Goal: Information Seeking & Learning: Learn about a topic

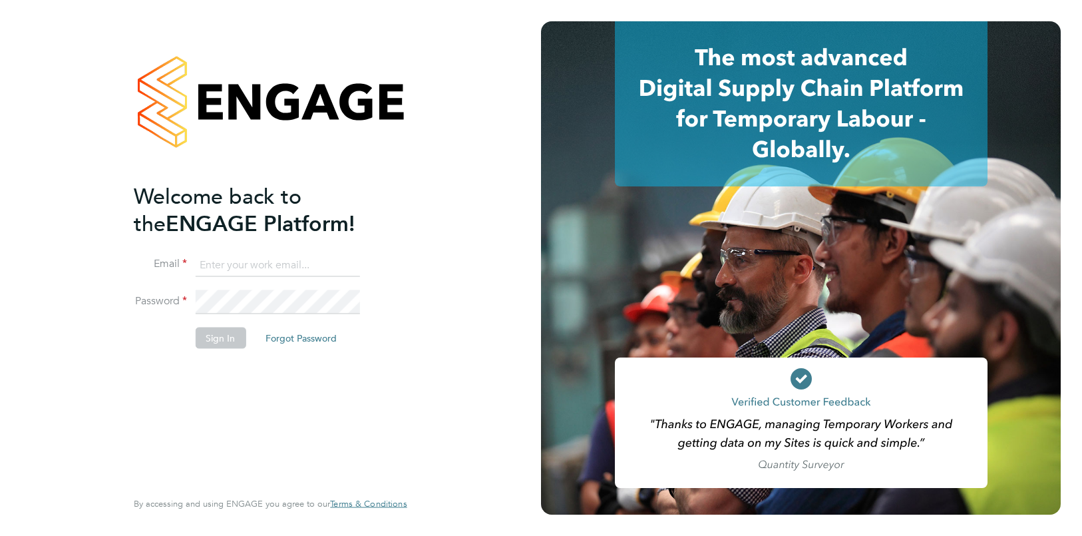
type input "angelina@tr2rec.com"
click at [231, 339] on button "Sign In" at bounding box center [220, 337] width 51 height 21
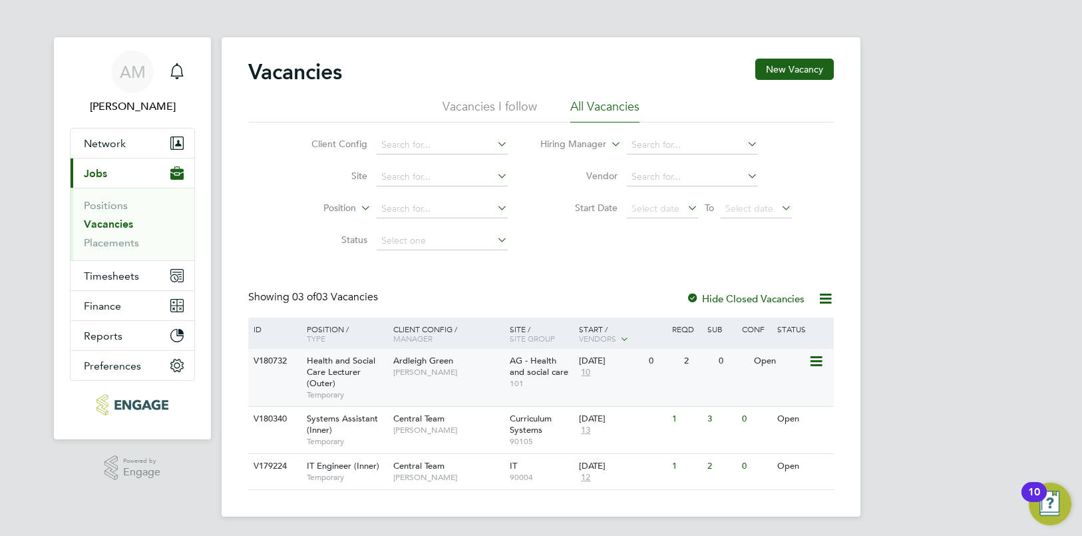
scroll to position [2, 0]
click at [695, 378] on div "V180732 Health and Social Care Lecturer (Outer) Temporary Ardleigh Green Roslyn…" at bounding box center [541, 375] width 586 height 57
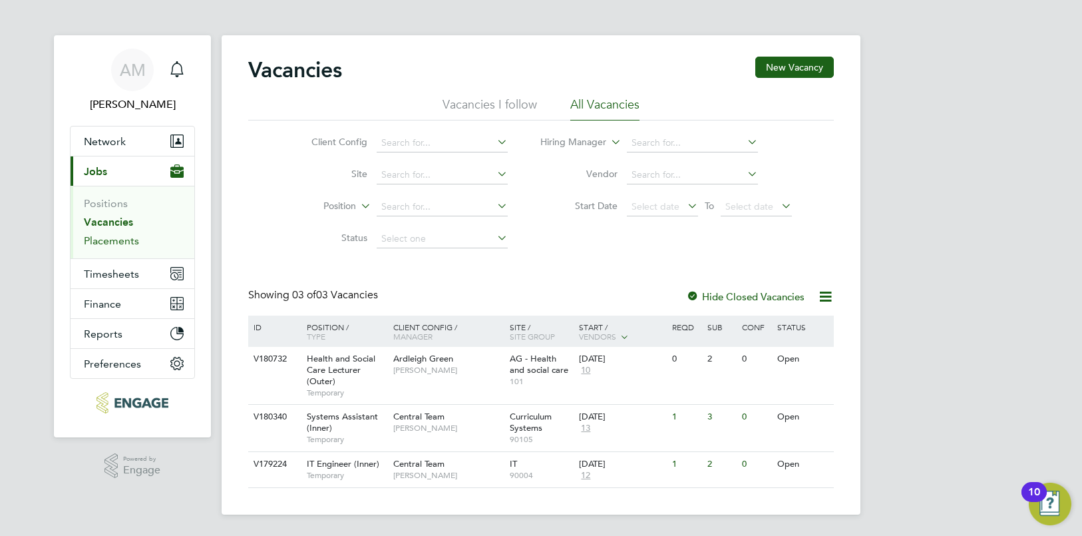
click at [106, 239] on link "Placements" at bounding box center [111, 240] width 55 height 13
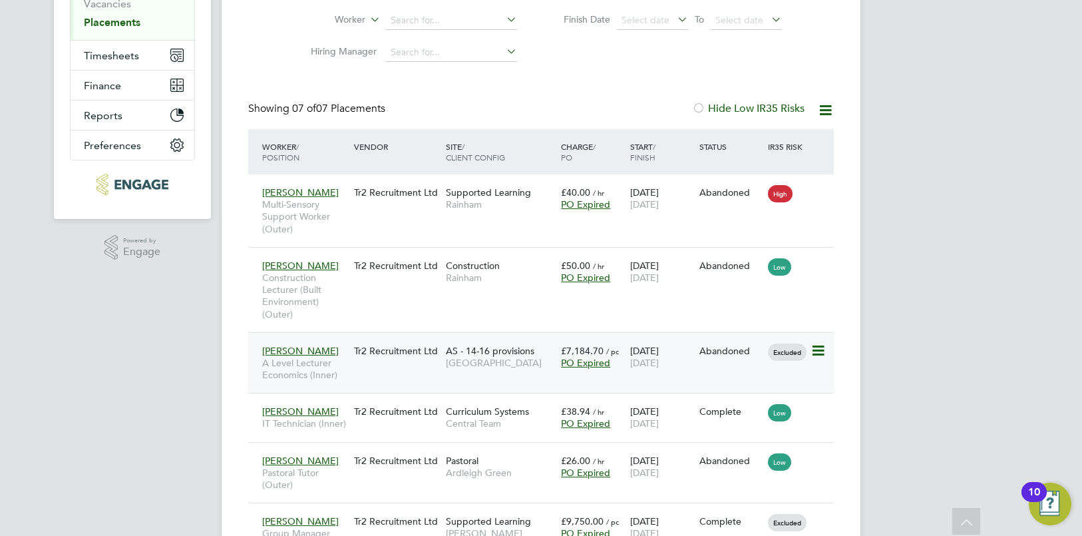
click at [303, 365] on span "A Level Lecturer Economics (Inner)" at bounding box center [304, 369] width 85 height 24
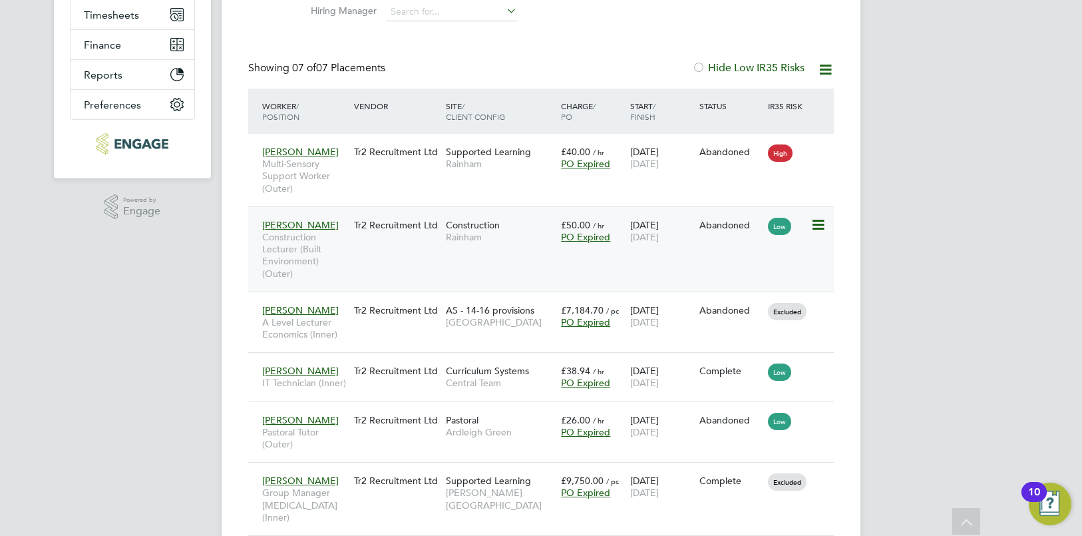
scroll to position [263, 0]
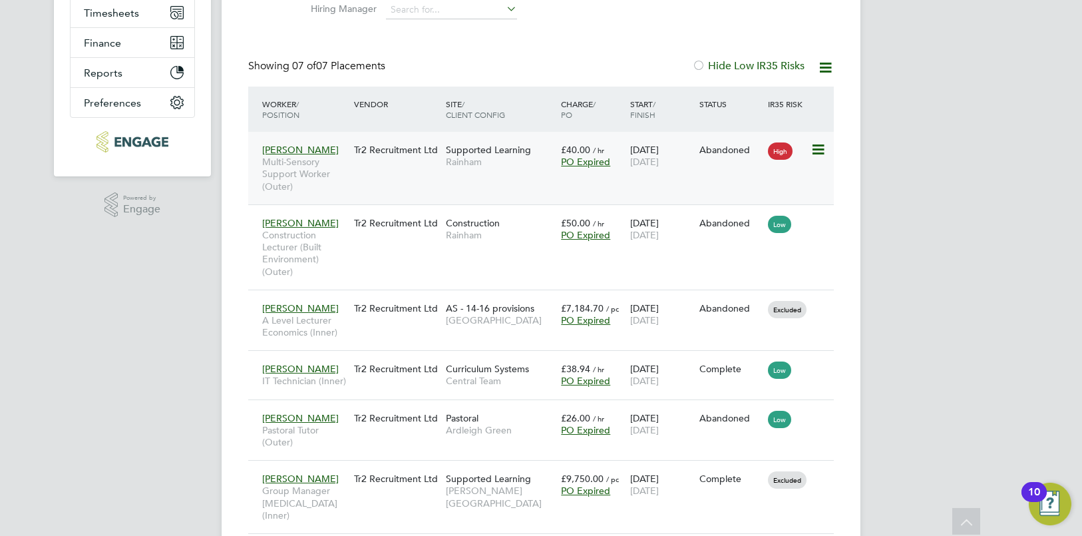
click at [393, 151] on div "Tr2 Recruitment Ltd" at bounding box center [397, 149] width 92 height 25
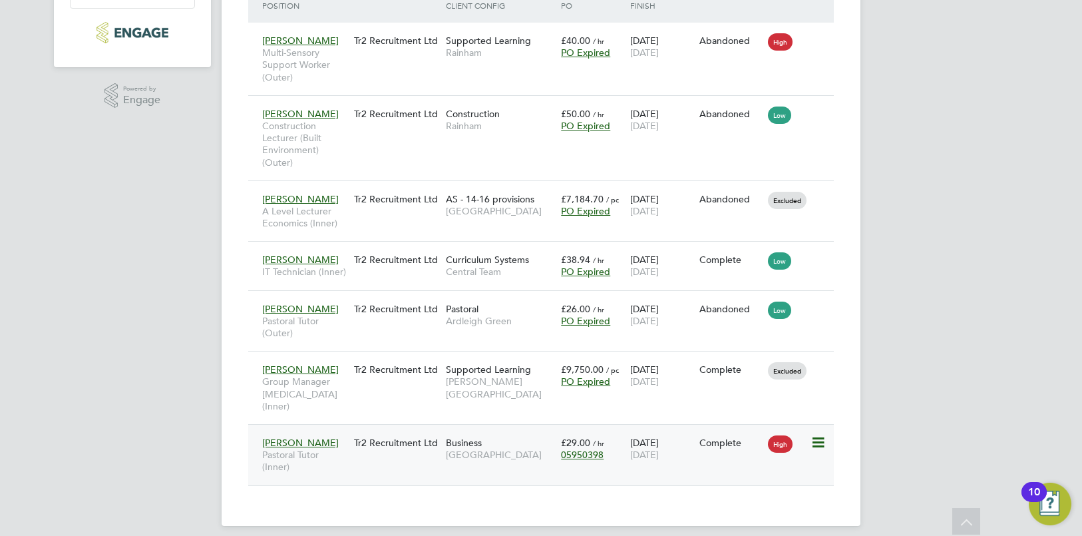
click at [353, 455] on div "Tr2 Recruitment Ltd" at bounding box center [397, 442] width 92 height 25
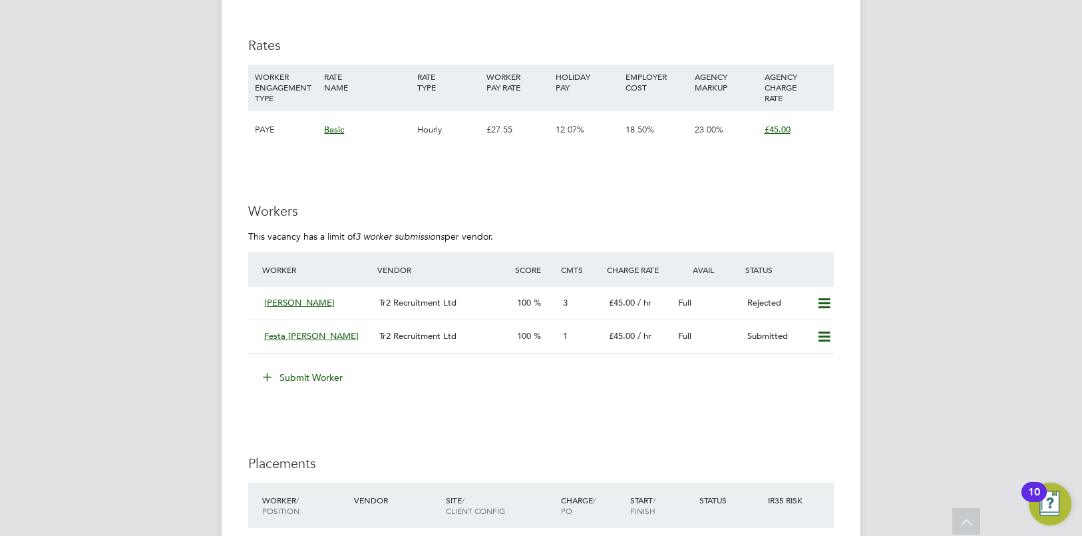
scroll to position [1968, 0]
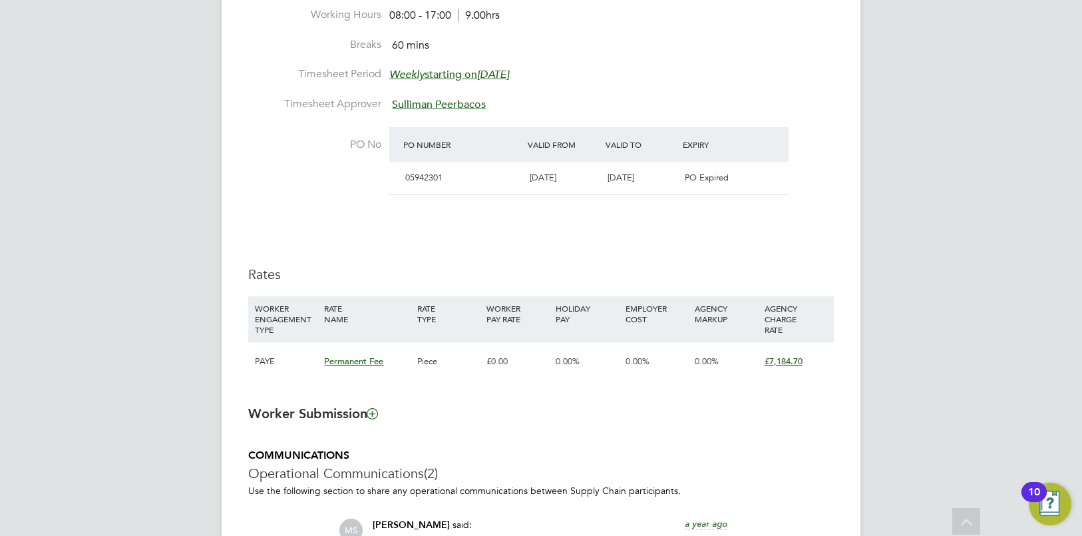
scroll to position [84, 0]
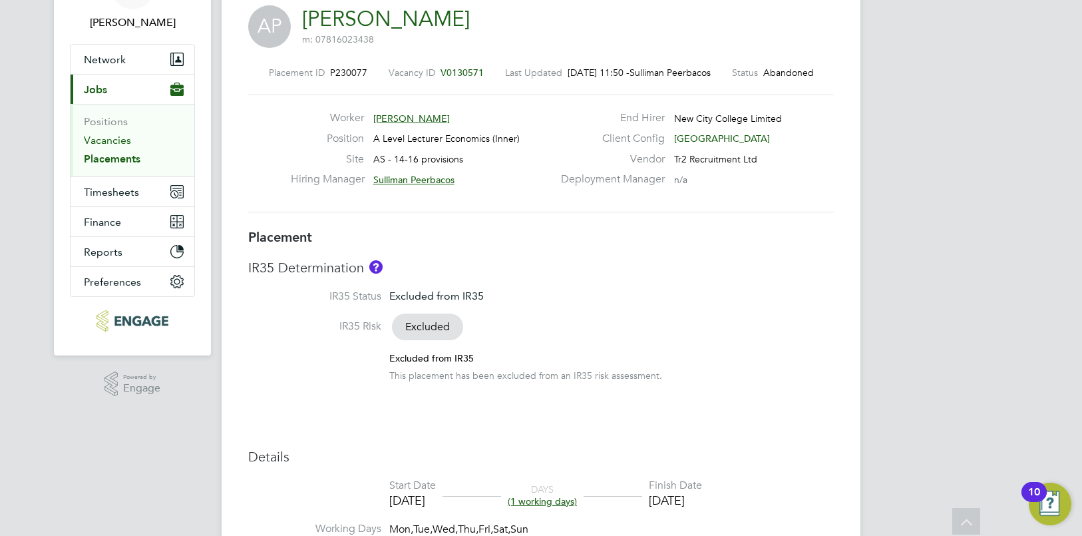
click at [114, 140] on link "Vacancies" at bounding box center [107, 140] width 47 height 13
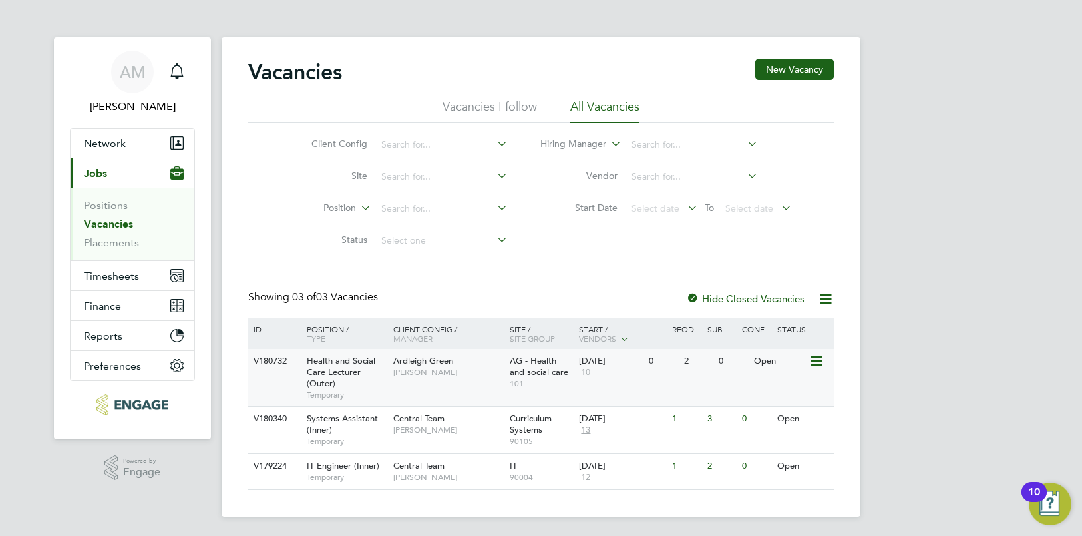
click at [424, 373] on span "Roslyn O'Garro" at bounding box center [448, 372] width 110 height 11
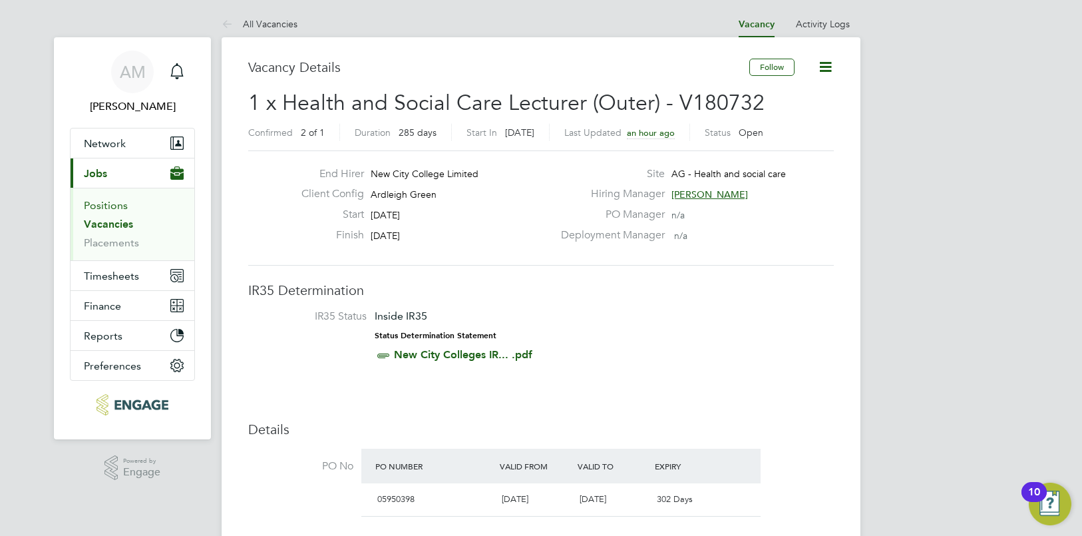
click at [105, 201] on link "Positions" at bounding box center [106, 205] width 44 height 13
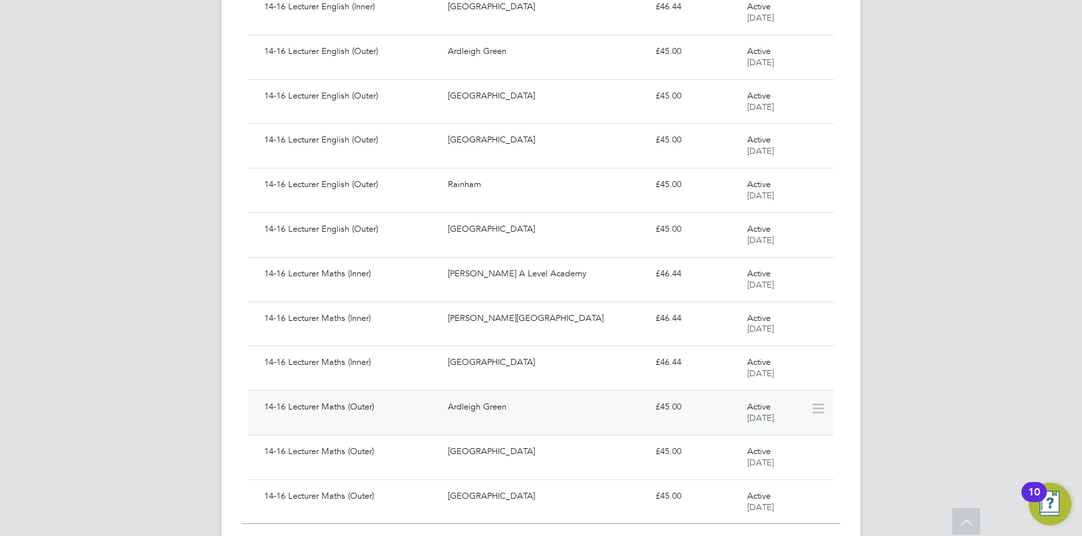
scroll to position [1128, 0]
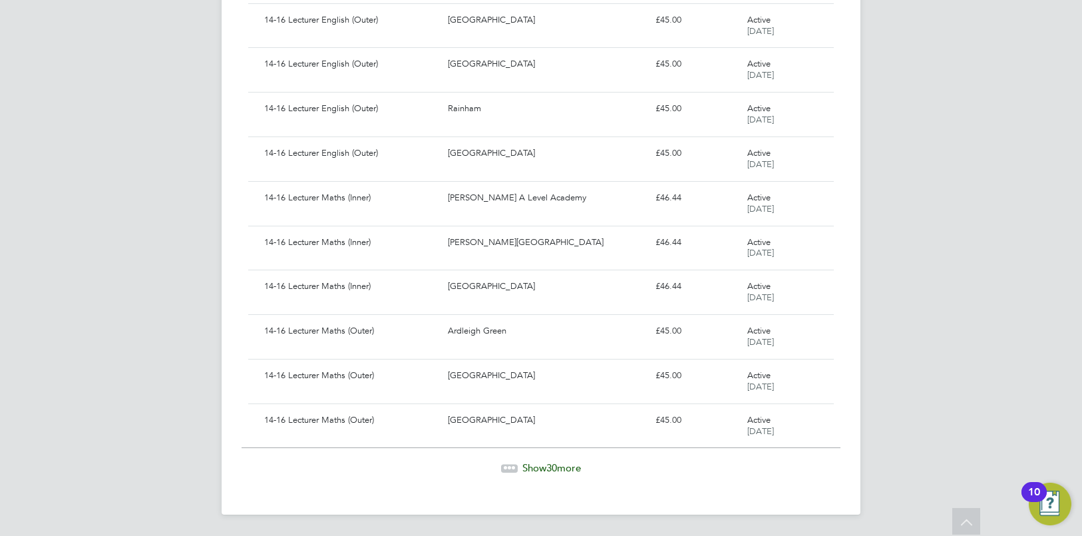
click at [542, 464] on span "Show 30 more" at bounding box center [551, 467] width 59 height 13
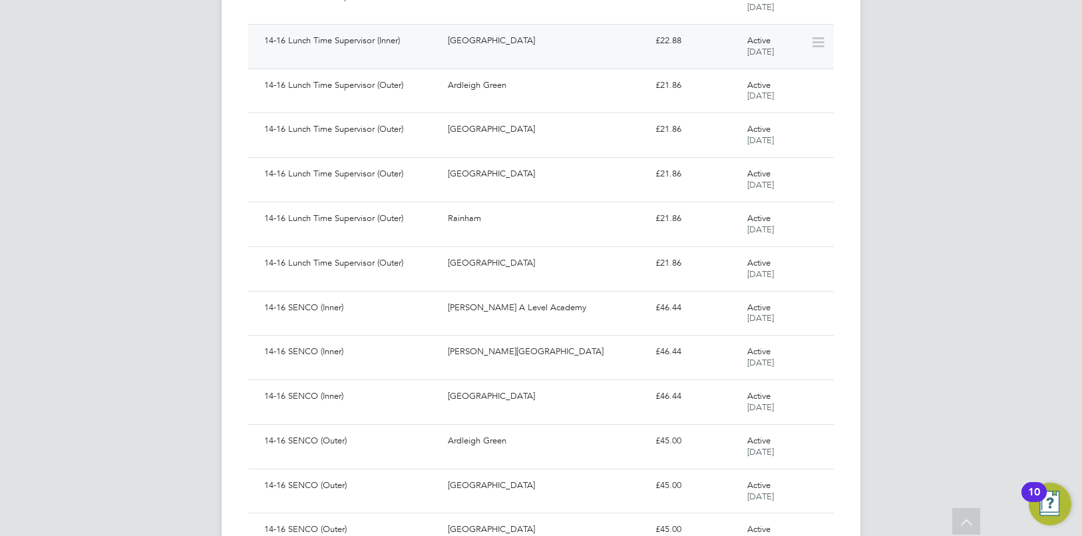
scroll to position [2461, 0]
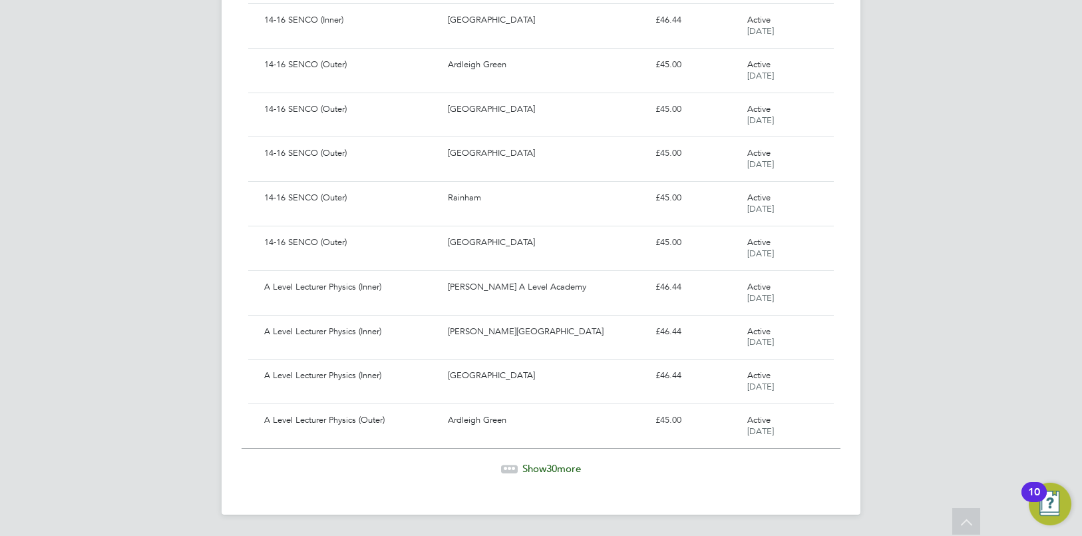
click at [555, 472] on span "30" at bounding box center [551, 468] width 11 height 13
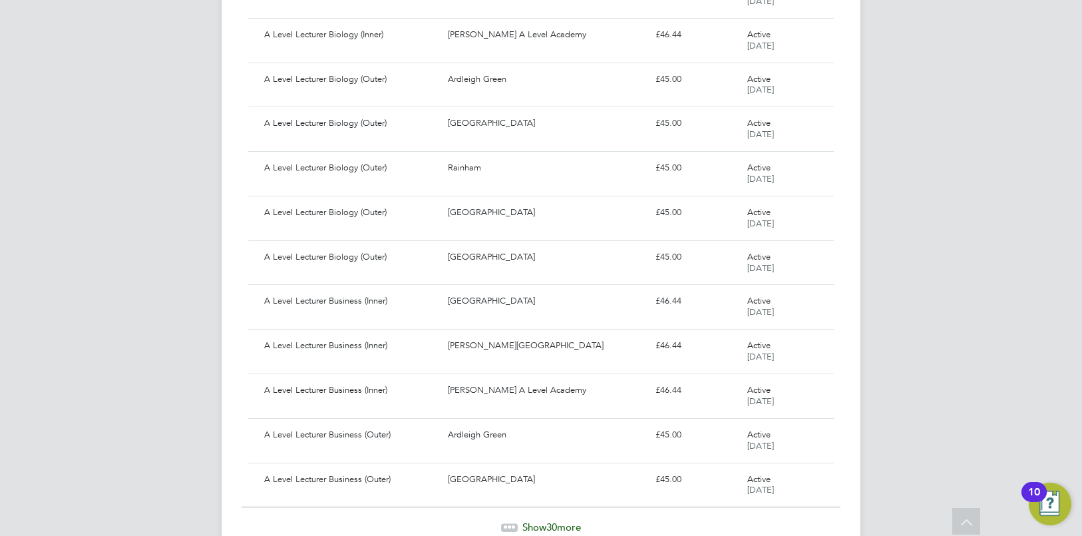
scroll to position [3794, 0]
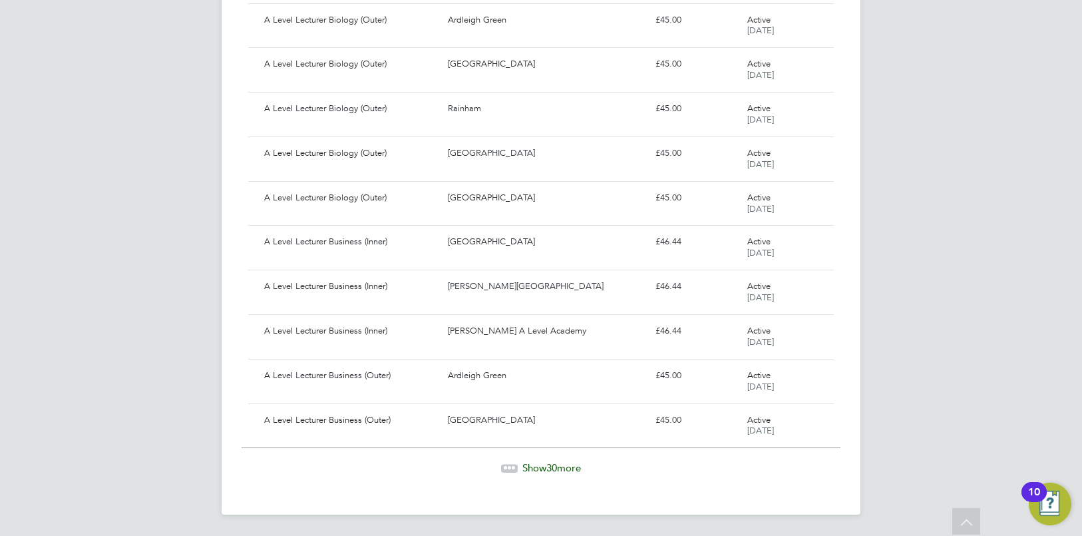
click at [544, 466] on span "Show 30 more" at bounding box center [551, 467] width 59 height 13
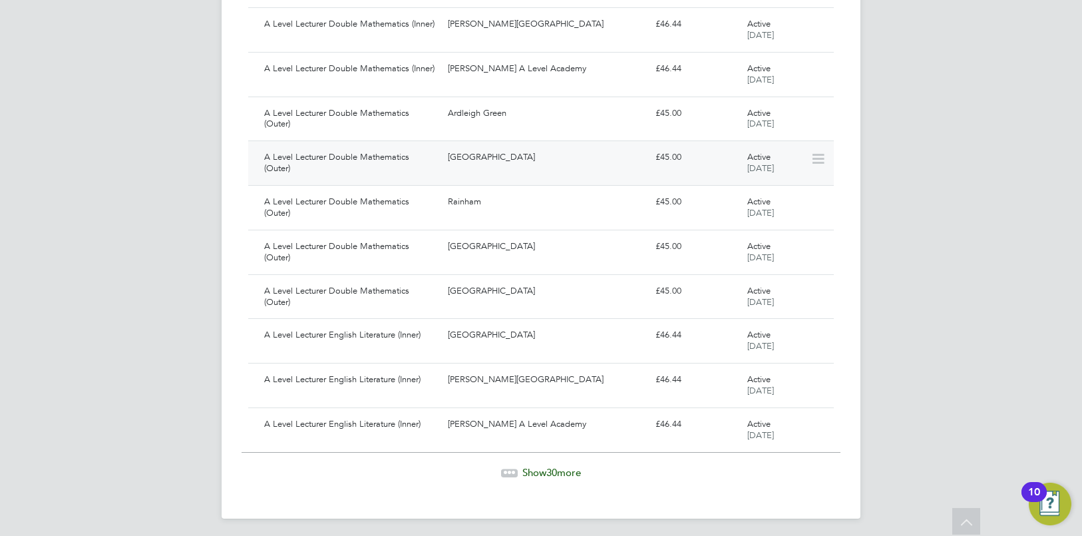
scroll to position [5127, 0]
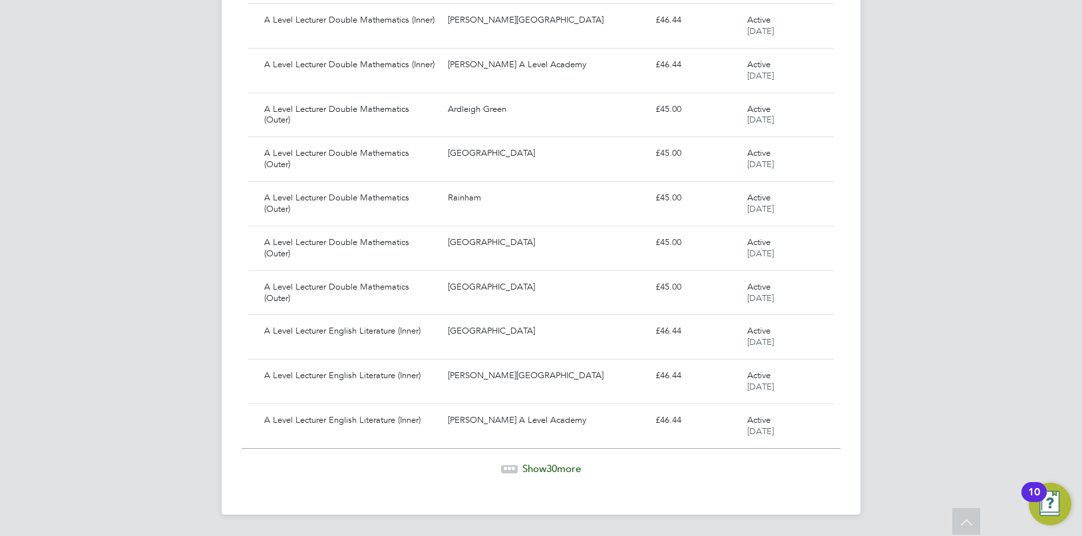
click at [540, 468] on span "Show 30 more" at bounding box center [551, 468] width 59 height 13
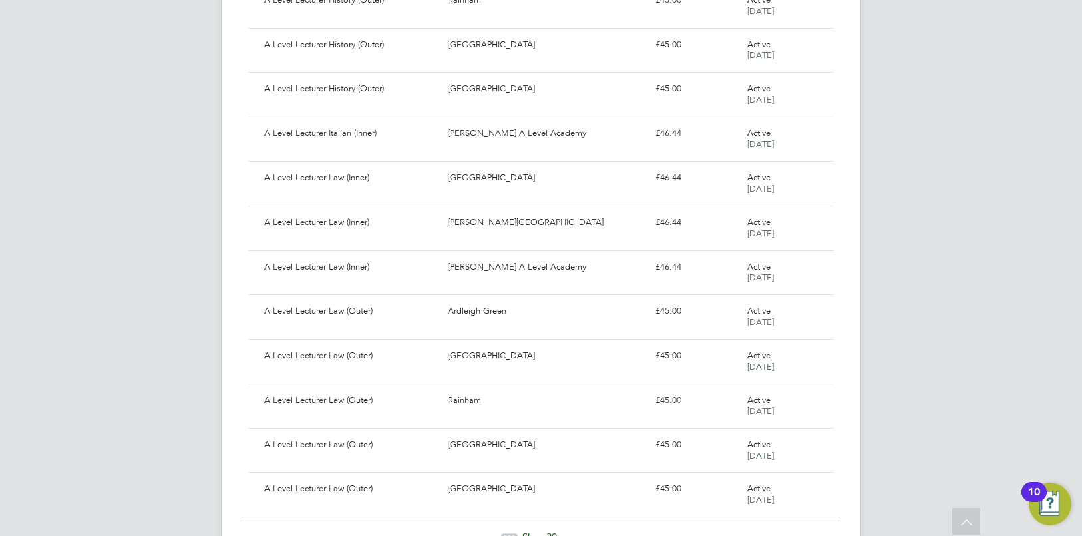
scroll to position [6461, 0]
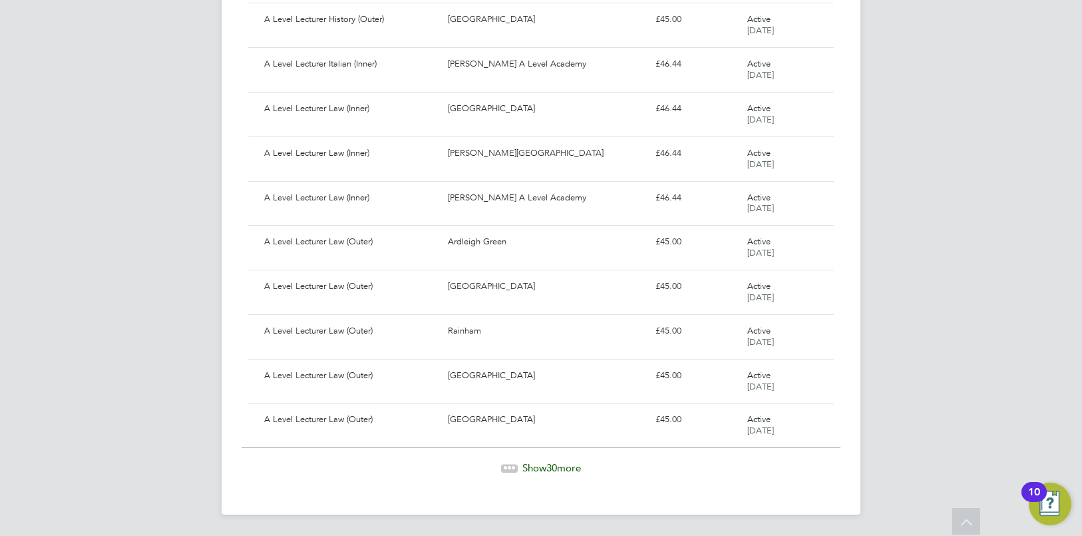
click at [546, 466] on span "30" at bounding box center [551, 467] width 11 height 13
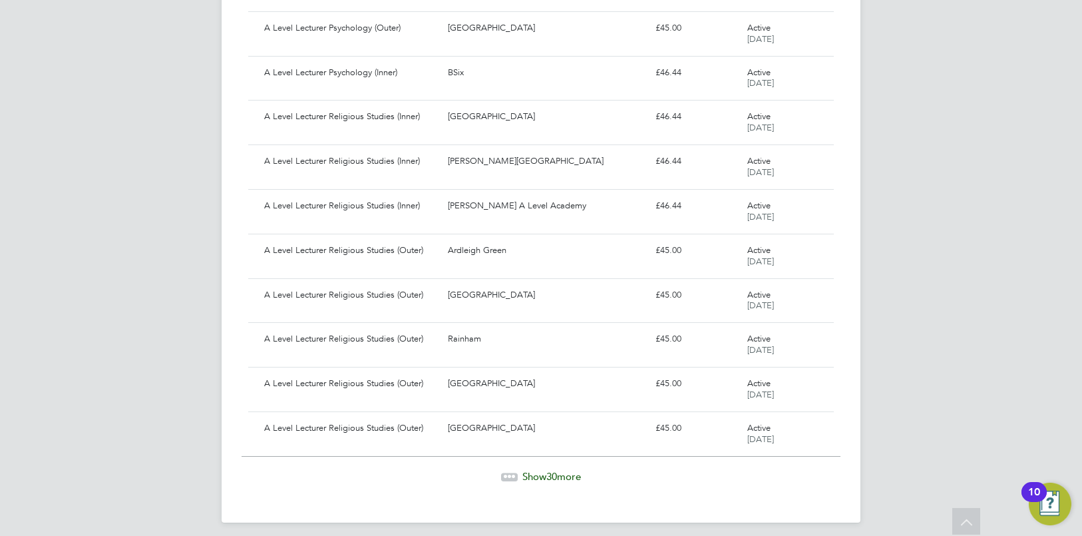
scroll to position [7793, 0]
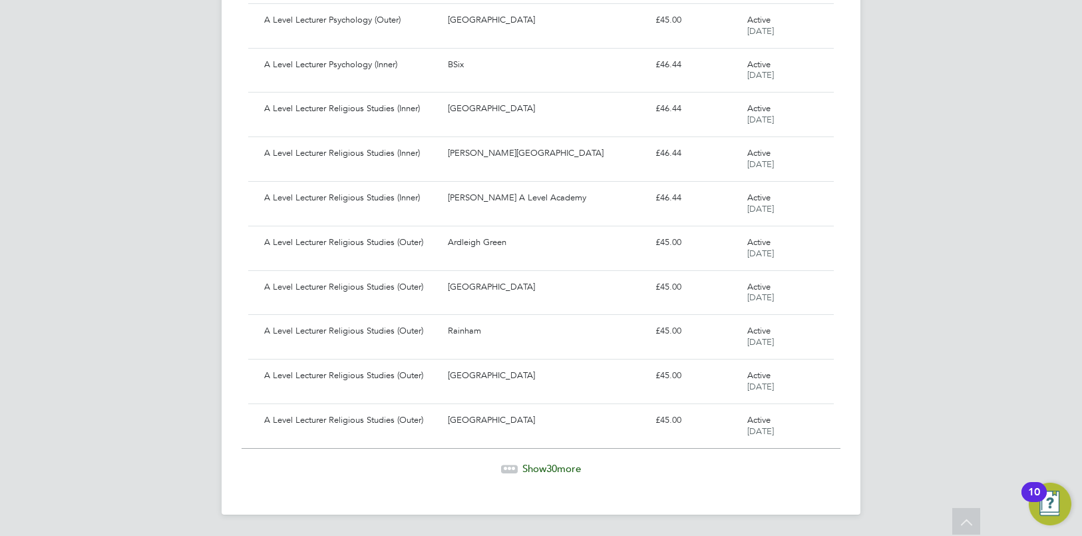
click at [536, 464] on span "Show 30 more" at bounding box center [551, 468] width 59 height 13
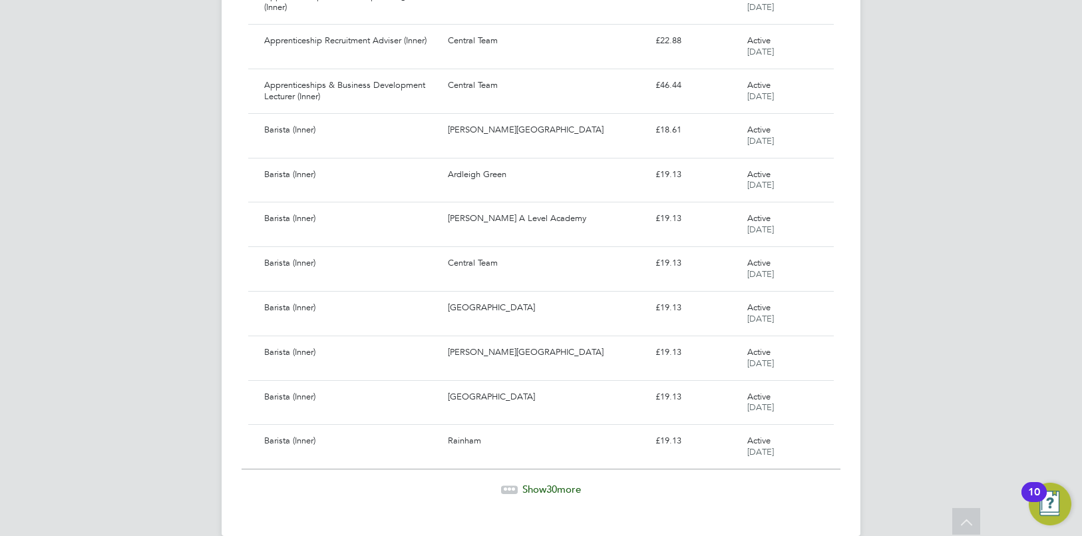
scroll to position [9127, 0]
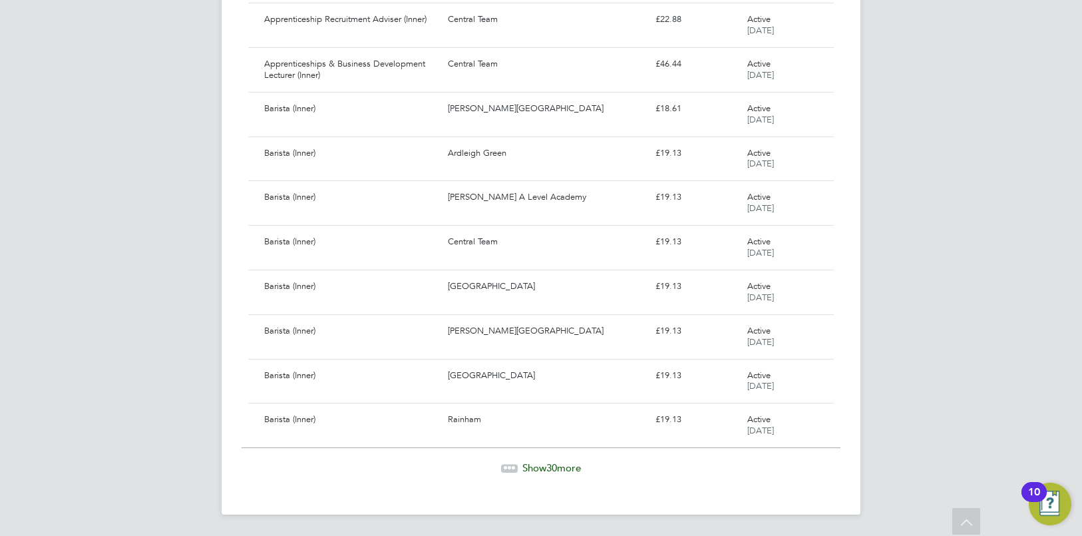
click at [541, 462] on span "Show 30 more" at bounding box center [551, 467] width 59 height 13
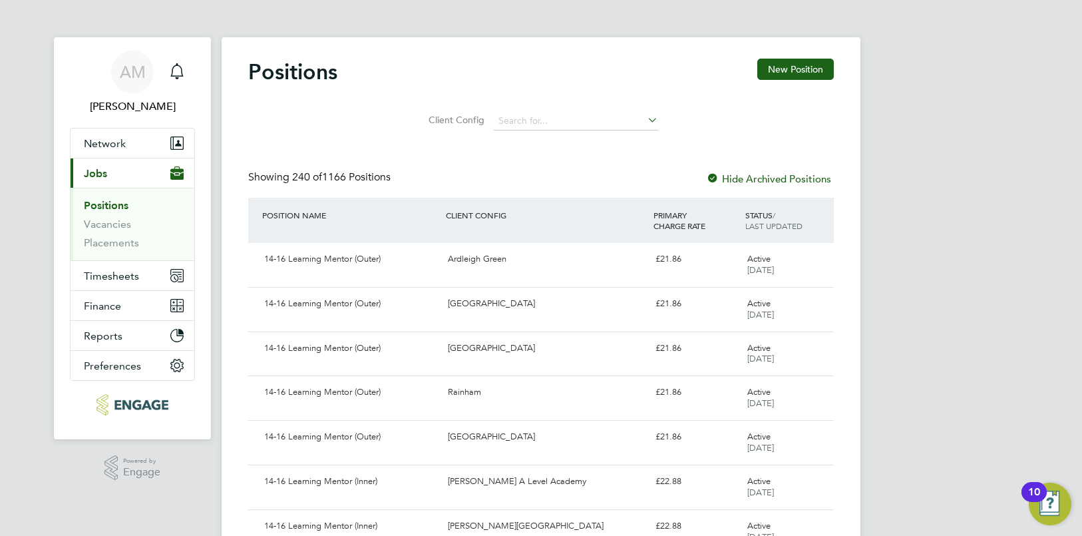
scroll to position [2, 0]
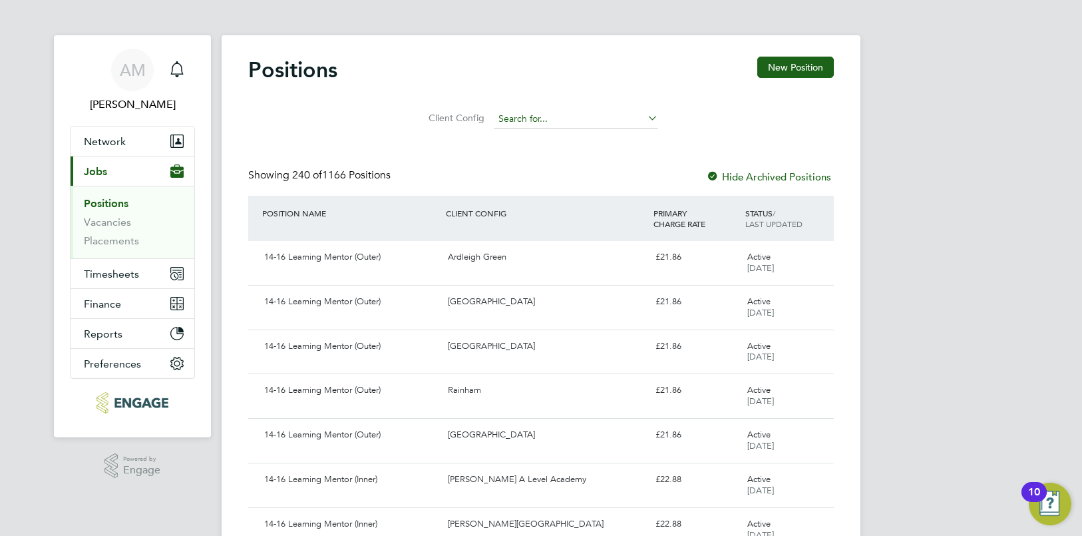
click at [563, 111] on input at bounding box center [576, 119] width 164 height 19
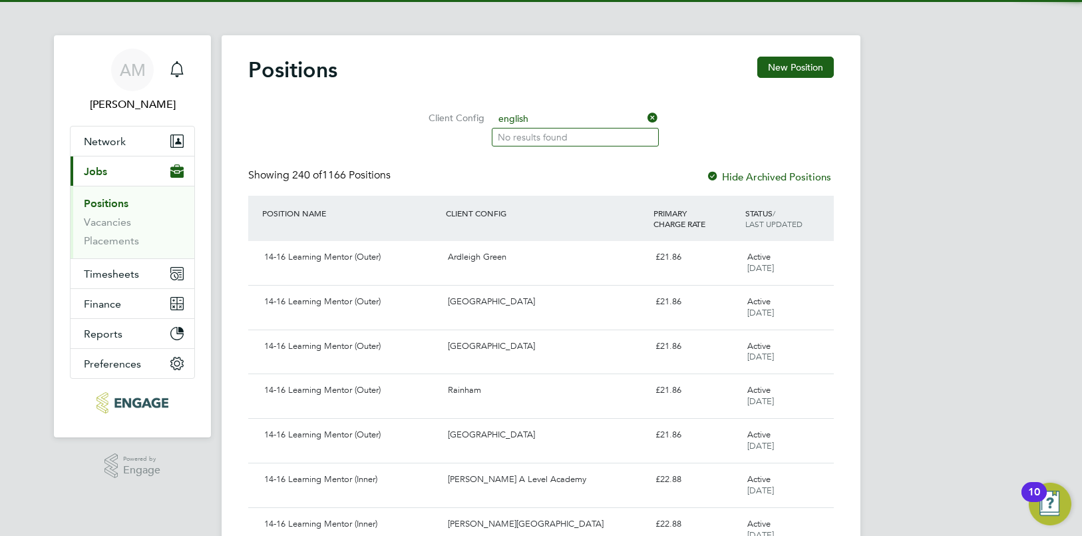
type input "english"
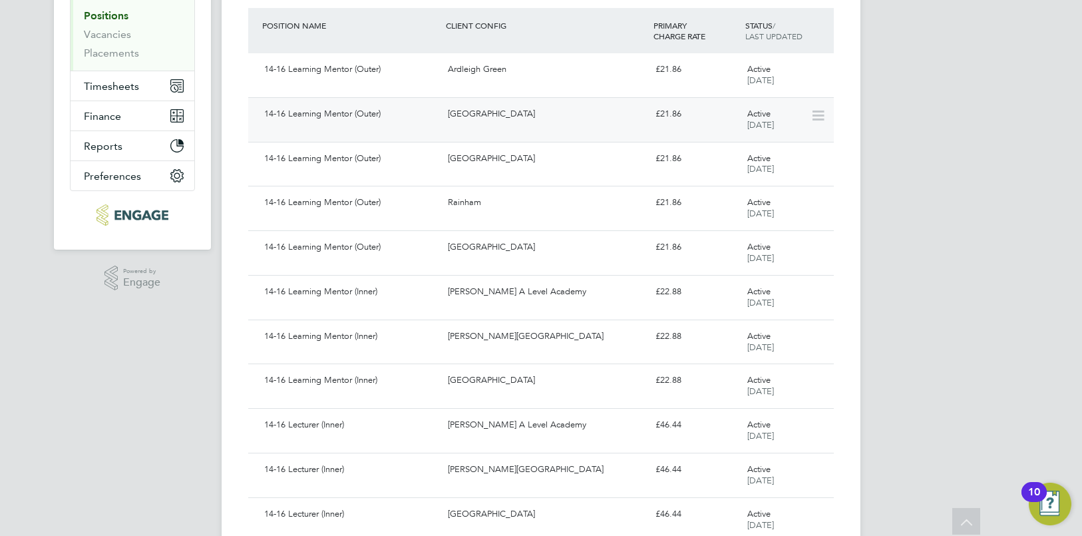
scroll to position [0, 0]
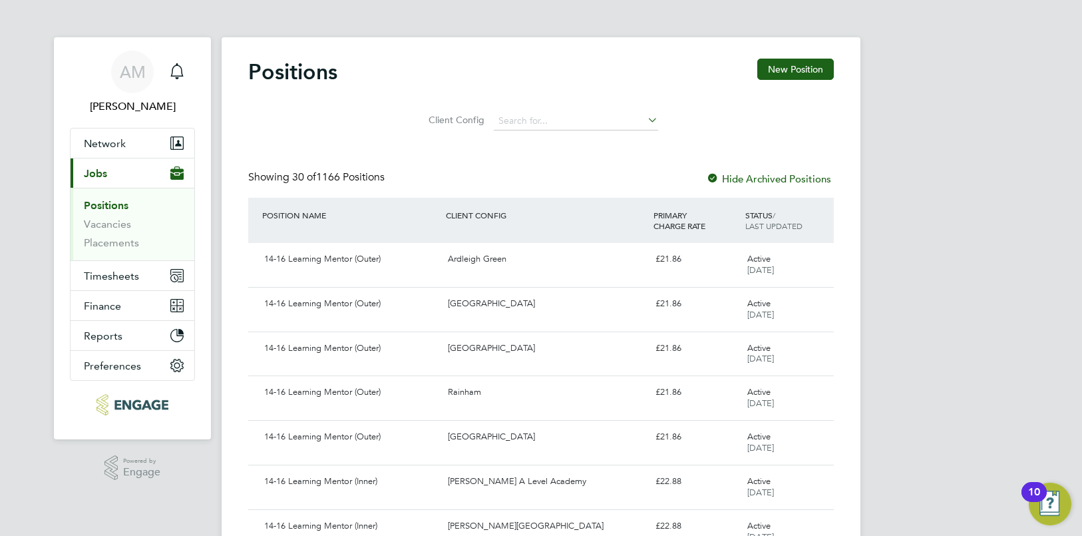
click at [309, 218] on div "POSITION NAME" at bounding box center [351, 215] width 184 height 24
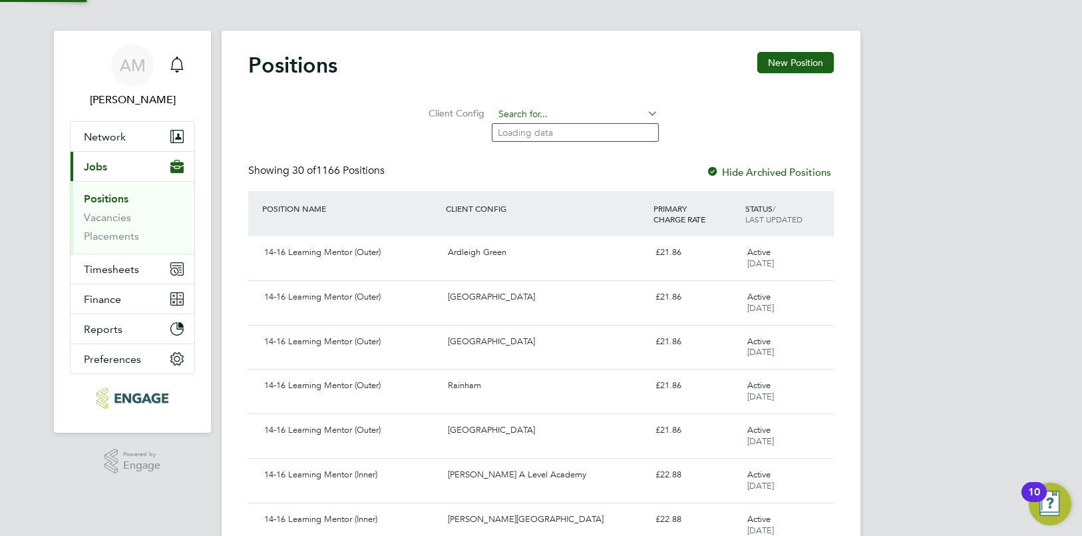
click at [587, 113] on input at bounding box center [576, 114] width 164 height 19
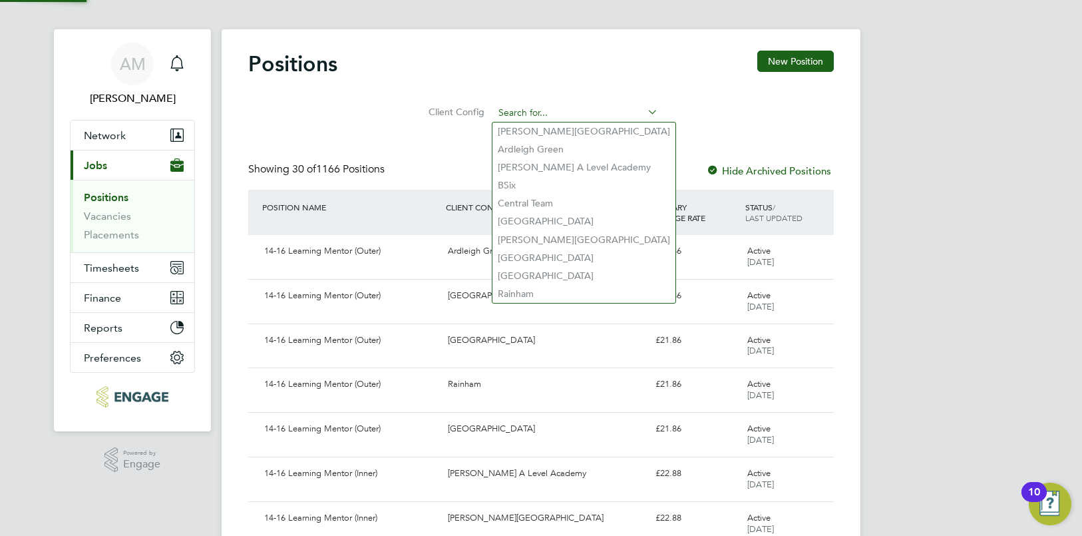
scroll to position [9, 0]
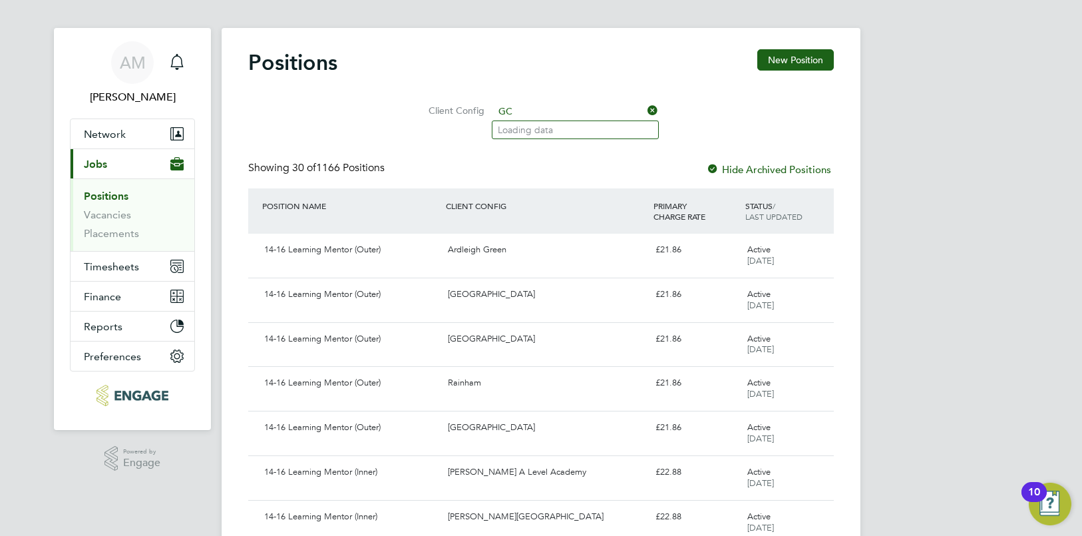
type input "G"
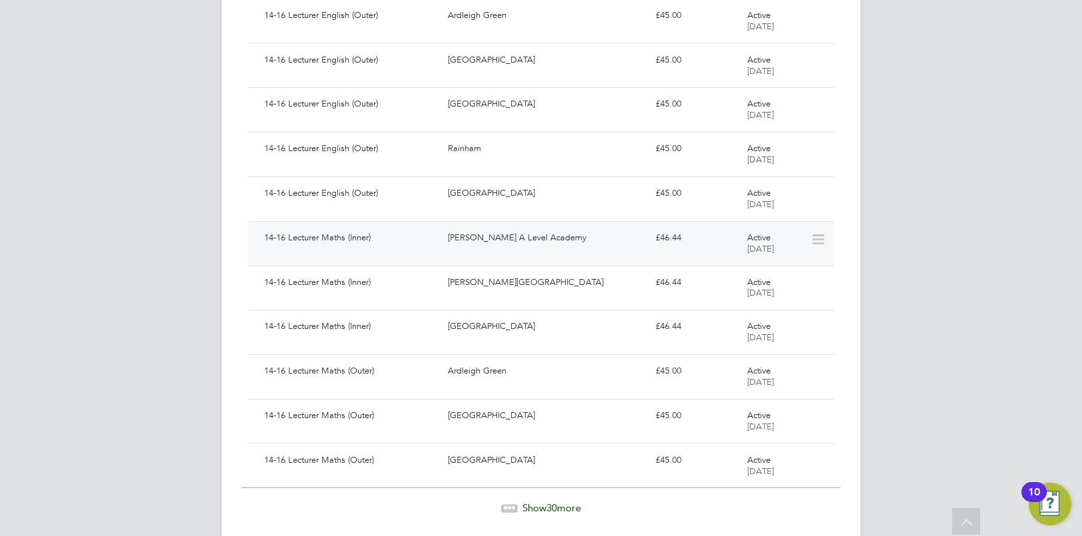
scroll to position [1087, 0]
click at [469, 145] on div "Rainham" at bounding box center [546, 149] width 207 height 22
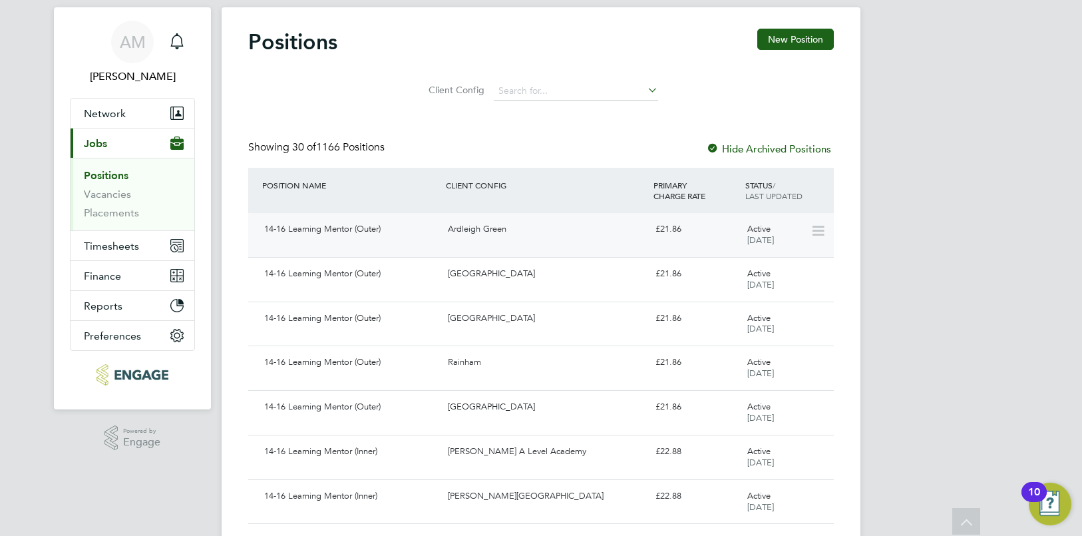
scroll to position [0, 0]
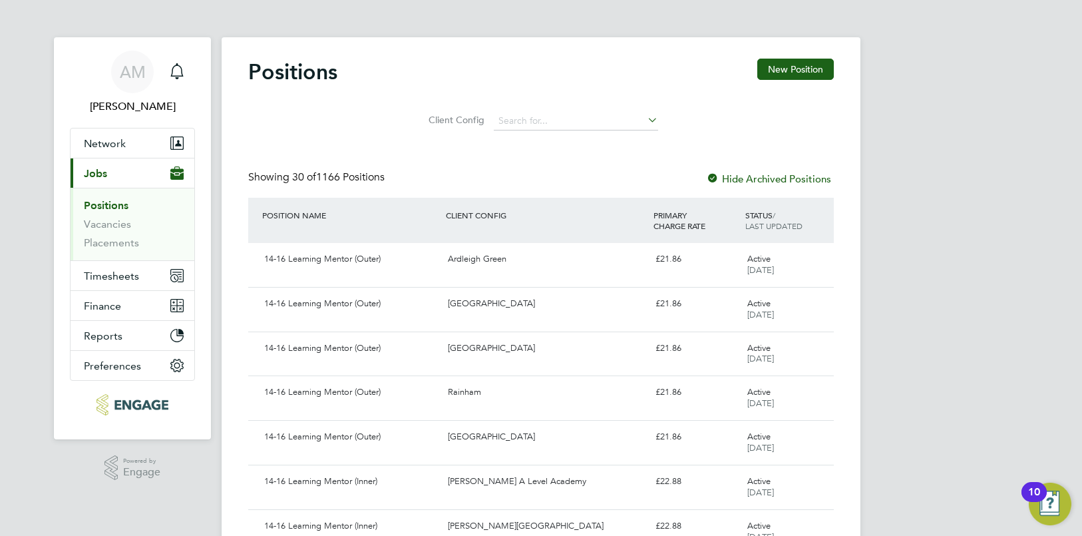
click at [645, 118] on icon at bounding box center [645, 119] width 0 height 19
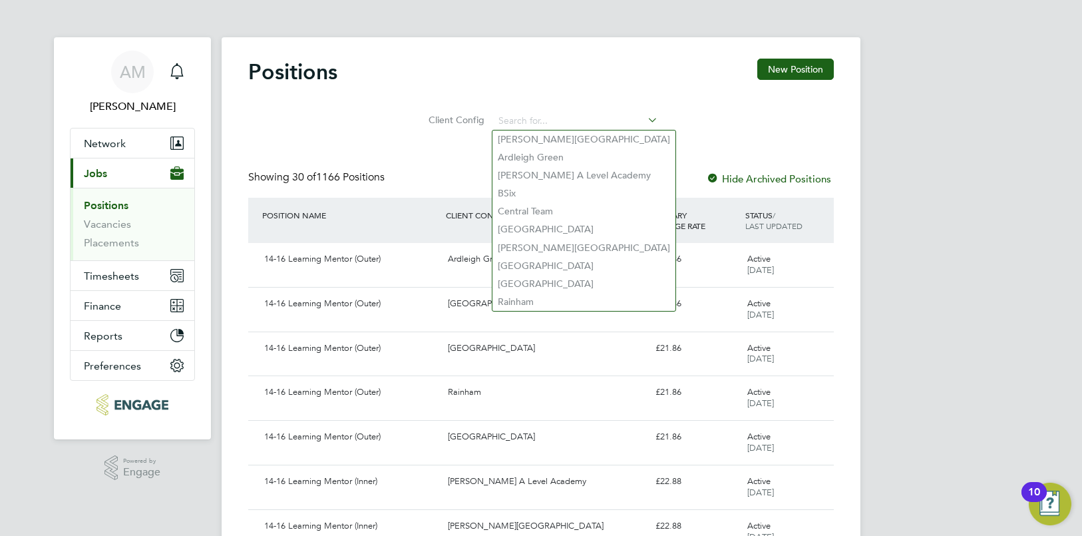
click at [726, 104] on div "Client Config" at bounding box center [541, 117] width 586 height 39
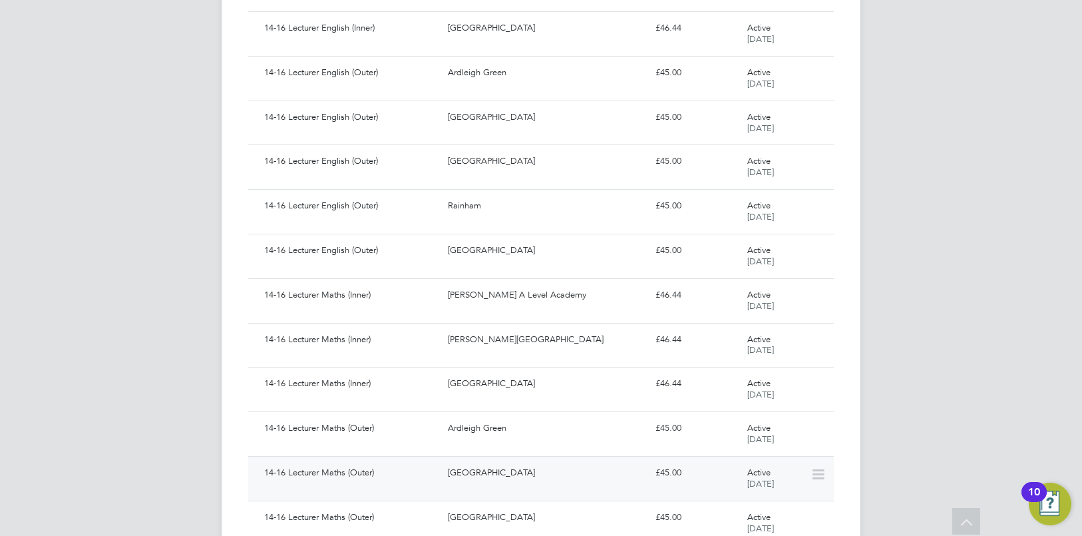
scroll to position [1128, 0]
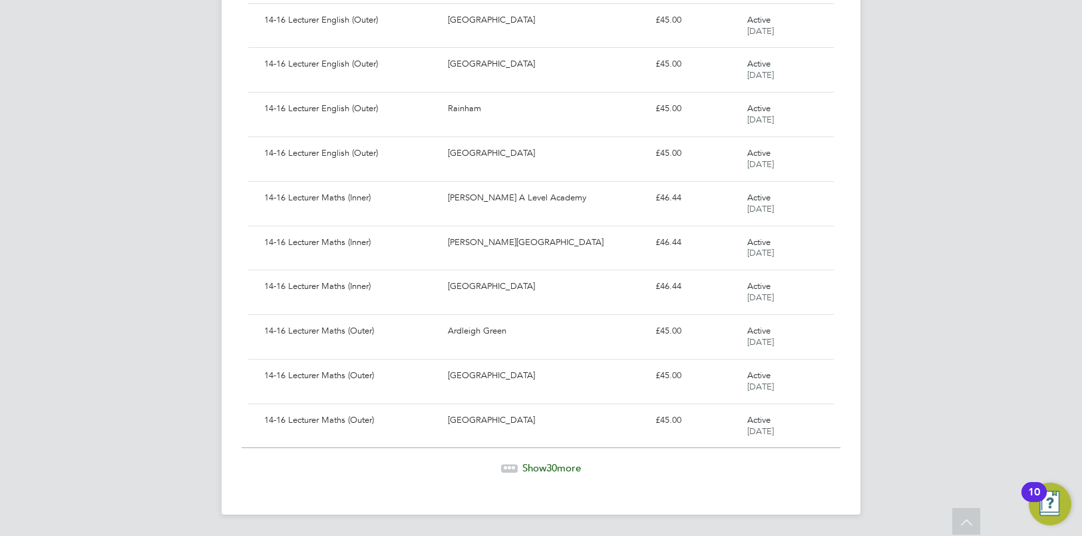
click at [534, 467] on span "Show 30 more" at bounding box center [551, 467] width 59 height 13
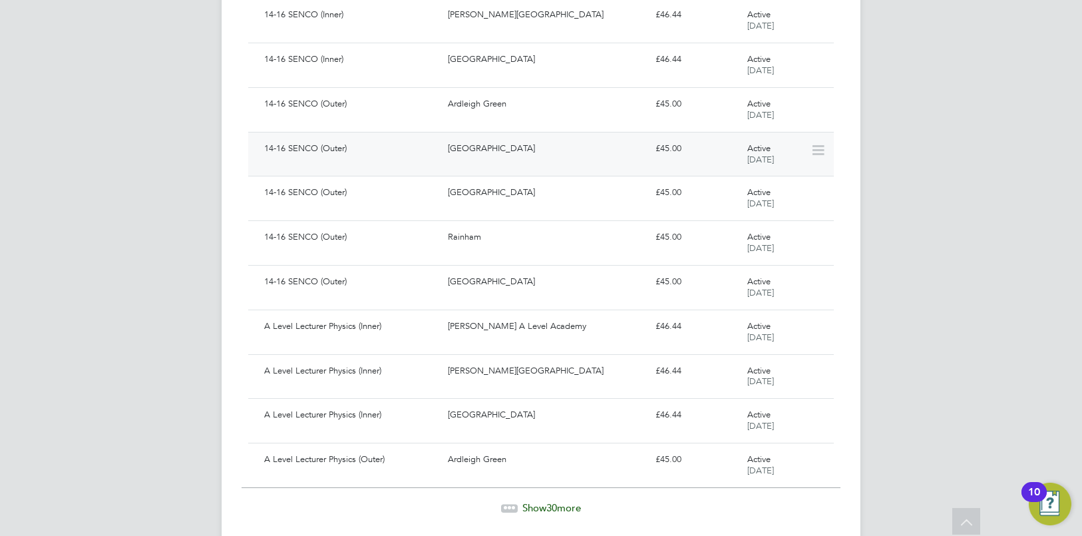
scroll to position [2461, 0]
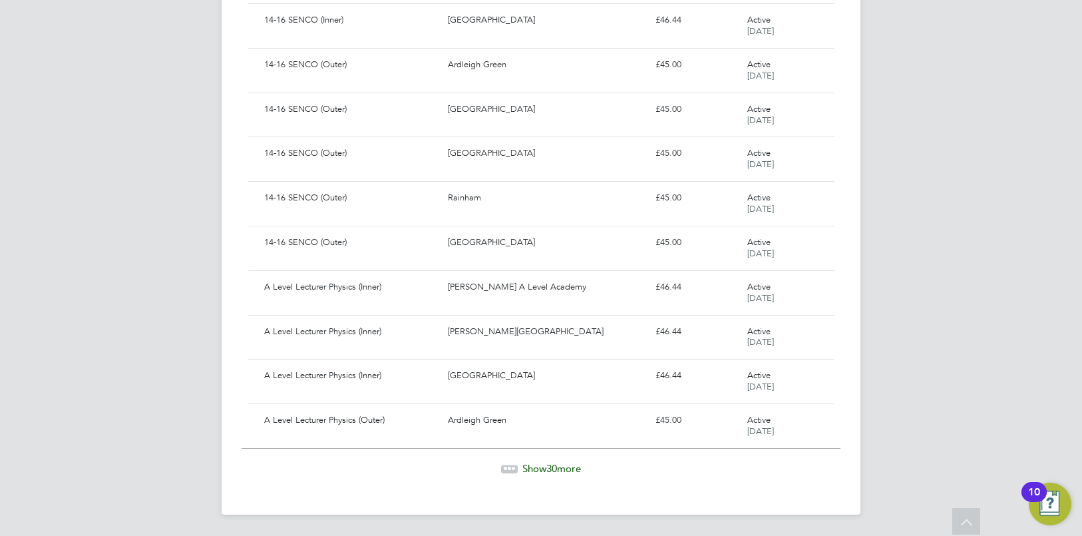
click at [540, 467] on span "Show 30 more" at bounding box center [551, 468] width 59 height 13
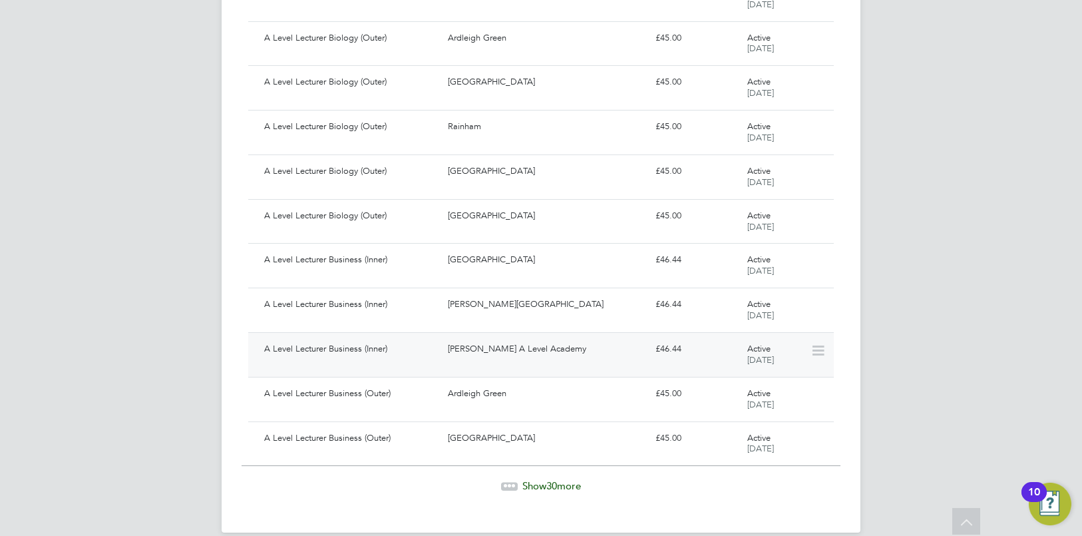
scroll to position [3794, 0]
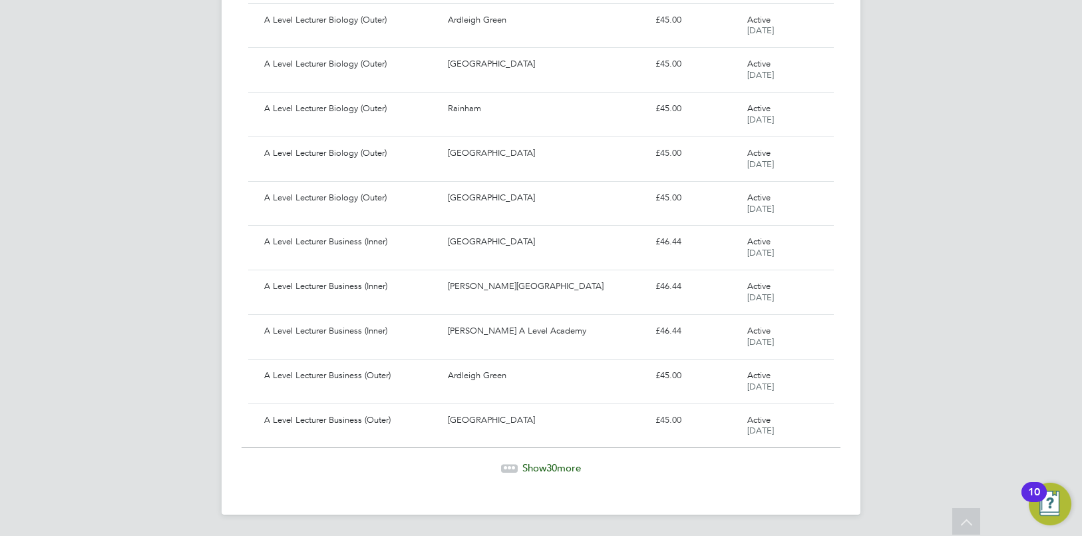
click at [539, 466] on span "Show 30 more" at bounding box center [551, 467] width 59 height 13
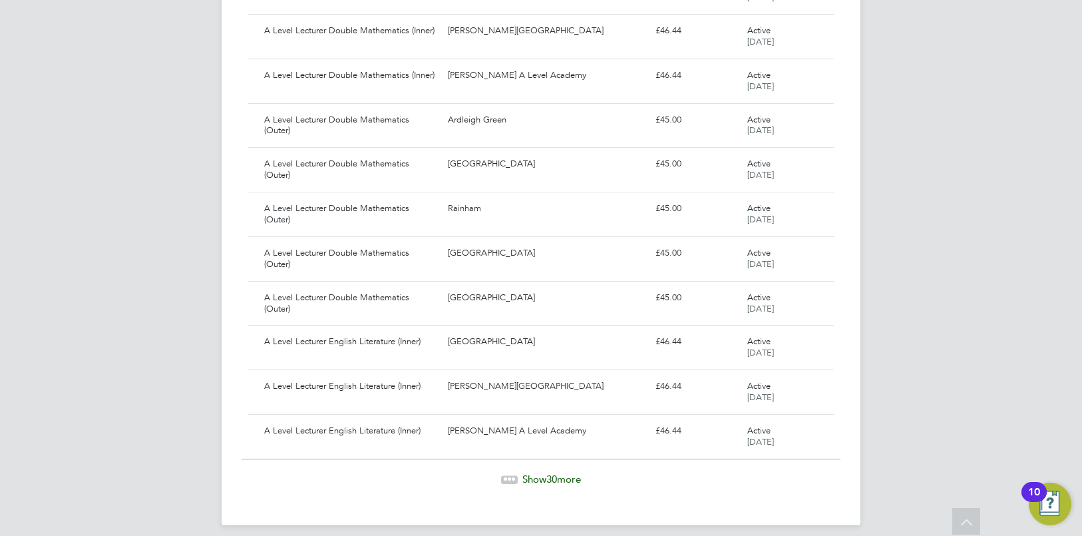
scroll to position [5127, 0]
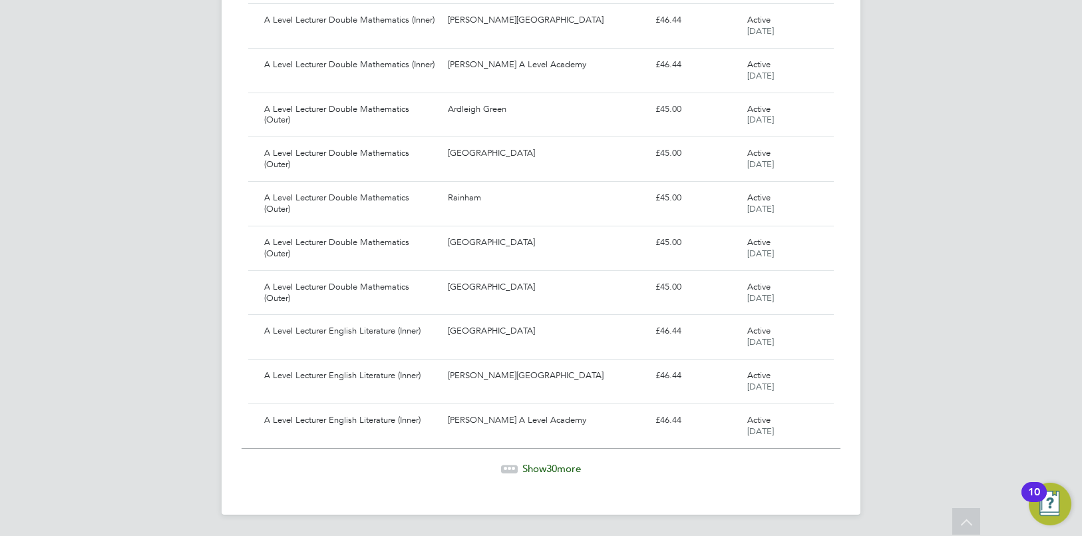
click at [557, 464] on span "Show 30 more" at bounding box center [551, 468] width 59 height 13
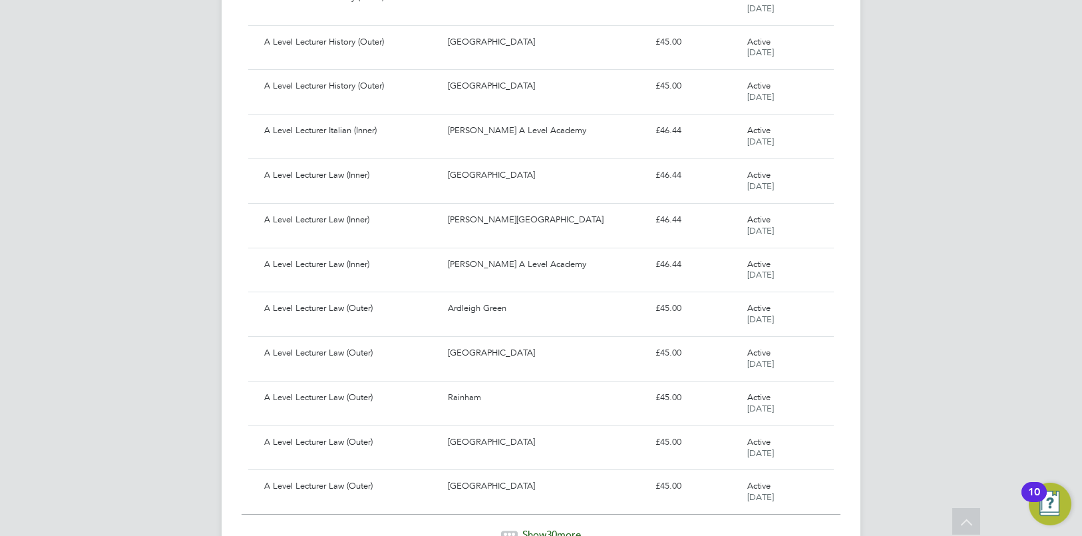
scroll to position [6461, 0]
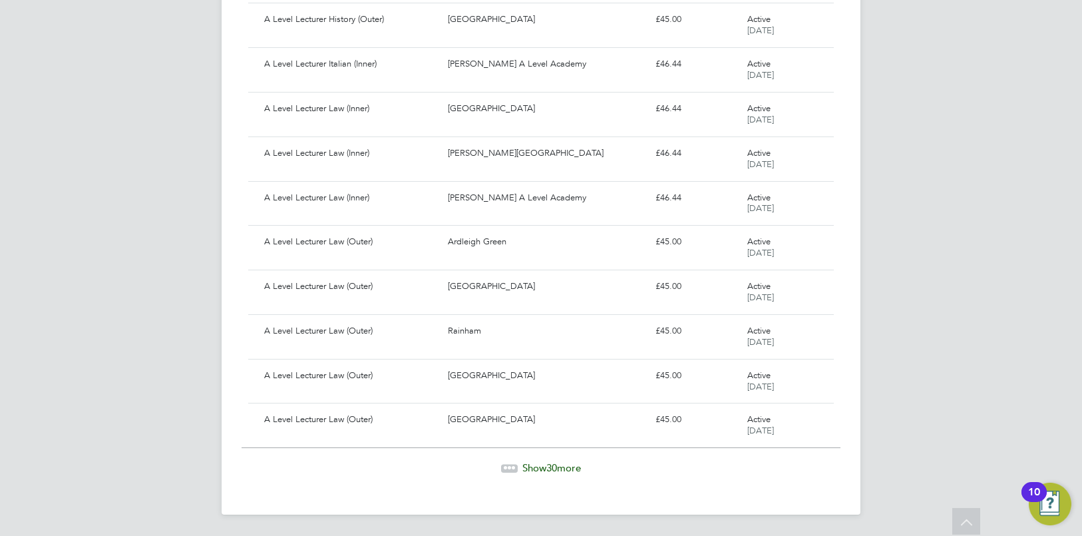
click at [553, 466] on span "30" at bounding box center [551, 467] width 11 height 13
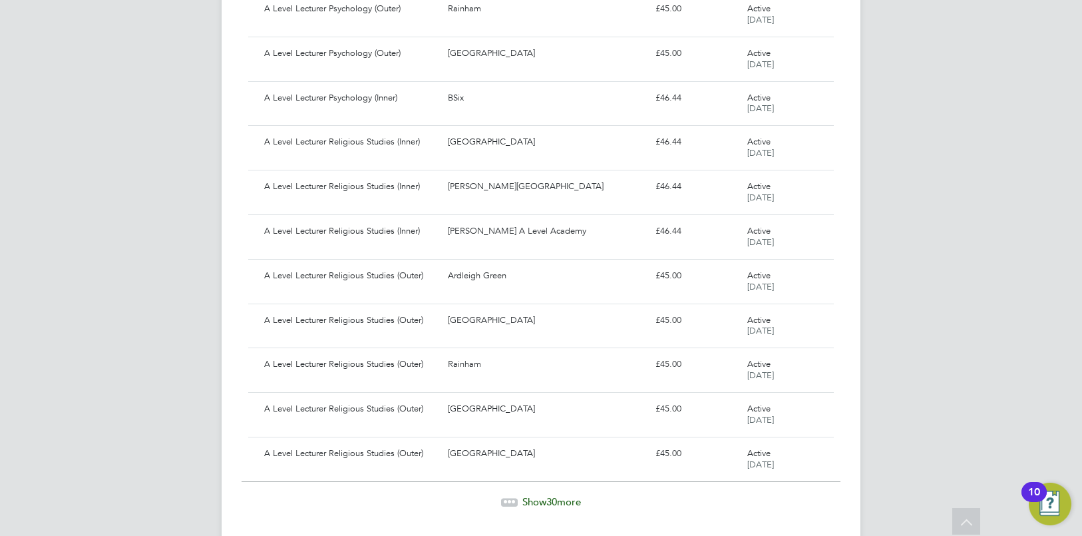
scroll to position [7793, 0]
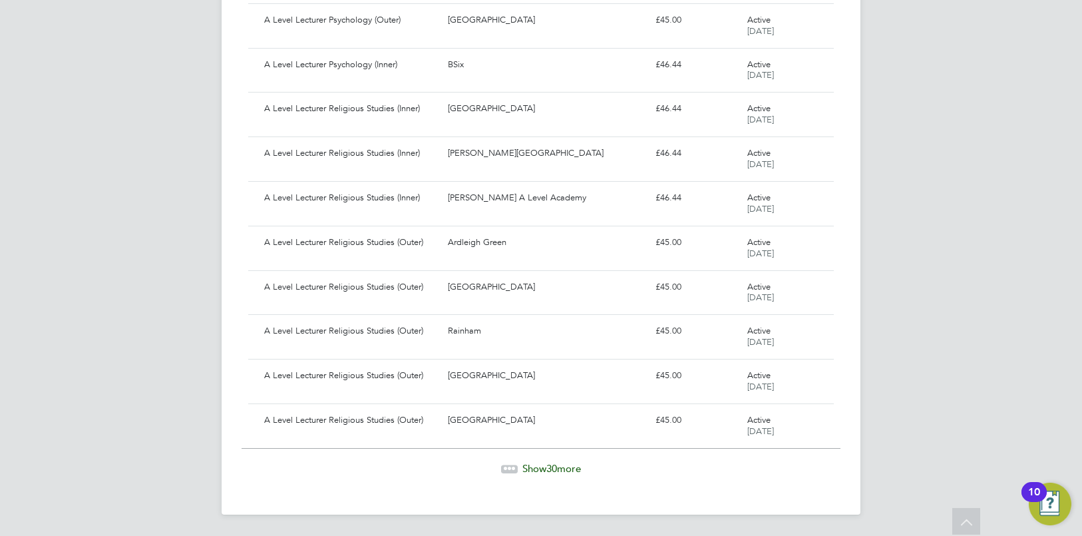
click at [553, 466] on span "30" at bounding box center [551, 468] width 11 height 13
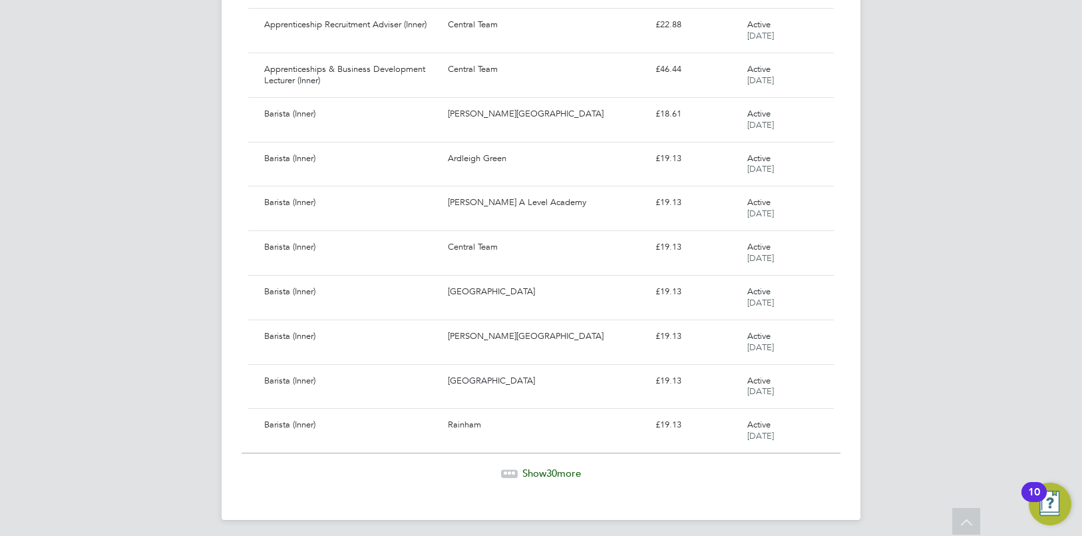
scroll to position [9127, 0]
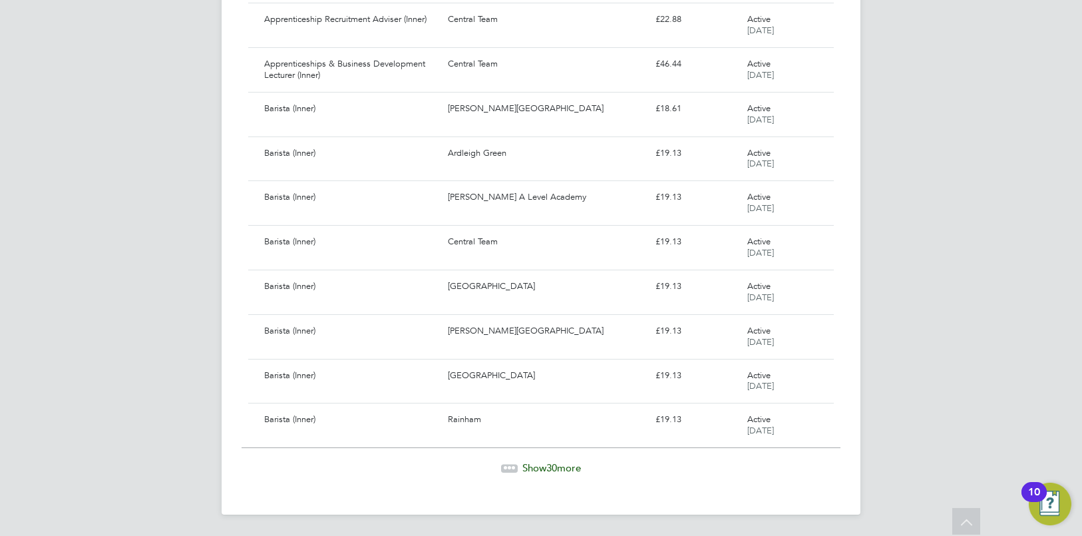
click at [553, 469] on span "30" at bounding box center [551, 467] width 11 height 13
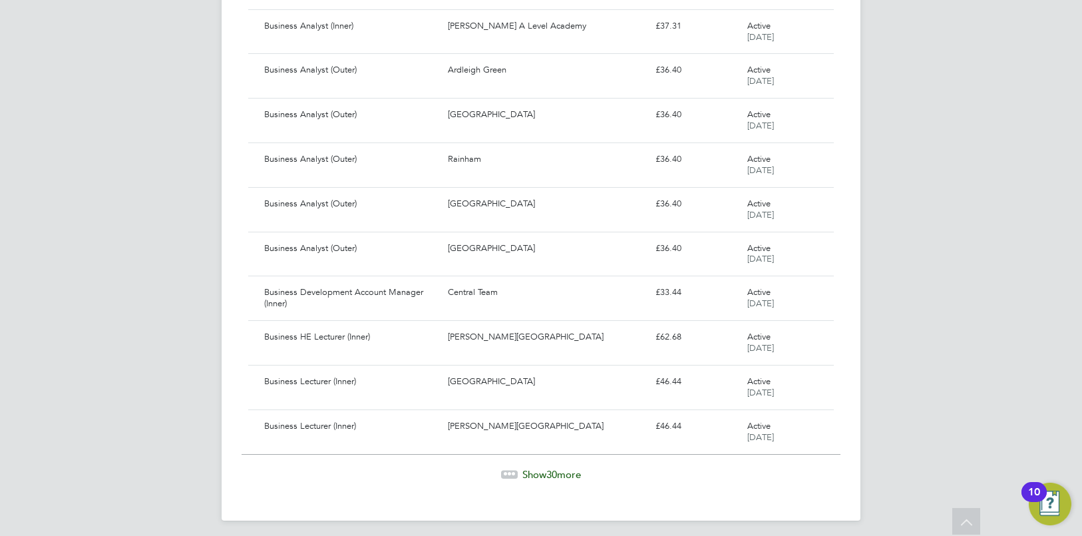
scroll to position [10456, 0]
click at [573, 477] on span "Show 30 more" at bounding box center [551, 472] width 59 height 13
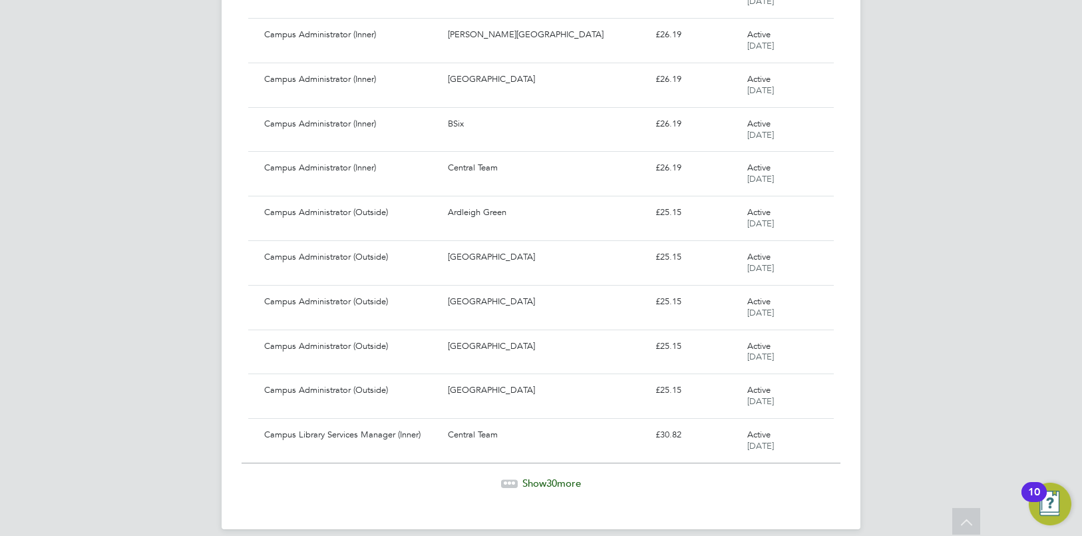
scroll to position [11793, 0]
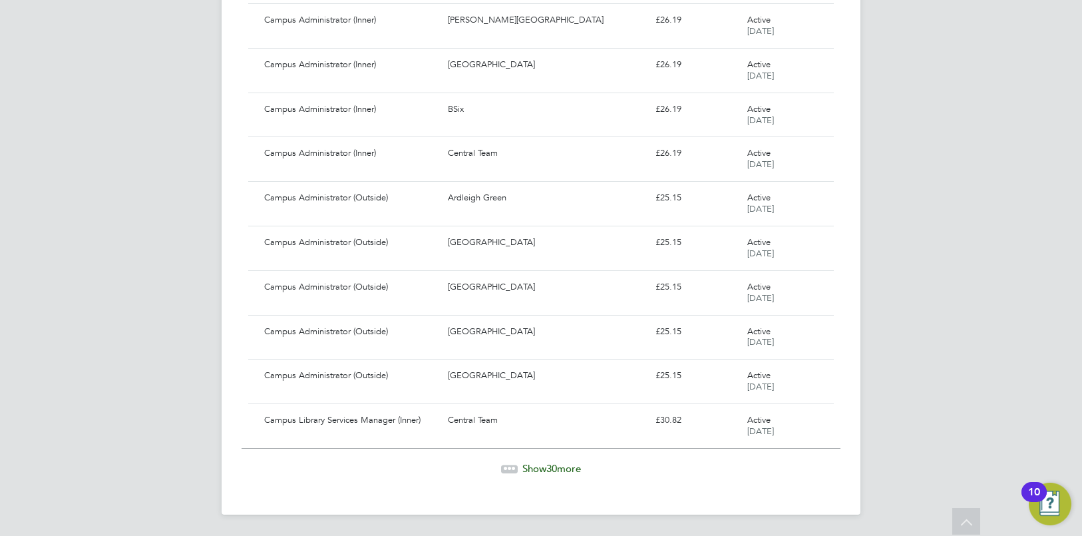
click at [541, 466] on span "Show 30 more" at bounding box center [551, 468] width 59 height 13
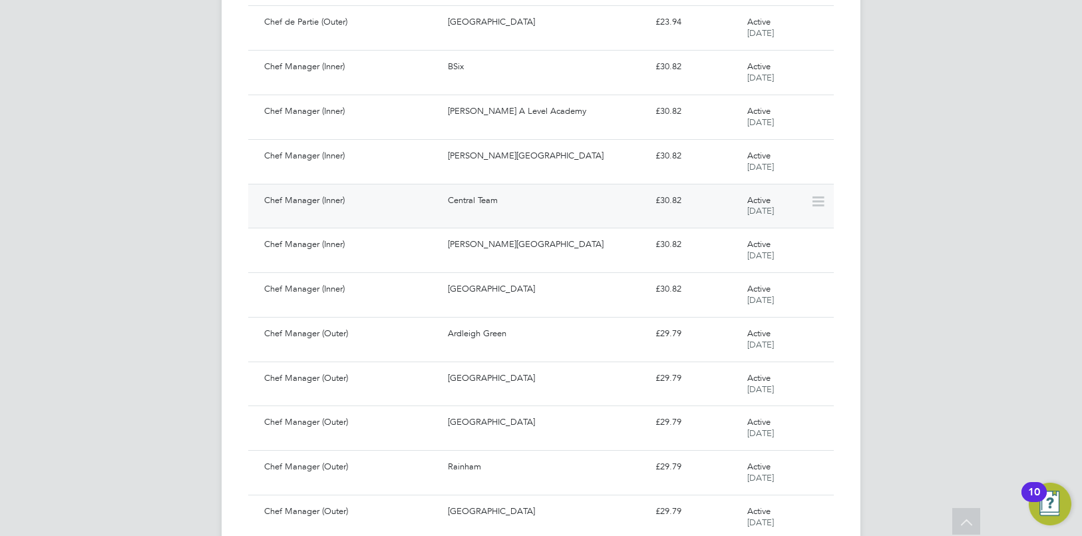
scroll to position [13126, 0]
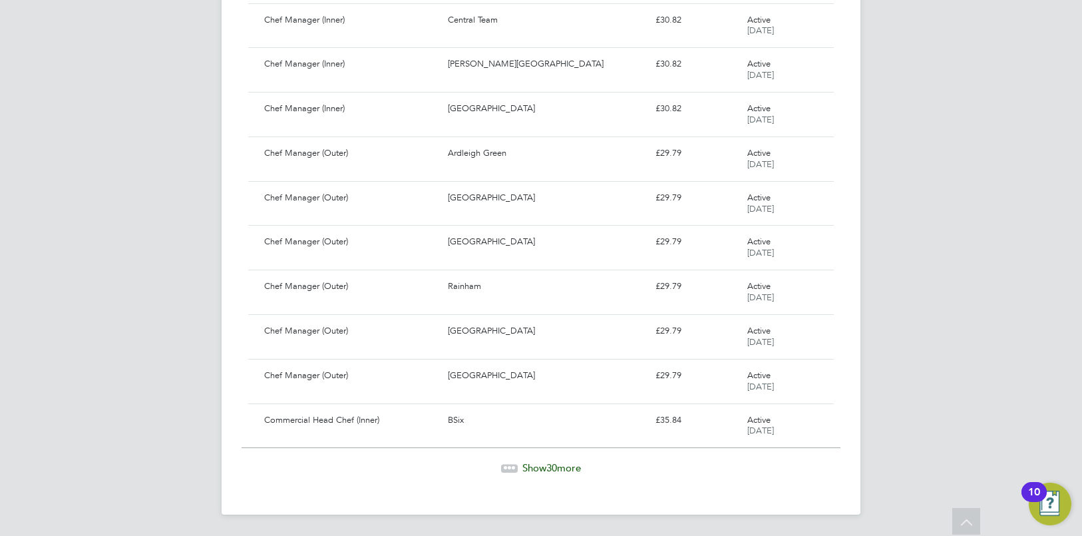
click at [566, 470] on span "Show 30 more" at bounding box center [551, 467] width 59 height 13
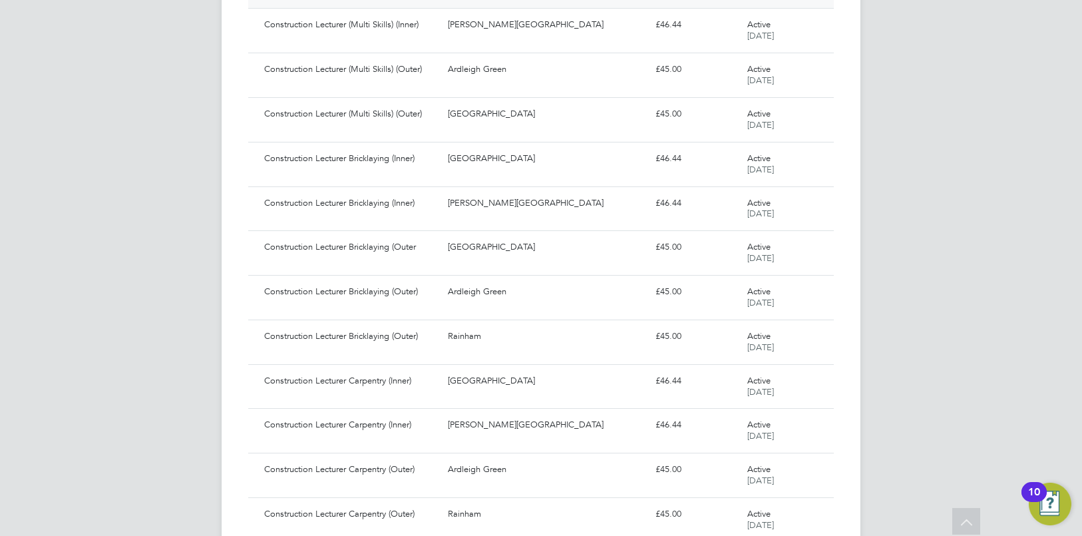
scroll to position [14459, 0]
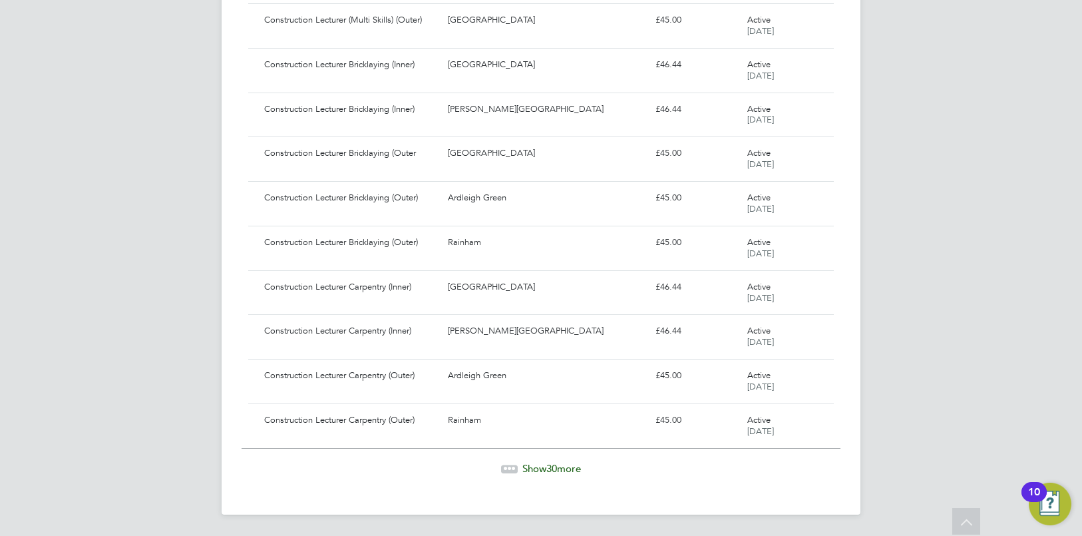
click at [553, 471] on span "30" at bounding box center [551, 468] width 11 height 13
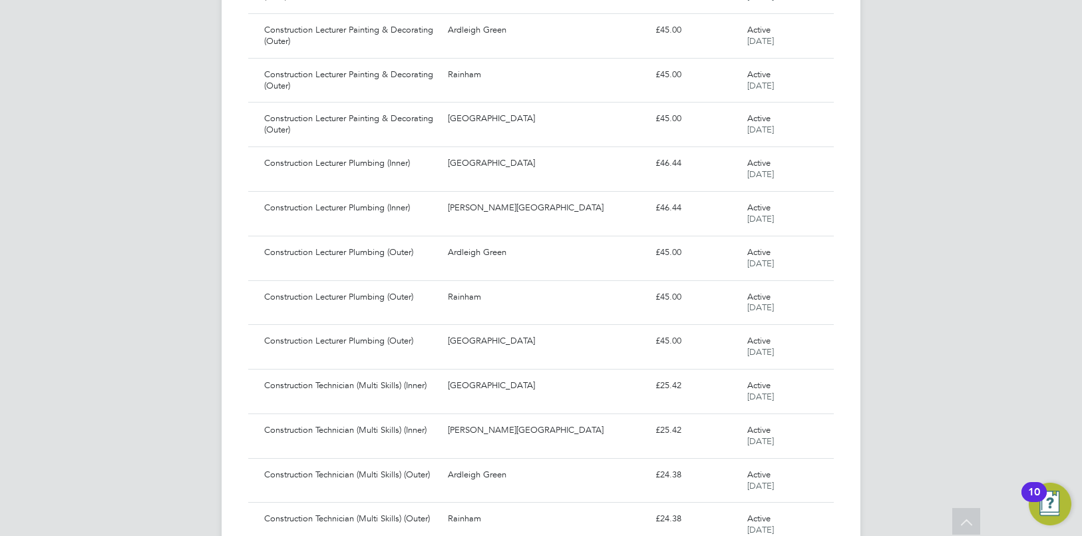
scroll to position [15793, 0]
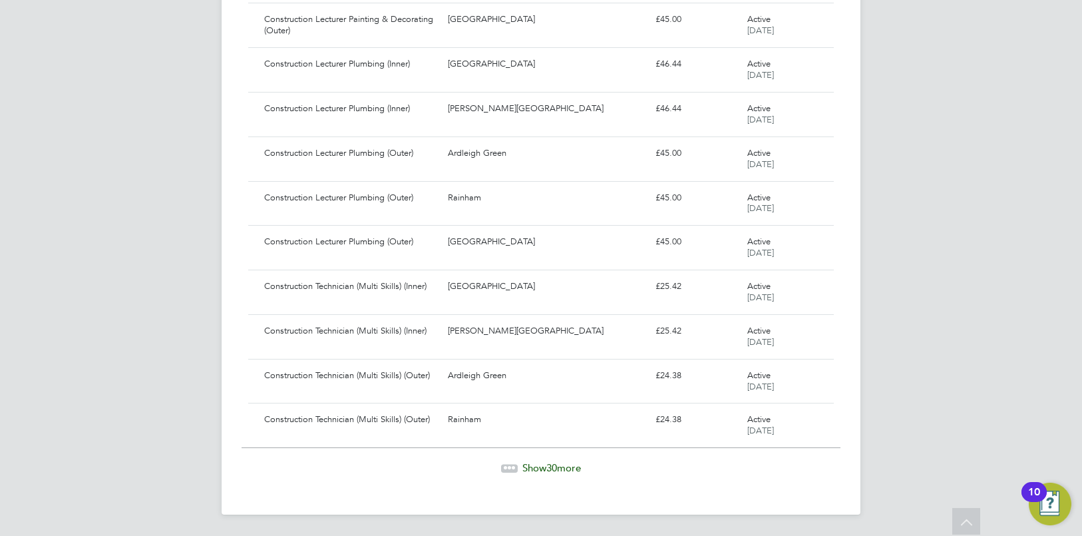
click at [554, 470] on span "30" at bounding box center [551, 467] width 11 height 13
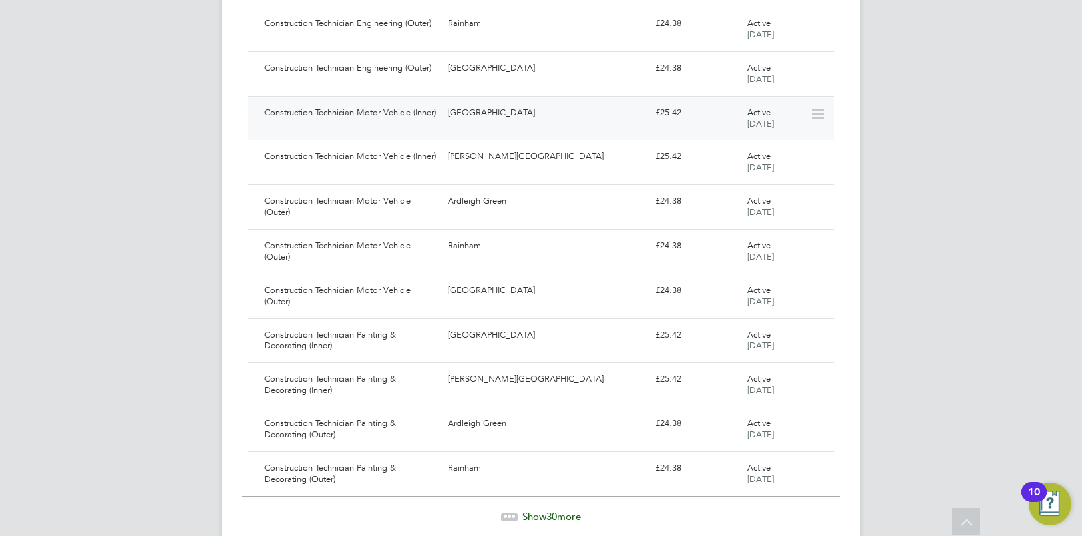
scroll to position [17125, 0]
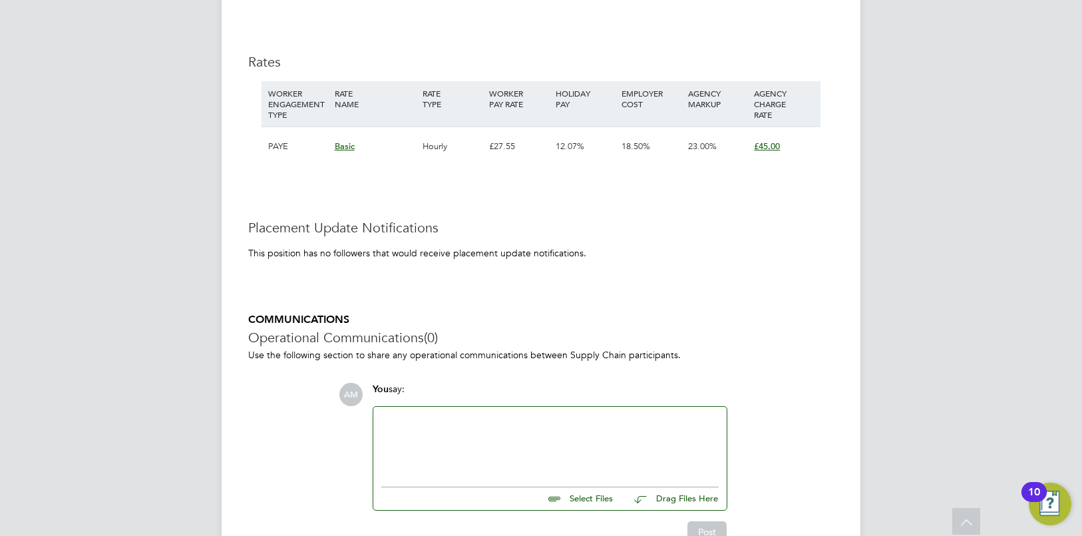
scroll to position [2167, 0]
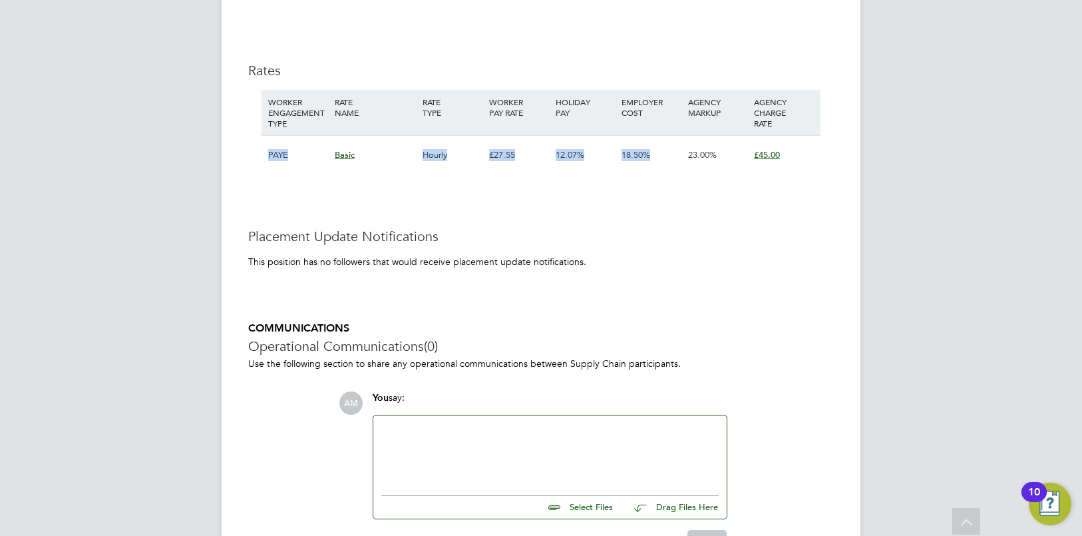
drag, startPoint x: 268, startPoint y: 166, endPoint x: 677, endPoint y: 168, distance: 409.2
click at [677, 168] on div "PAYE Basic Hourly £27.55 12.07% 18.50% 23.00% £45.00" at bounding box center [541, 154] width 559 height 39
drag, startPoint x: 441, startPoint y: 166, endPoint x: 798, endPoint y: 165, distance: 357.3
click at [798, 165] on div "PAYE Basic Hourly £27.55 12.07% 18.50% 23.00% £45.00" at bounding box center [541, 154] width 559 height 39
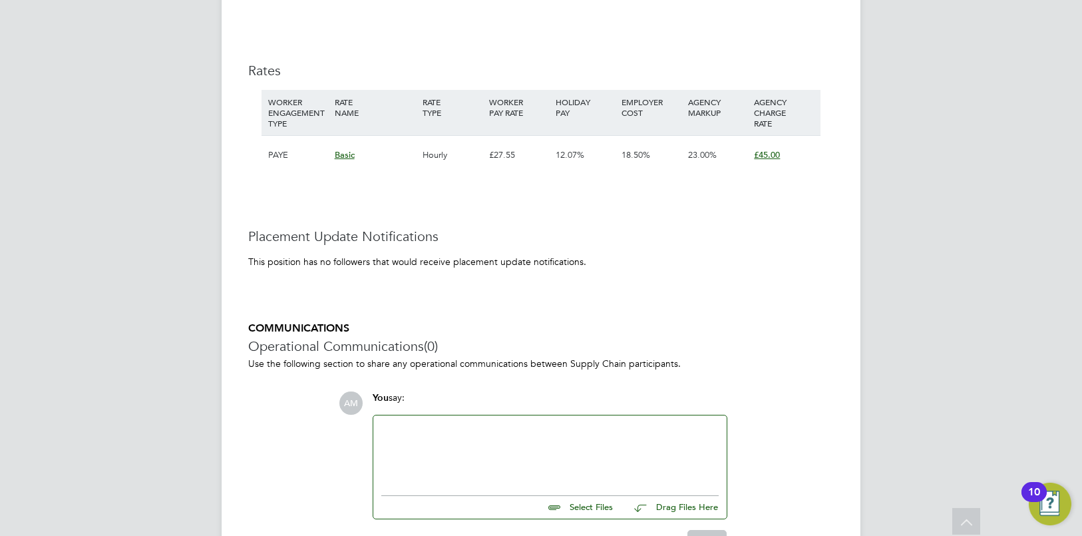
drag, startPoint x: 451, startPoint y: 196, endPoint x: 437, endPoint y: 178, distance: 22.8
drag, startPoint x: 424, startPoint y: 168, endPoint x: 829, endPoint y: 166, distance: 405.3
copy div "Hourly £27.55 12.07% 18.50% 23.00% £45.00"
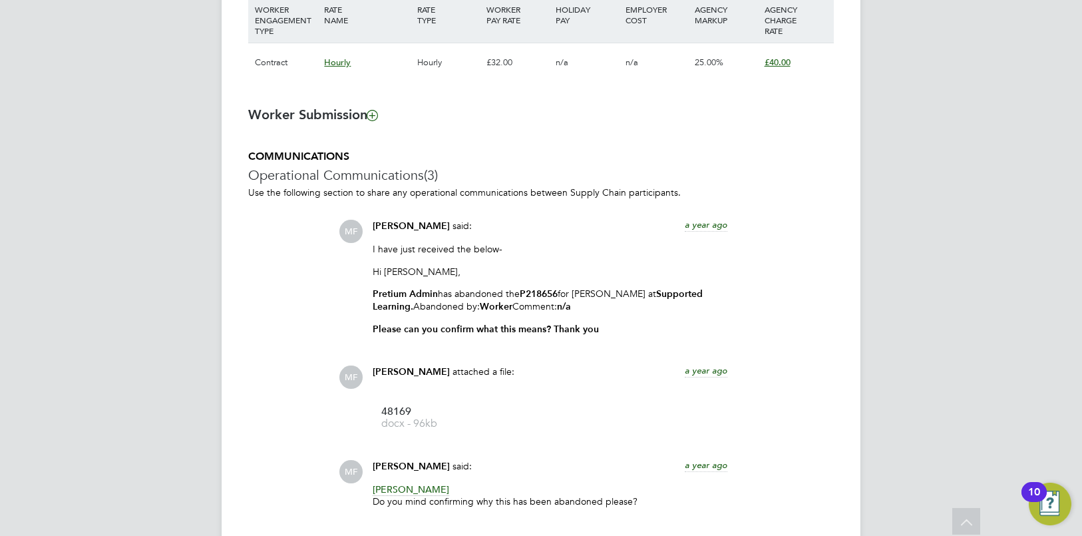
scroll to position [977, 0]
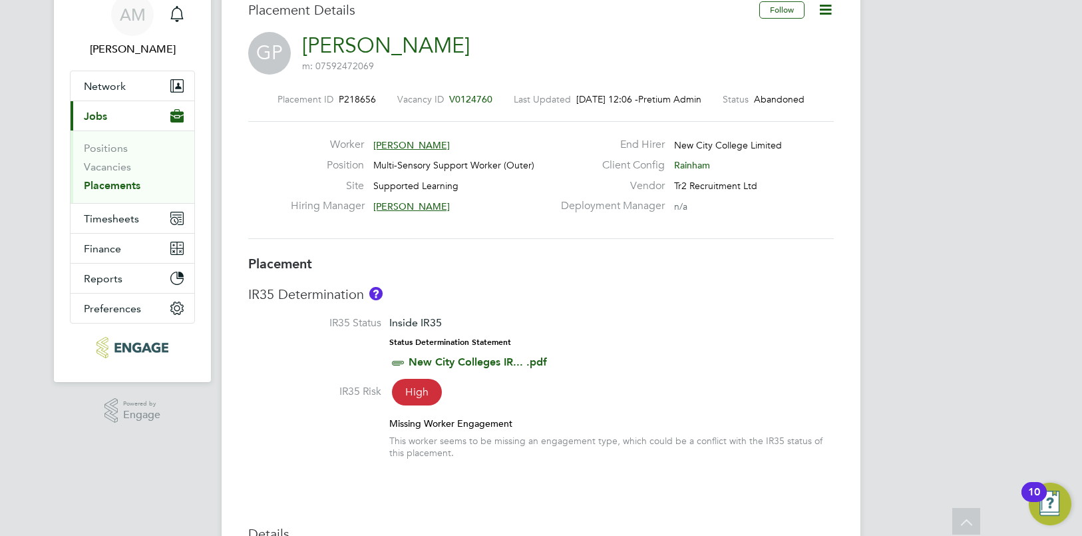
click at [104, 190] on link "Placements" at bounding box center [112, 185] width 57 height 13
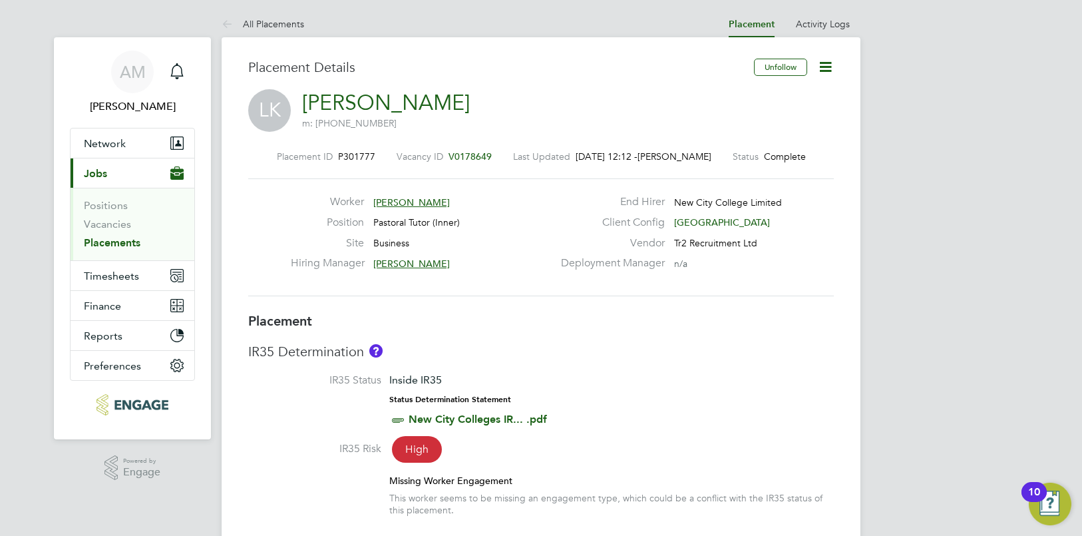
click at [401, 222] on span "Pastoral Tutor (Inner)" at bounding box center [416, 222] width 87 height 12
click at [102, 170] on span "Jobs" at bounding box center [95, 173] width 23 height 13
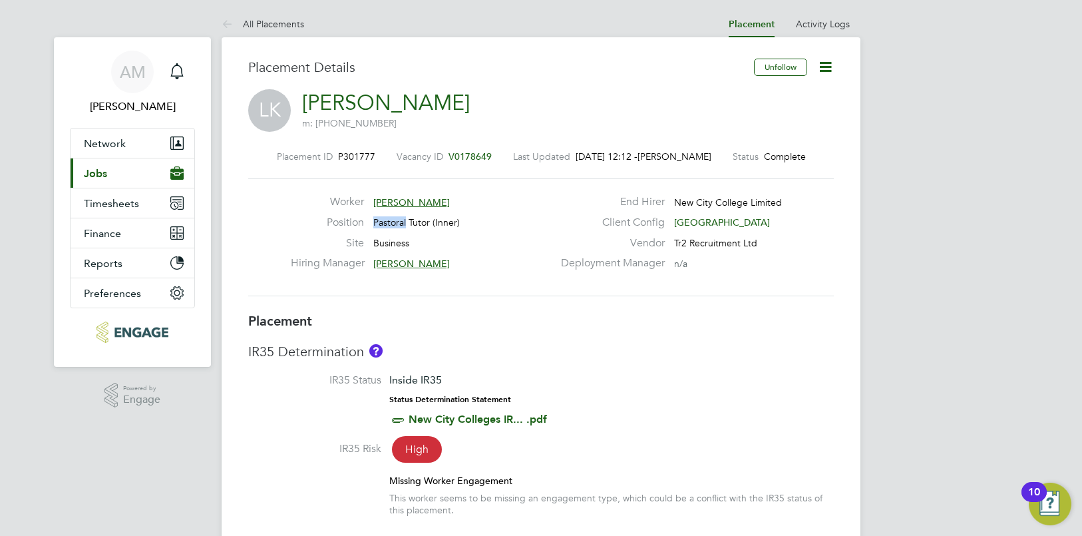
click at [98, 178] on span "Jobs" at bounding box center [95, 173] width 23 height 13
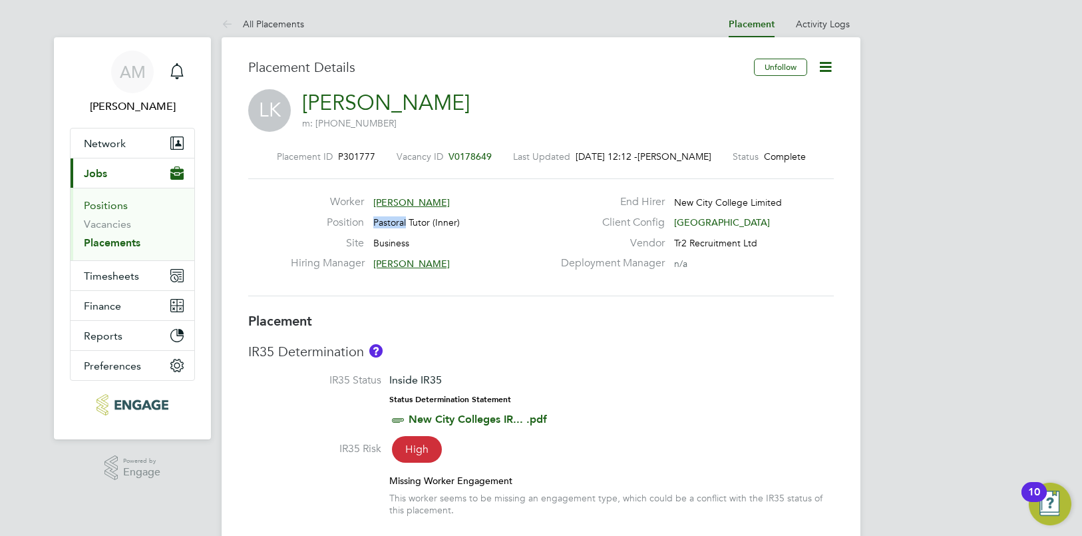
click at [100, 205] on link "Positions" at bounding box center [106, 205] width 44 height 13
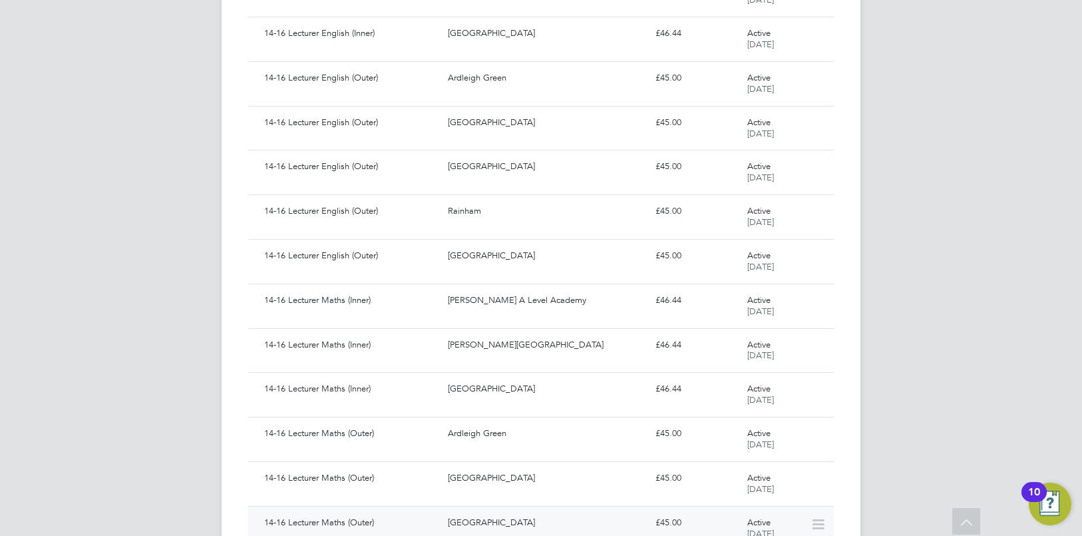
scroll to position [1128, 0]
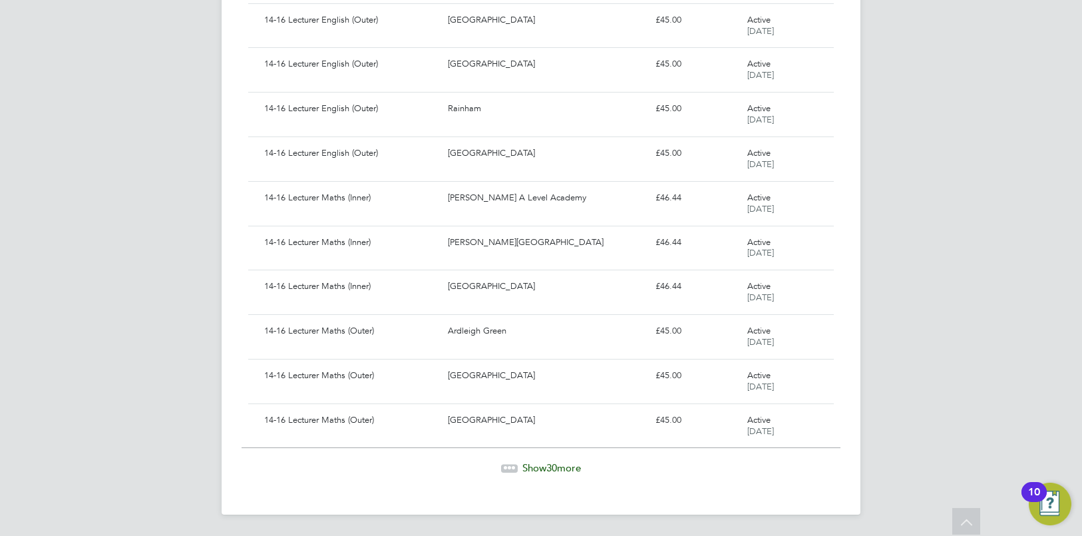
click at [530, 468] on span "Show 30 more" at bounding box center [551, 467] width 59 height 13
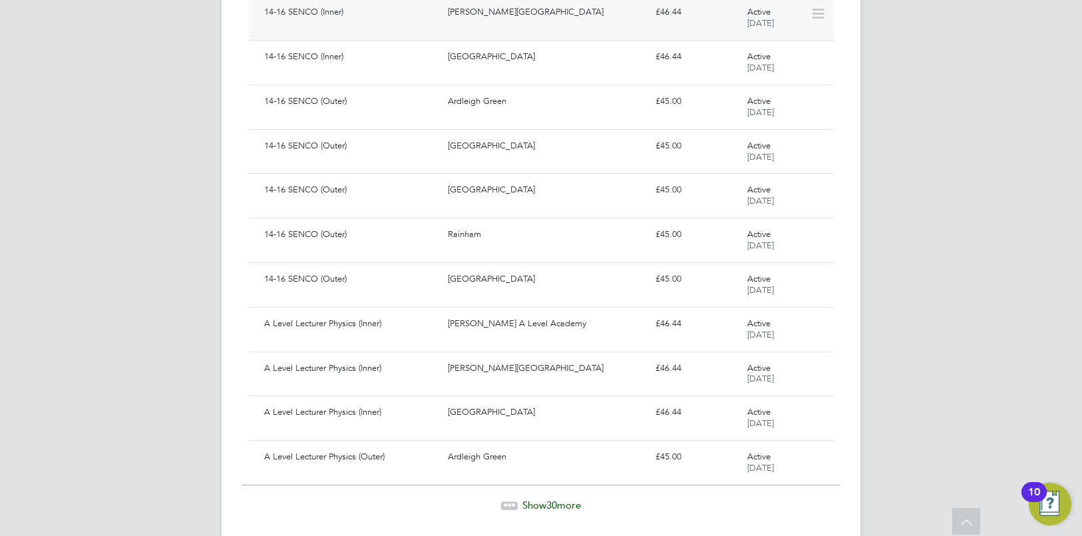
scroll to position [2461, 0]
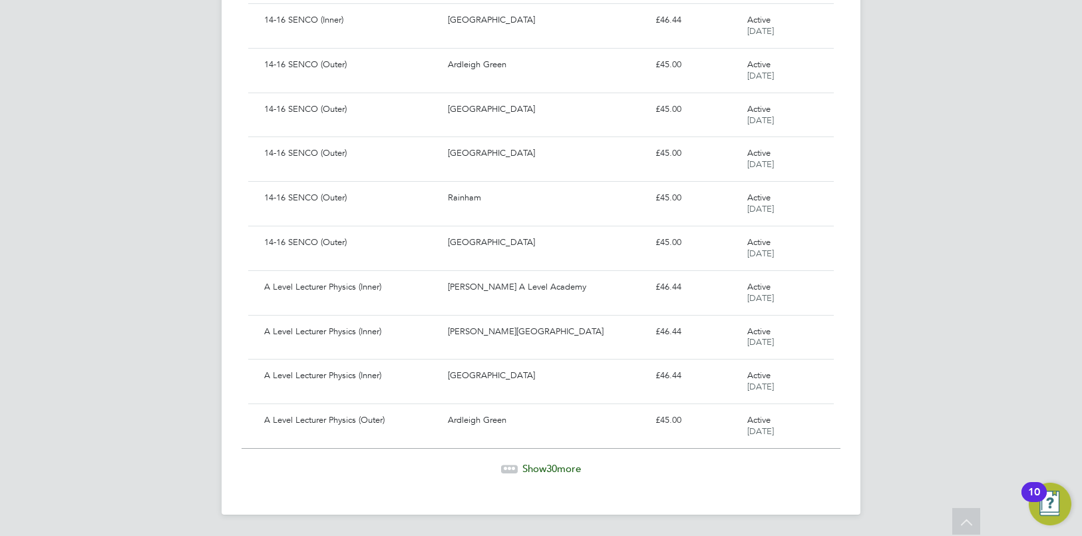
click at [548, 466] on span "30" at bounding box center [551, 468] width 11 height 13
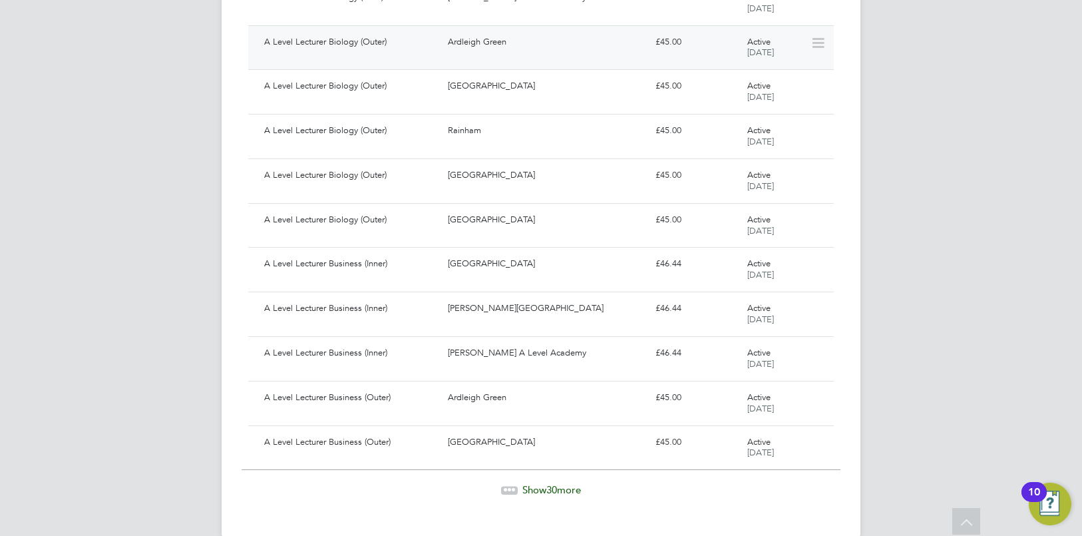
scroll to position [3794, 0]
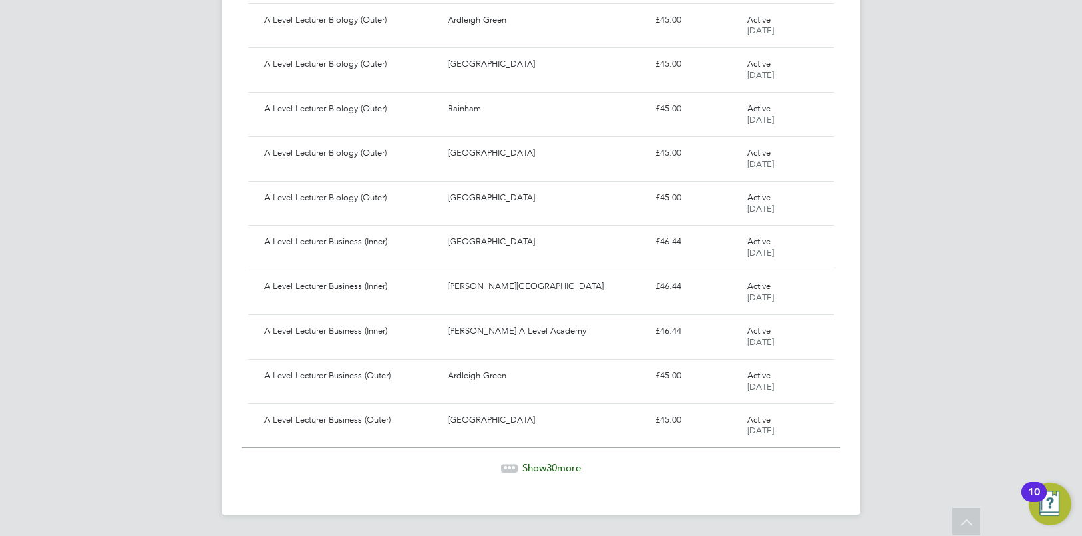
click at [532, 463] on span "Show 30 more" at bounding box center [551, 467] width 59 height 13
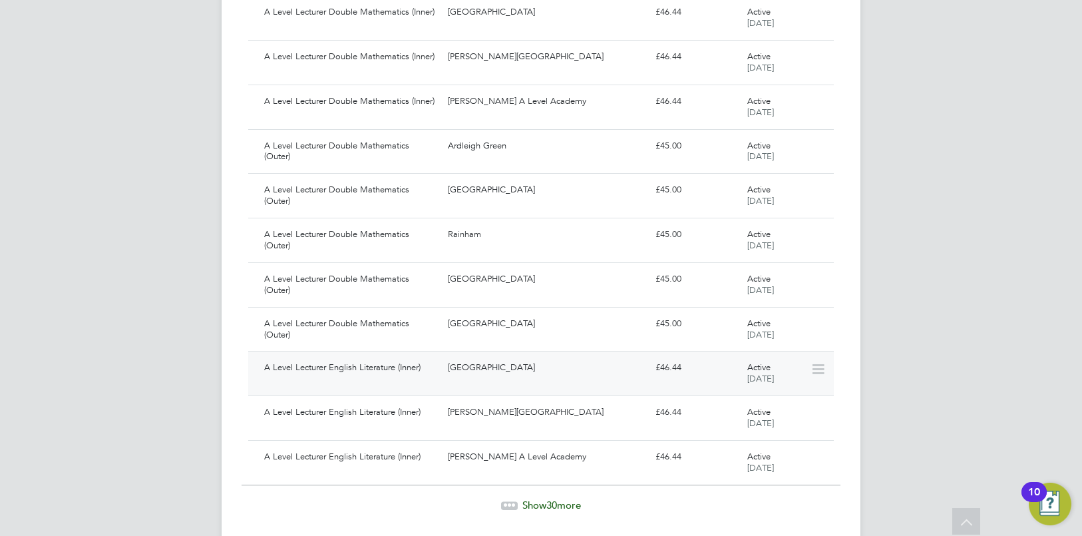
scroll to position [5127, 0]
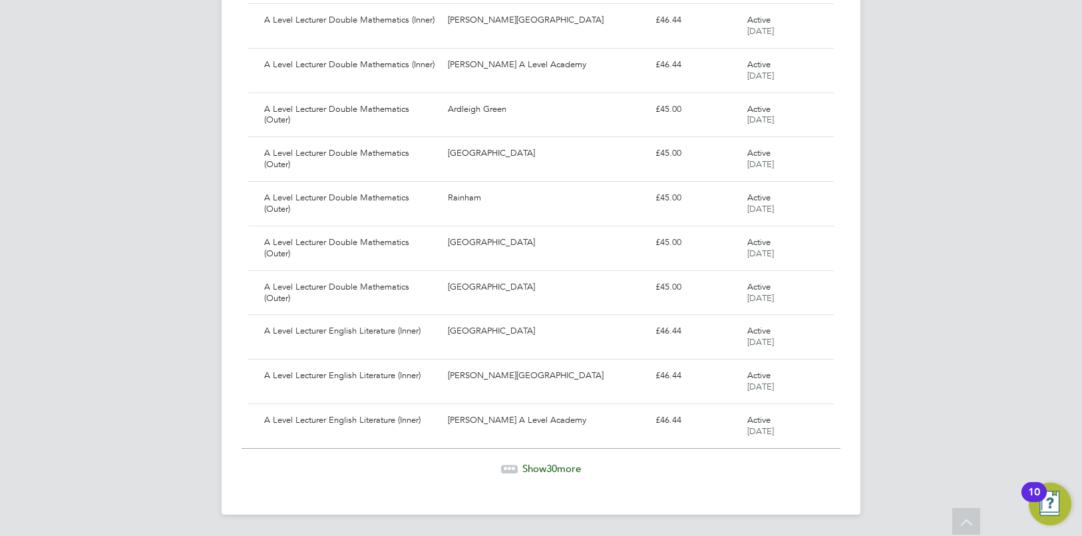
click at [532, 465] on span "Show 30 more" at bounding box center [551, 468] width 59 height 13
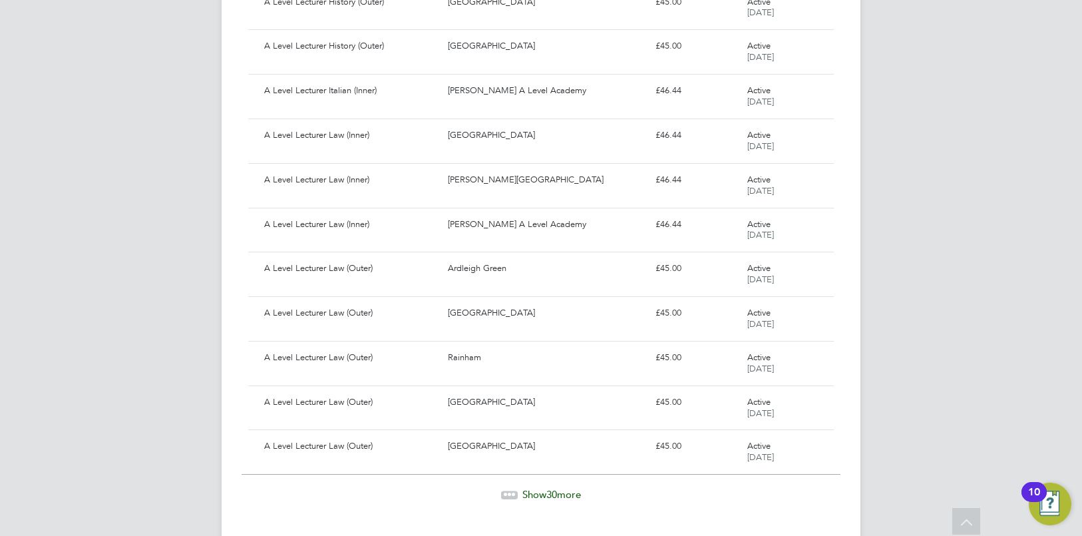
scroll to position [6461, 0]
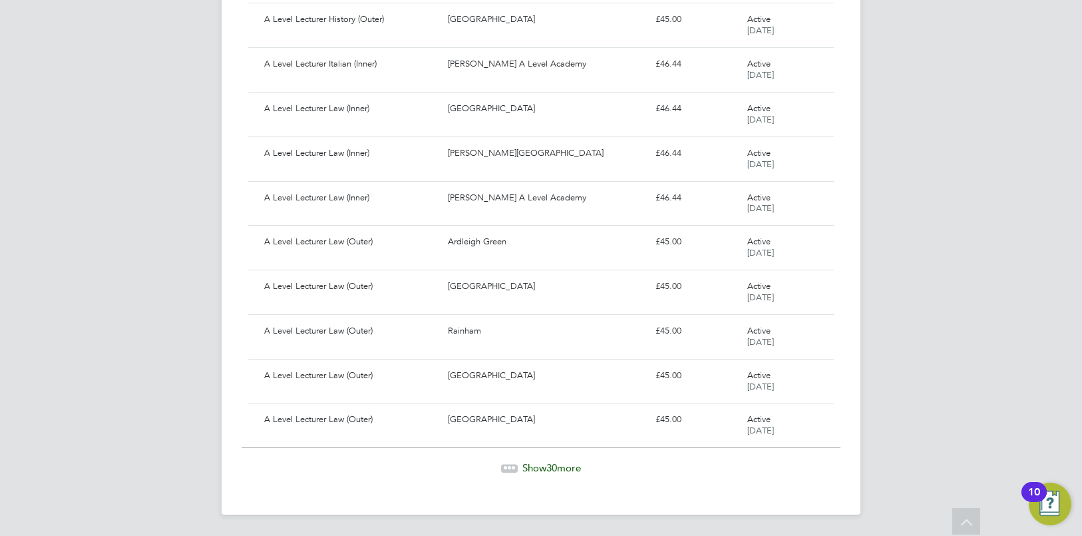
click at [538, 462] on span "Show 30 more" at bounding box center [551, 467] width 59 height 13
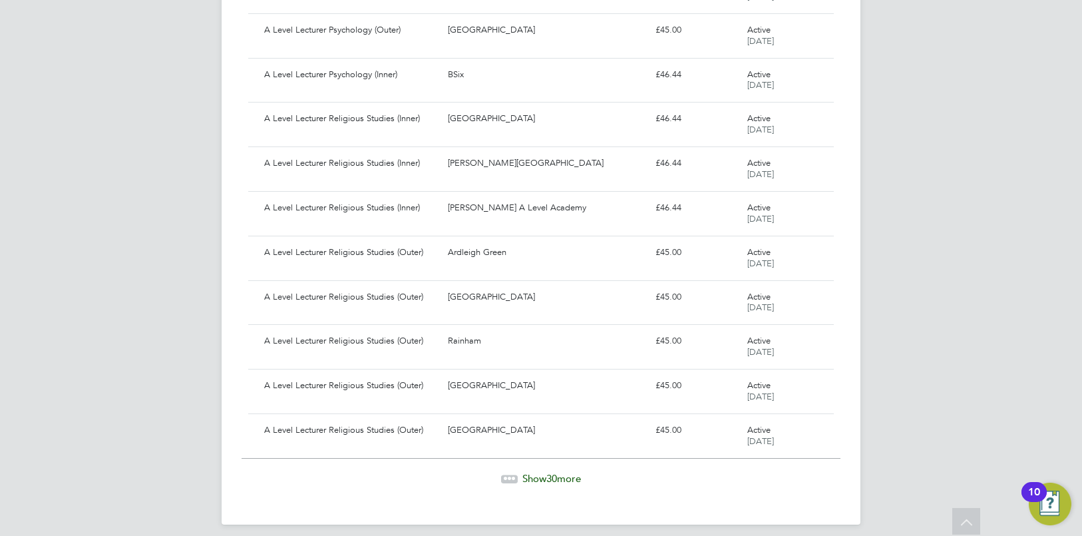
scroll to position [7793, 0]
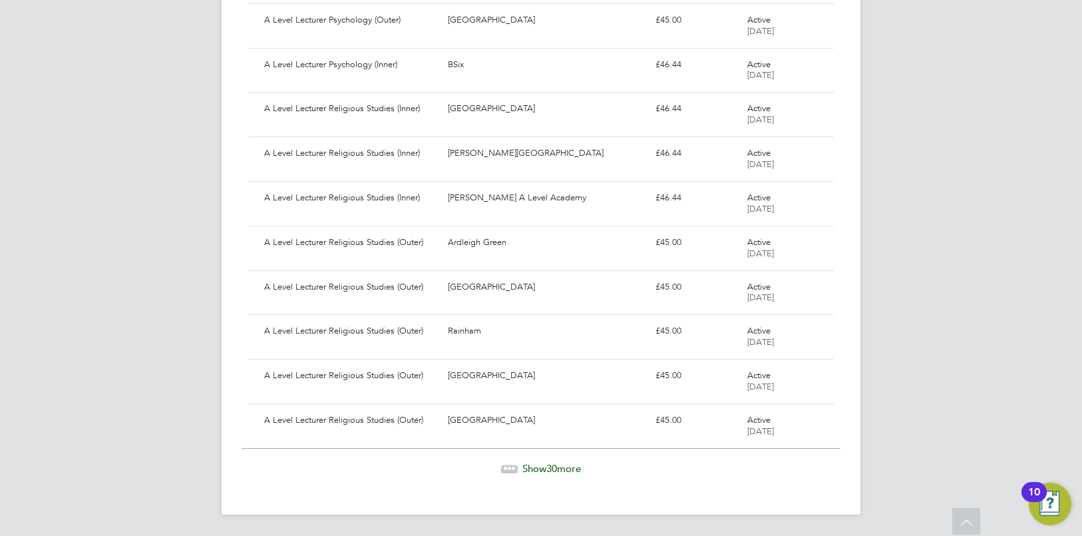
click at [557, 468] on span "Show 30 more" at bounding box center [551, 468] width 59 height 13
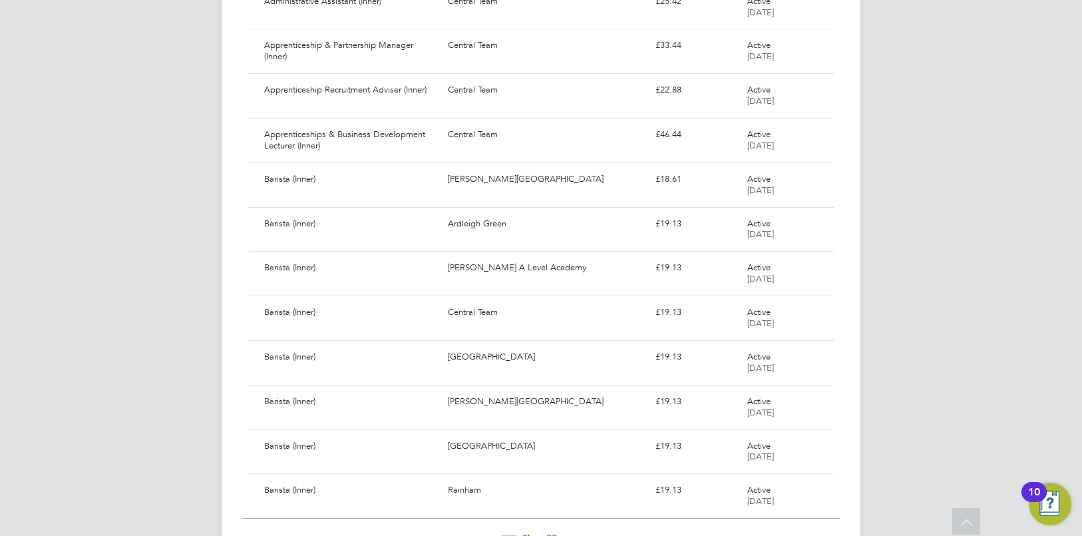
scroll to position [9127, 0]
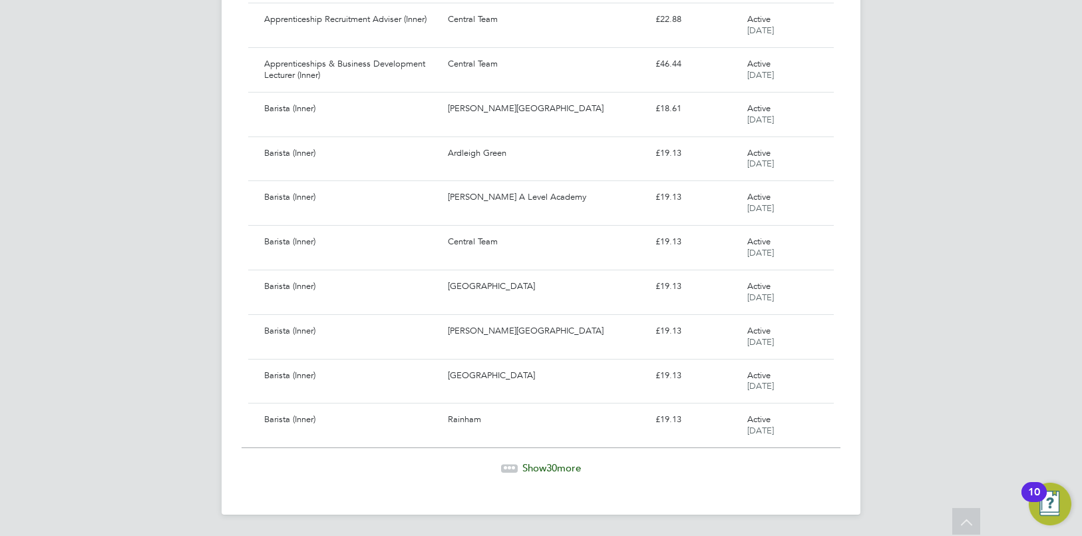
click at [555, 472] on span "30" at bounding box center [551, 467] width 11 height 13
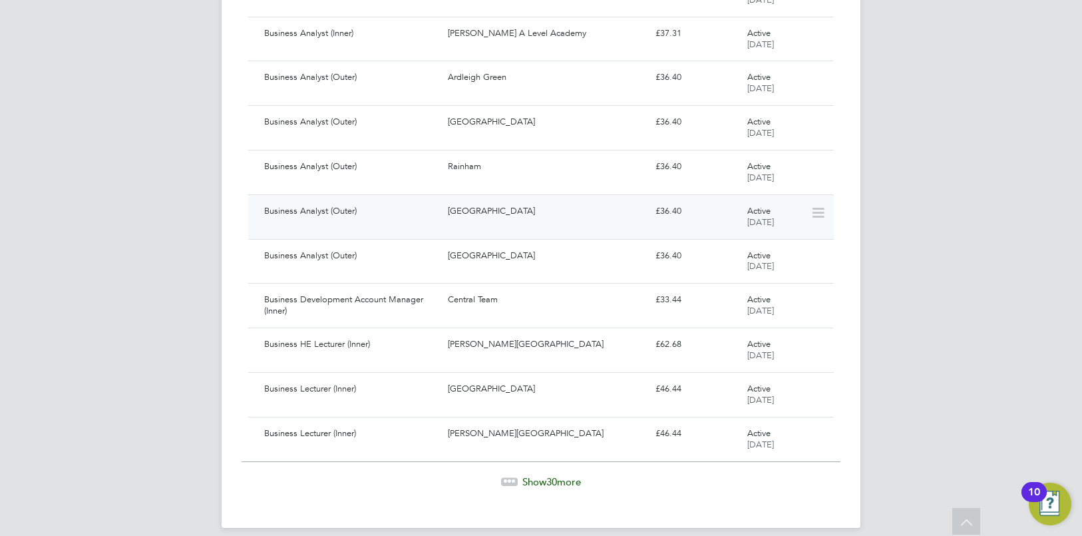
scroll to position [10460, 0]
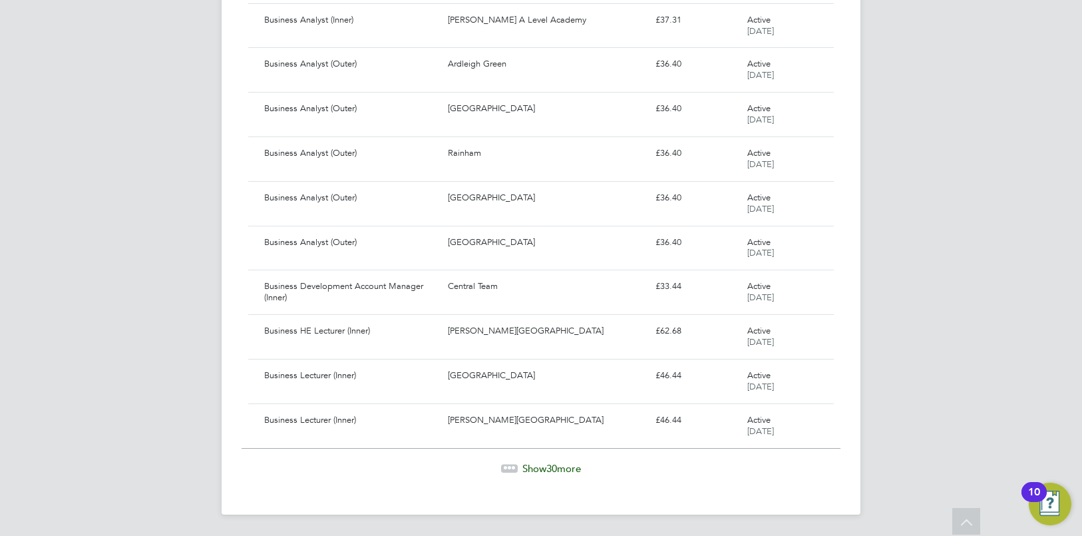
click at [533, 466] on span "Show 30 more" at bounding box center [551, 468] width 59 height 13
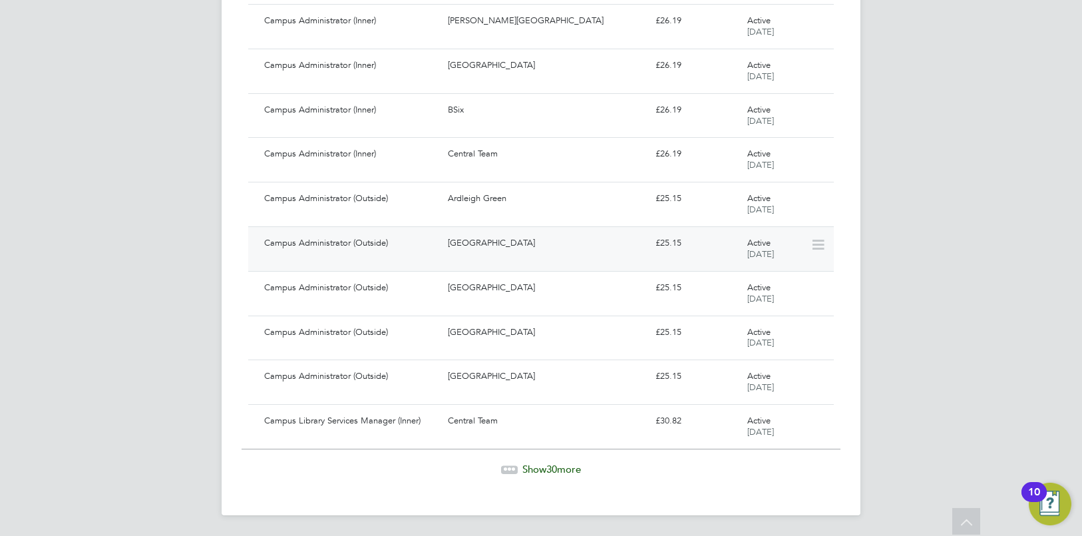
scroll to position [11793, 0]
click at [546, 470] on span "30" at bounding box center [551, 468] width 11 height 13
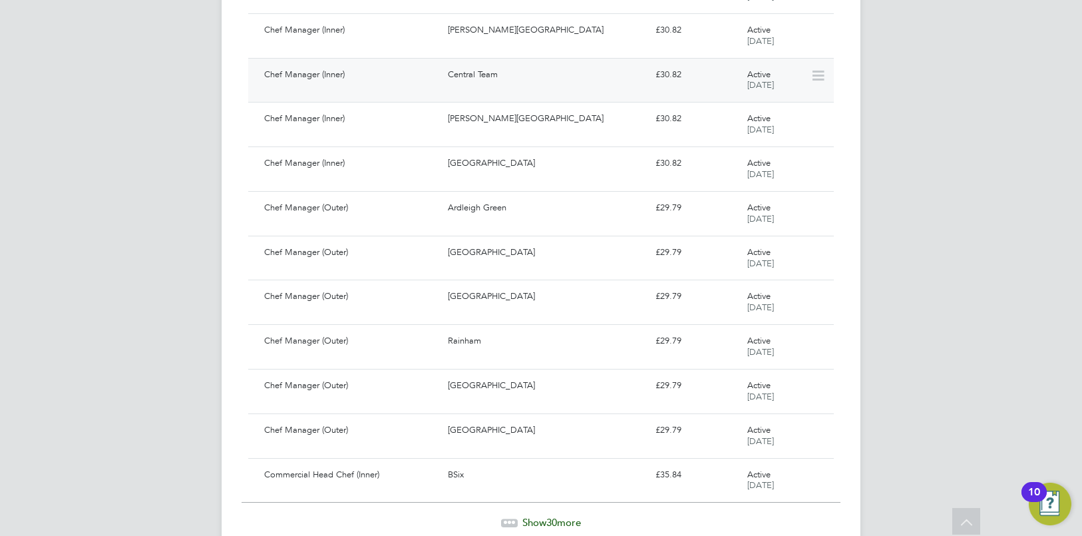
scroll to position [13126, 0]
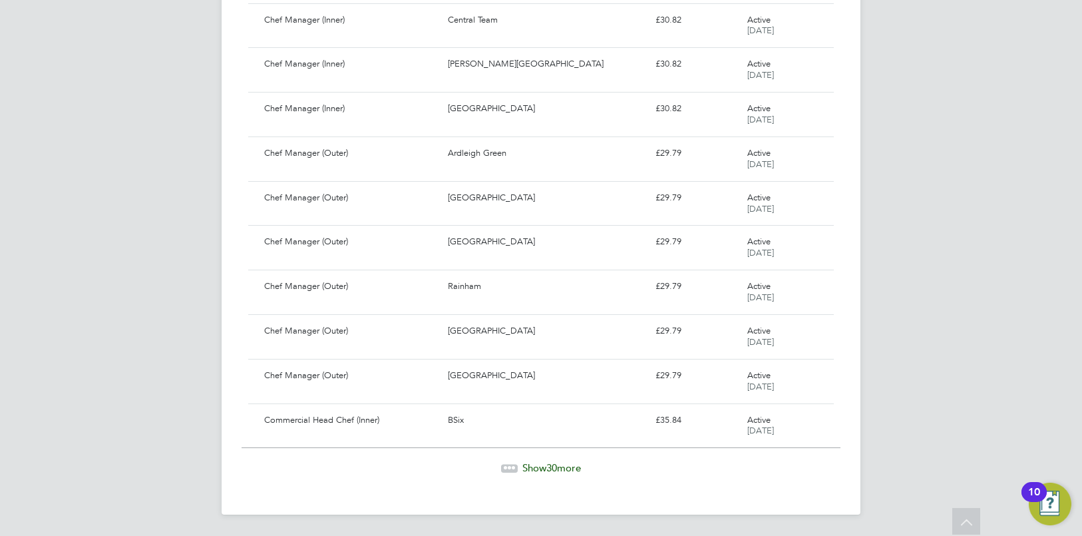
click at [560, 466] on span "Show 30 more" at bounding box center [551, 467] width 59 height 13
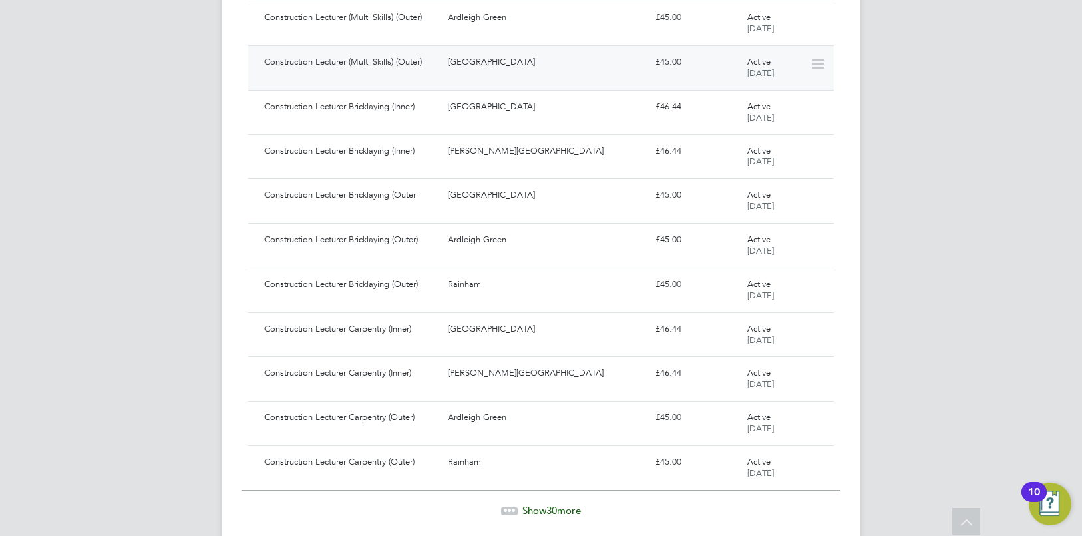
scroll to position [14459, 0]
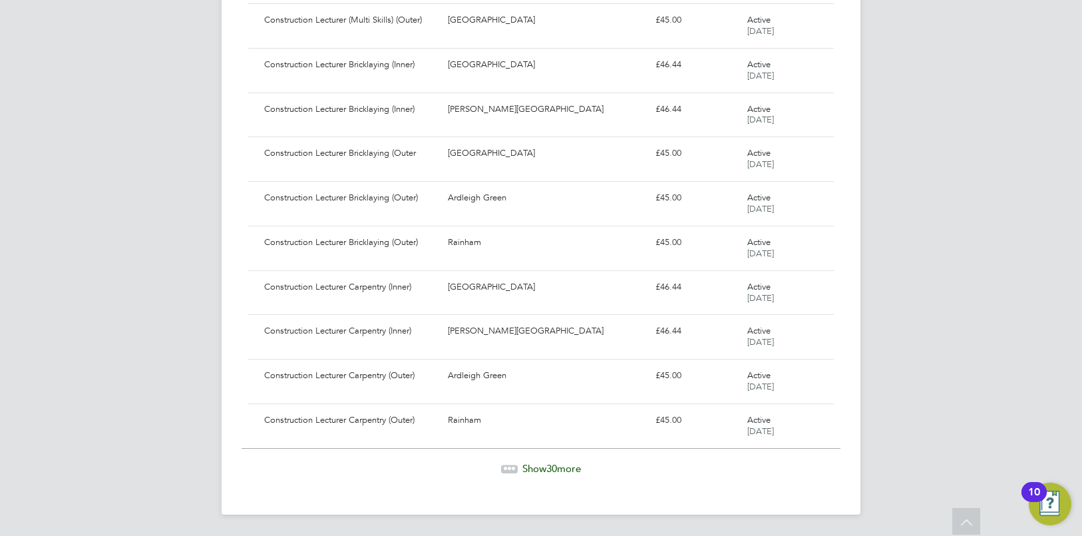
click at [560, 470] on span "Show 30 more" at bounding box center [551, 468] width 59 height 13
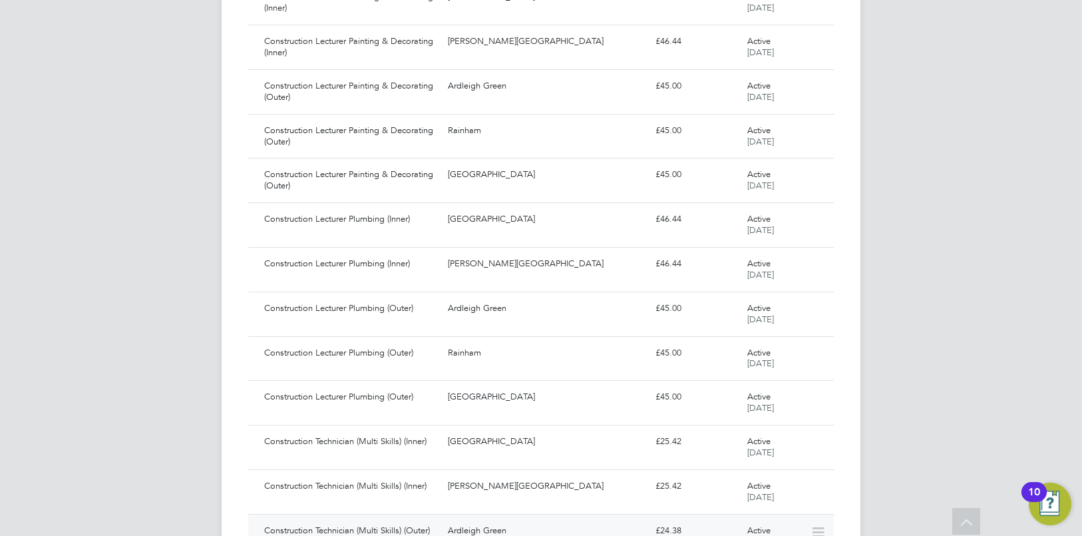
scroll to position [15793, 0]
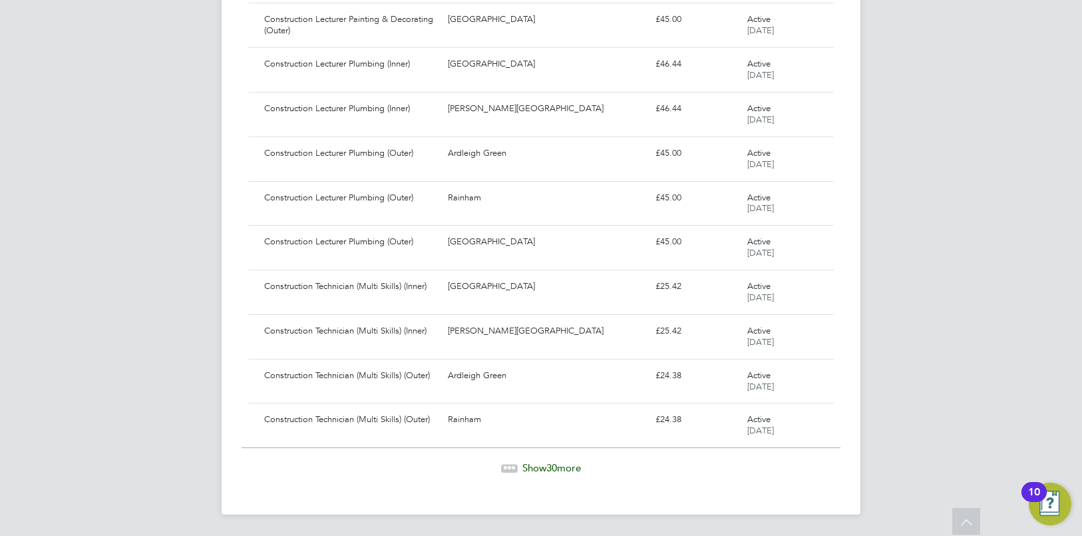
click at [559, 469] on span "Show 30 more" at bounding box center [551, 467] width 59 height 13
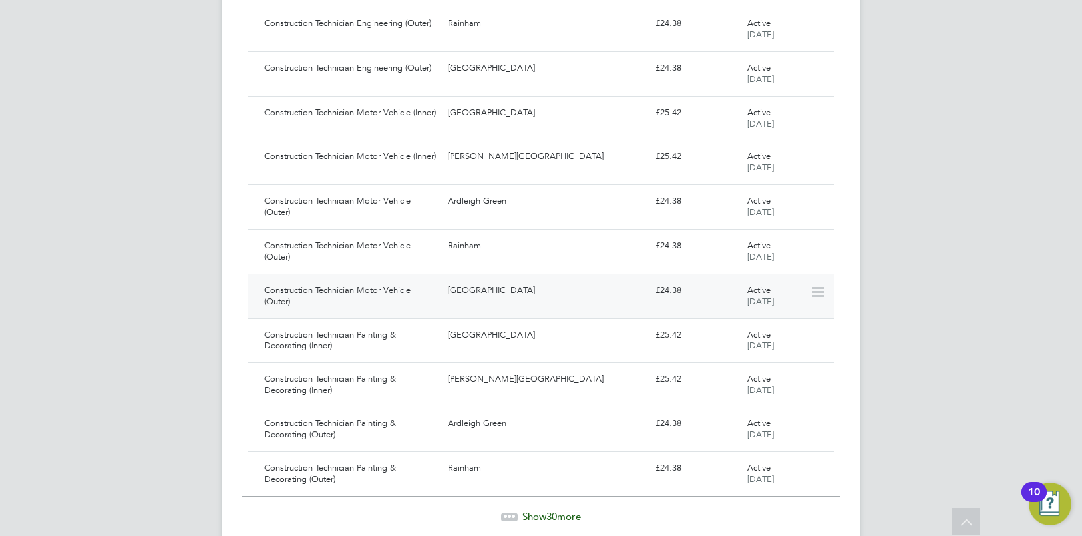
scroll to position [17125, 0]
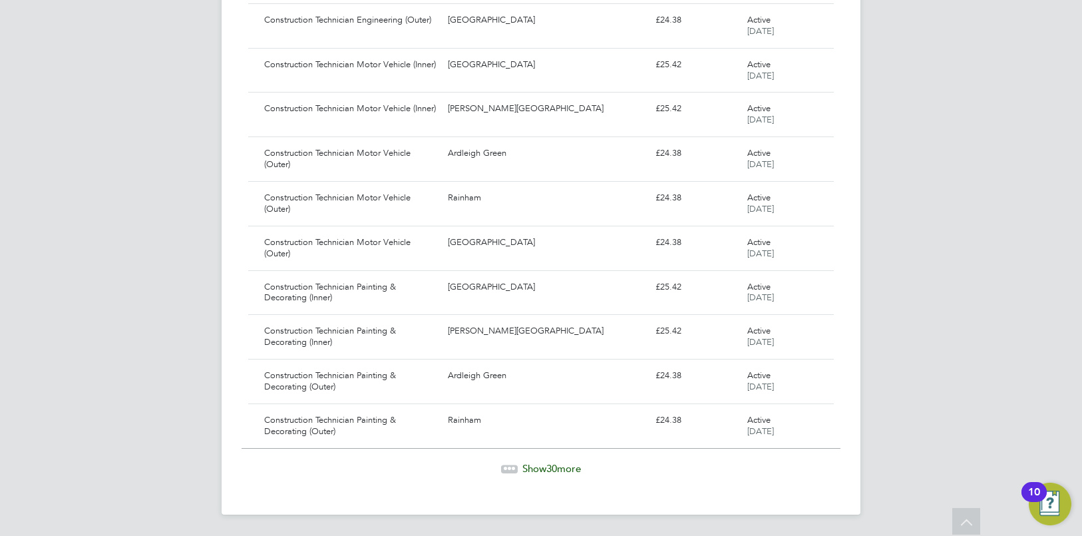
click at [556, 470] on span "30" at bounding box center [551, 468] width 11 height 13
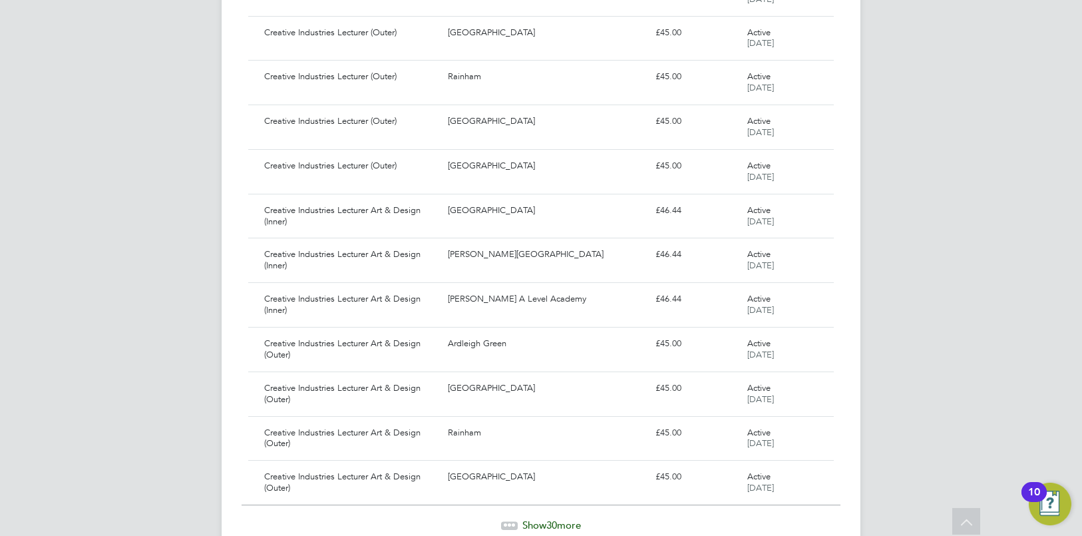
scroll to position [18459, 0]
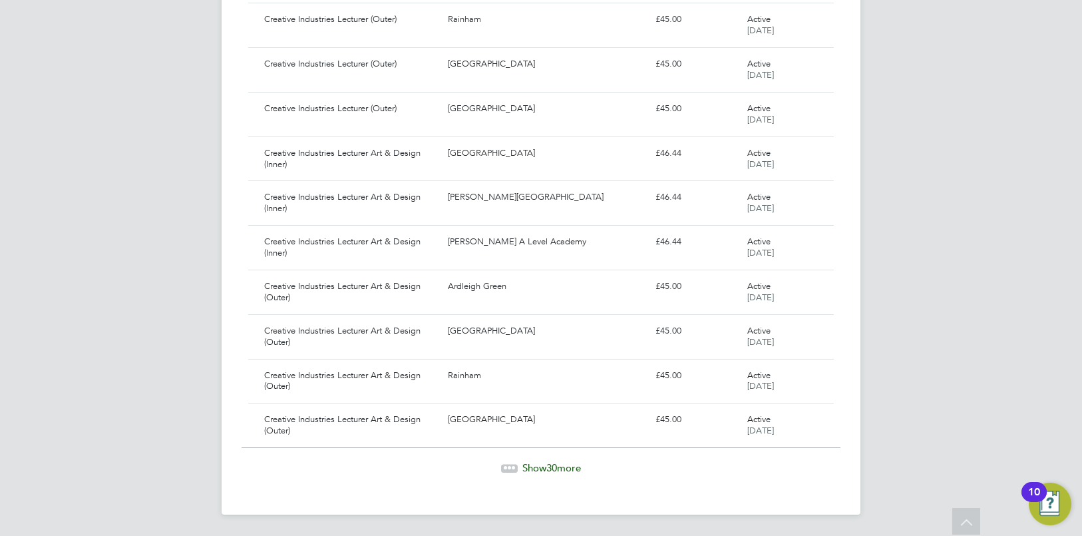
click at [566, 471] on span "Show 30 more" at bounding box center [551, 467] width 59 height 13
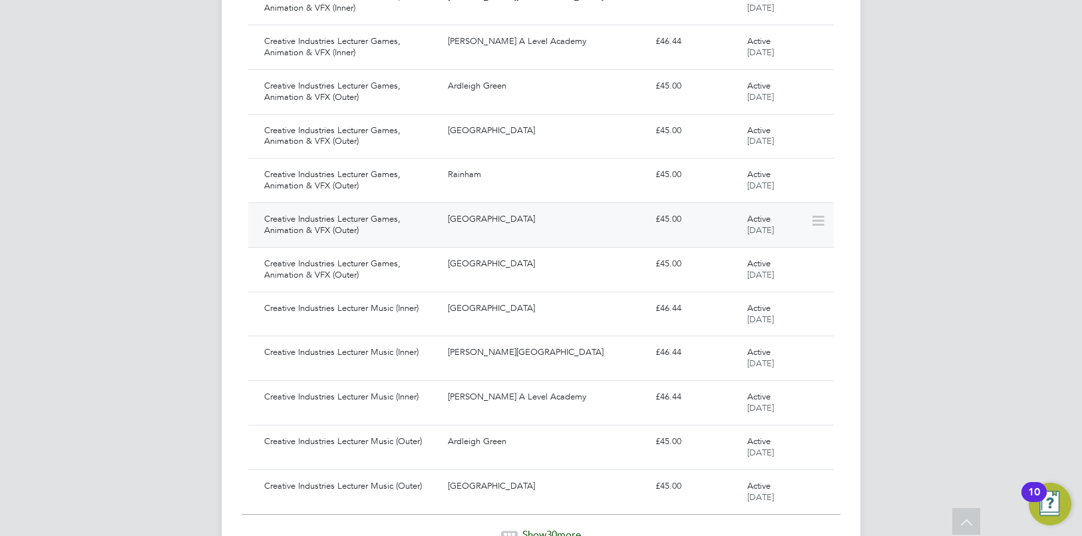
scroll to position [19792, 0]
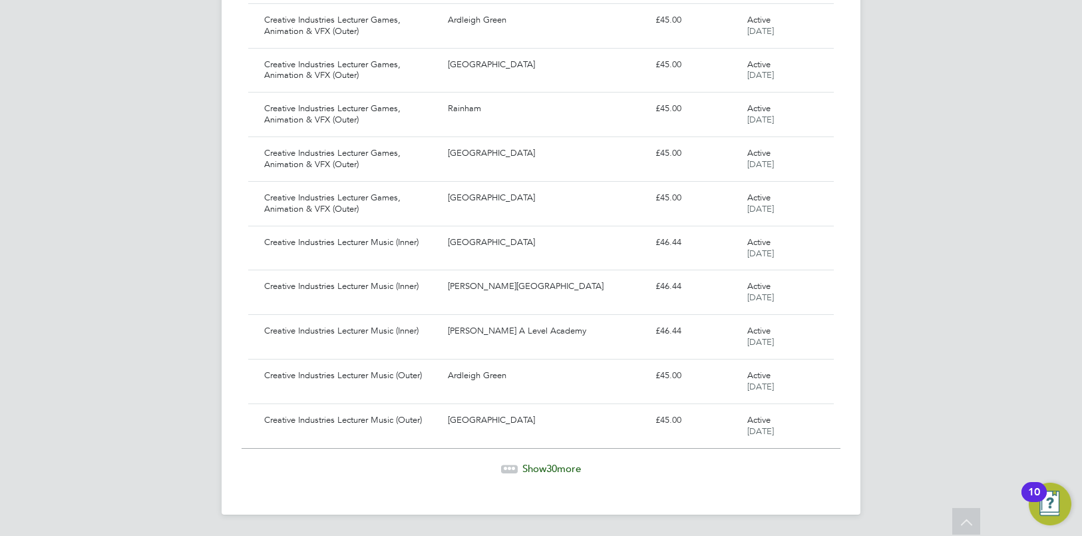
click at [568, 468] on span "Show 30 more" at bounding box center [551, 468] width 59 height 13
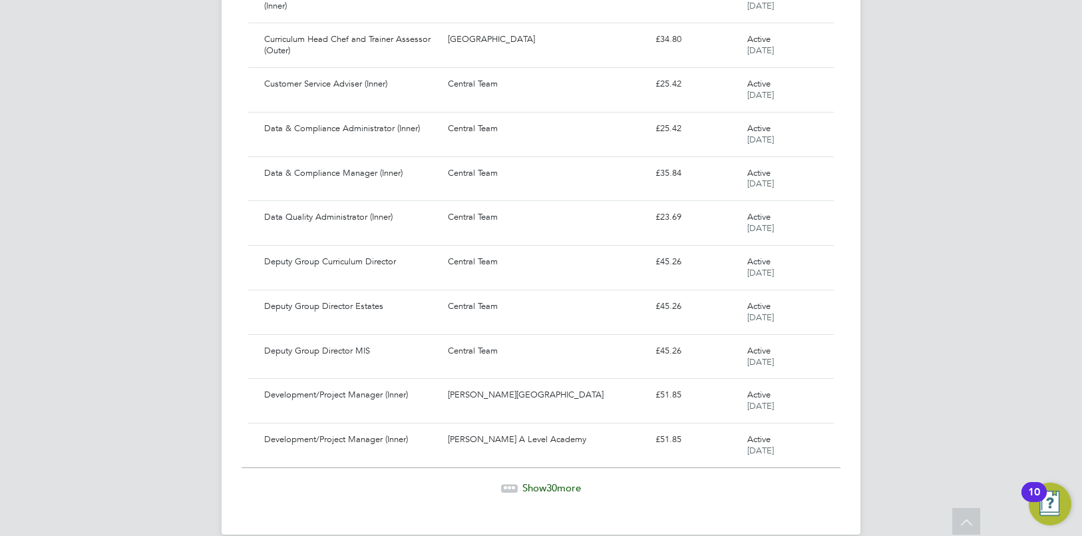
scroll to position [21125, 0]
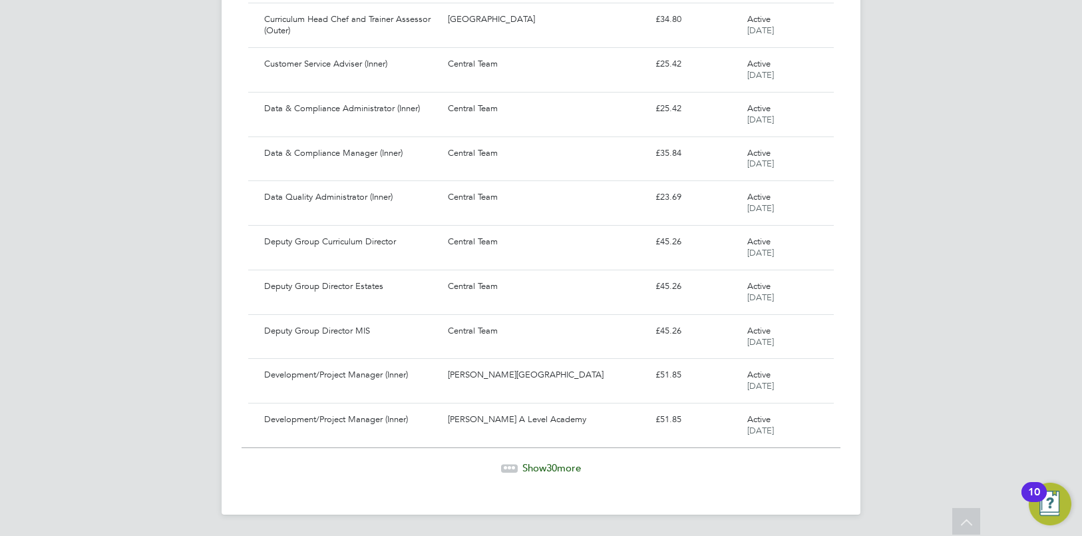
click at [544, 466] on span "Show 30 more" at bounding box center [551, 467] width 59 height 13
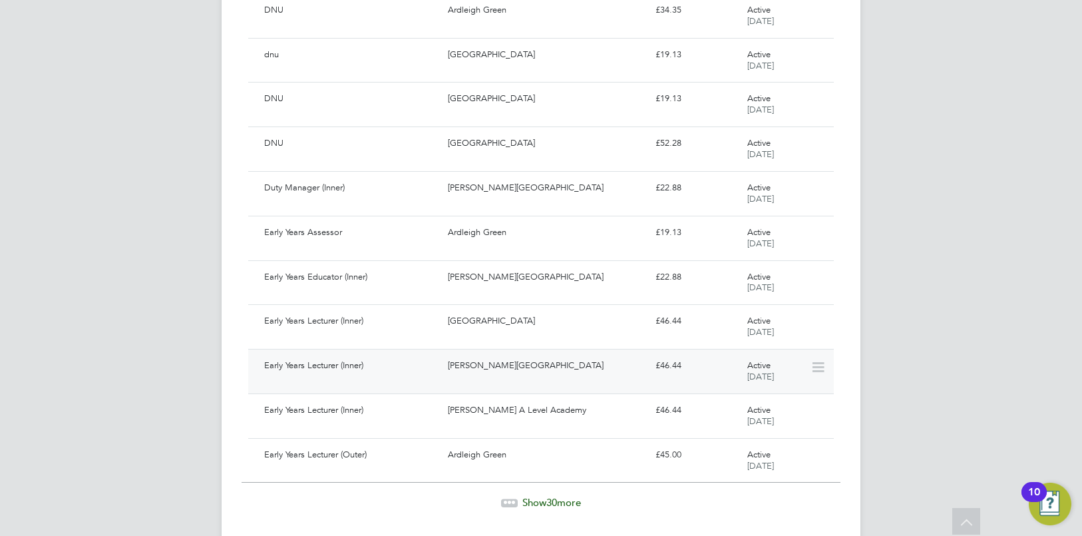
scroll to position [22458, 0]
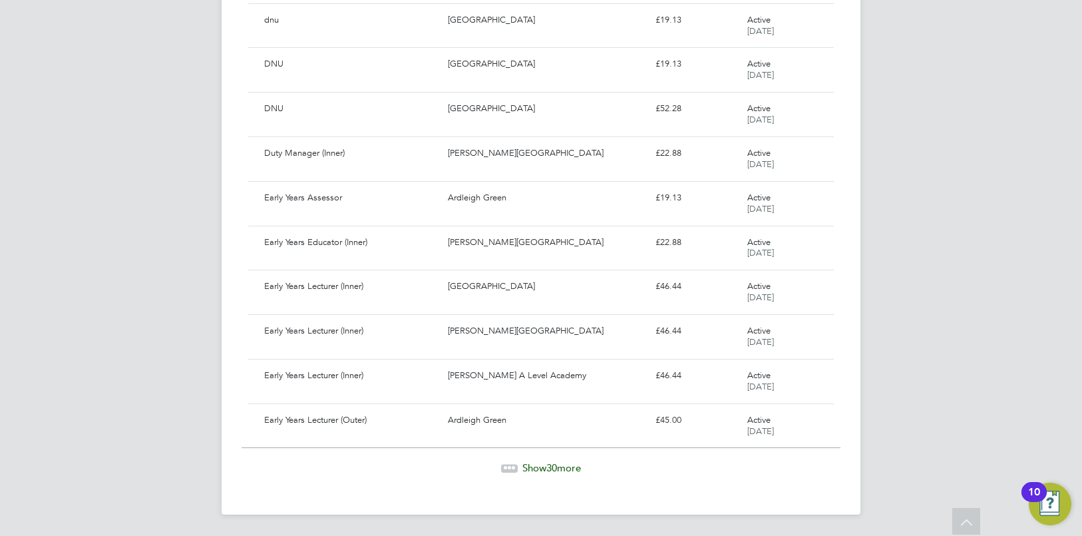
click at [563, 467] on span "Show 30 more" at bounding box center [551, 467] width 59 height 13
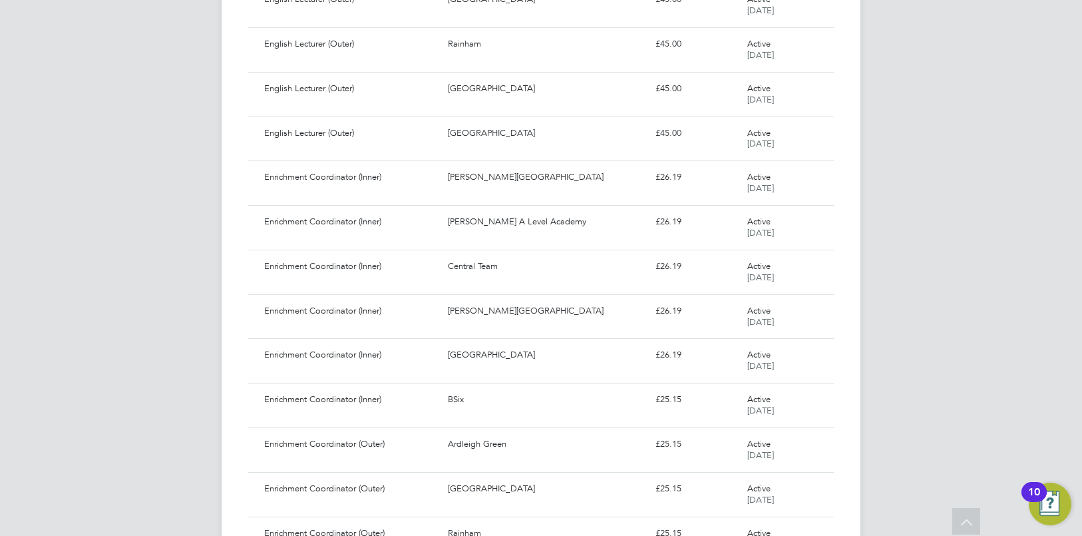
scroll to position [23791, 0]
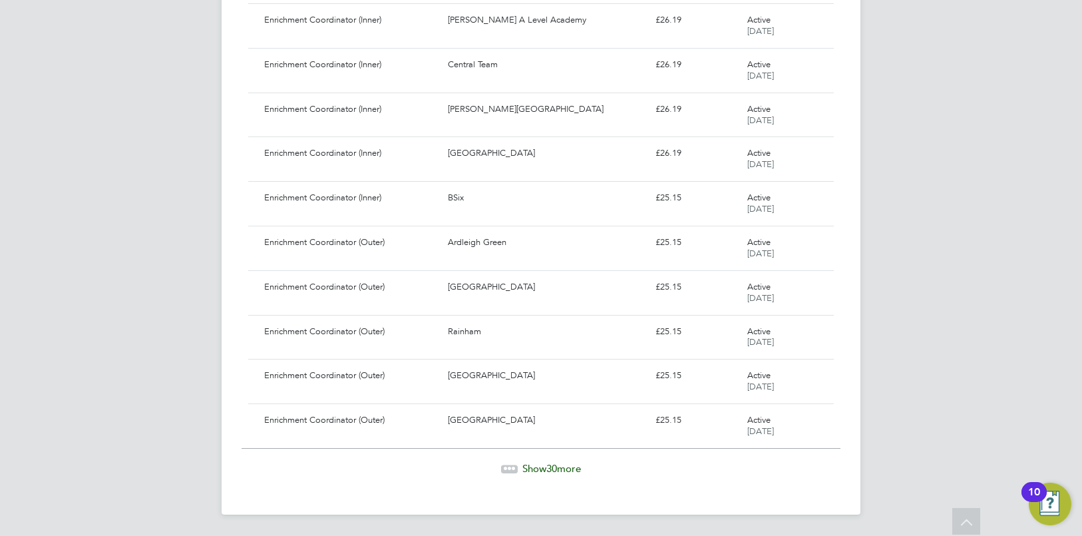
click at [551, 467] on span "30" at bounding box center [551, 468] width 11 height 13
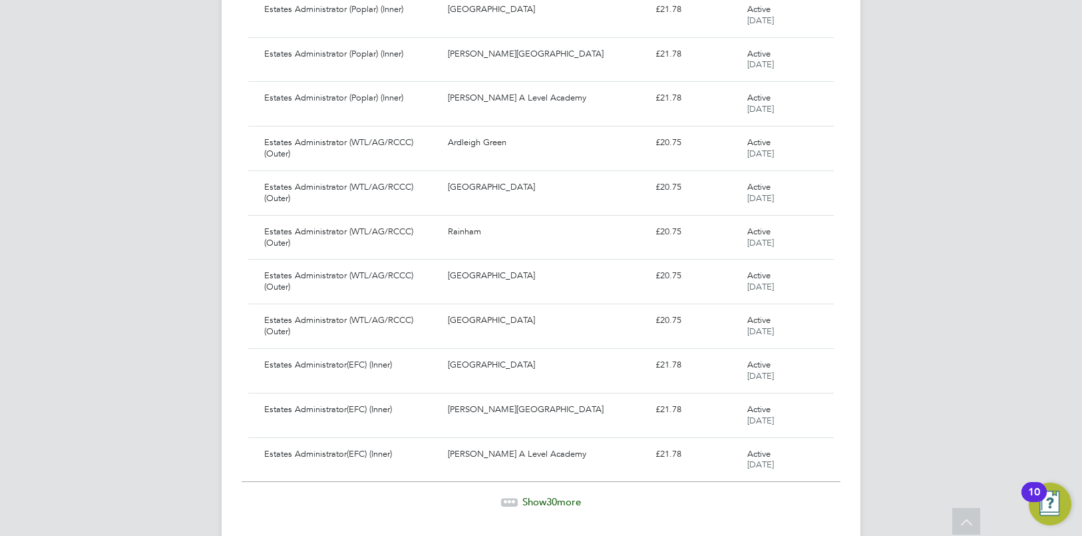
scroll to position [25124, 0]
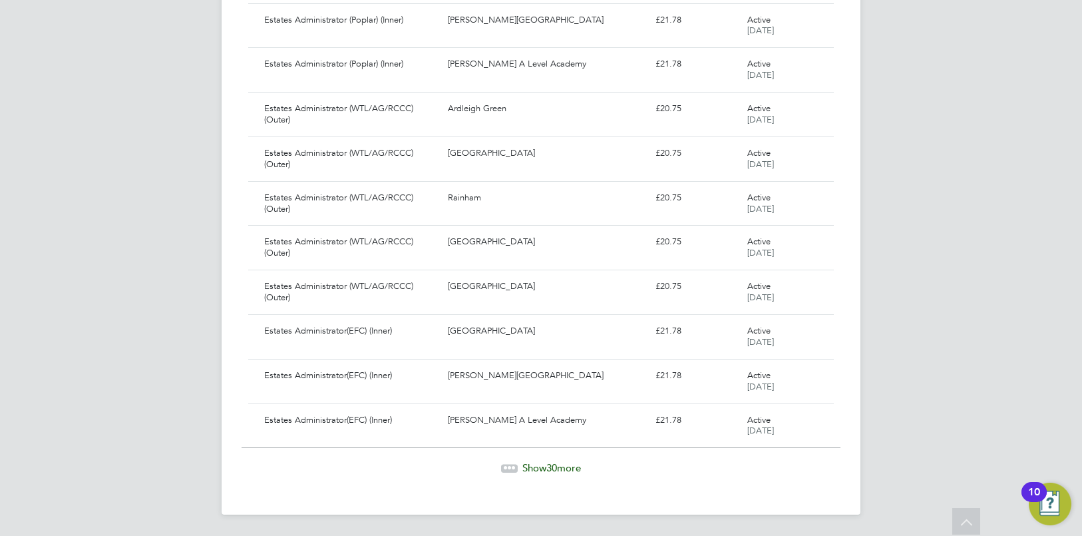
click at [552, 470] on span "30" at bounding box center [551, 467] width 11 height 13
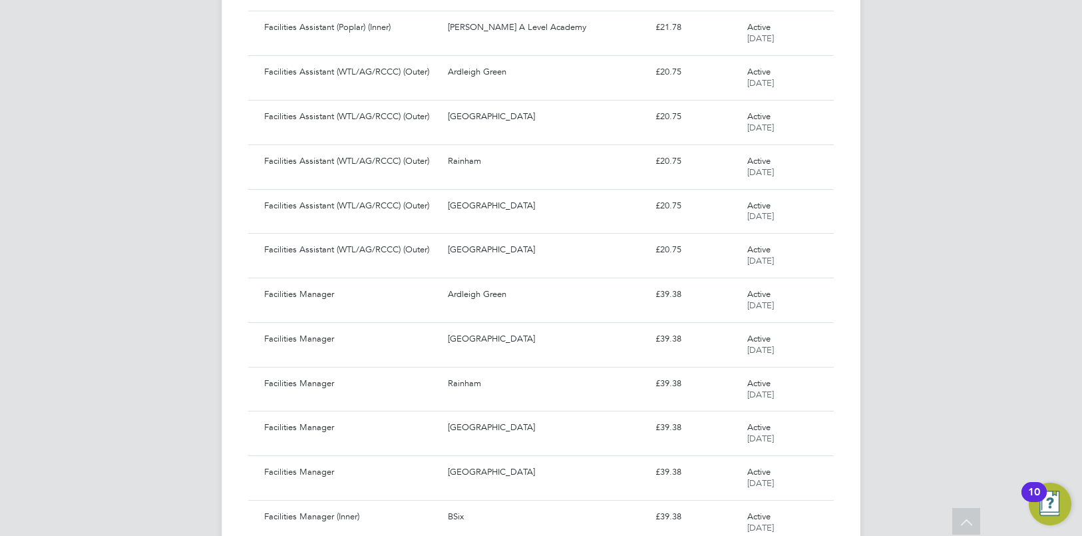
scroll to position [26457, 0]
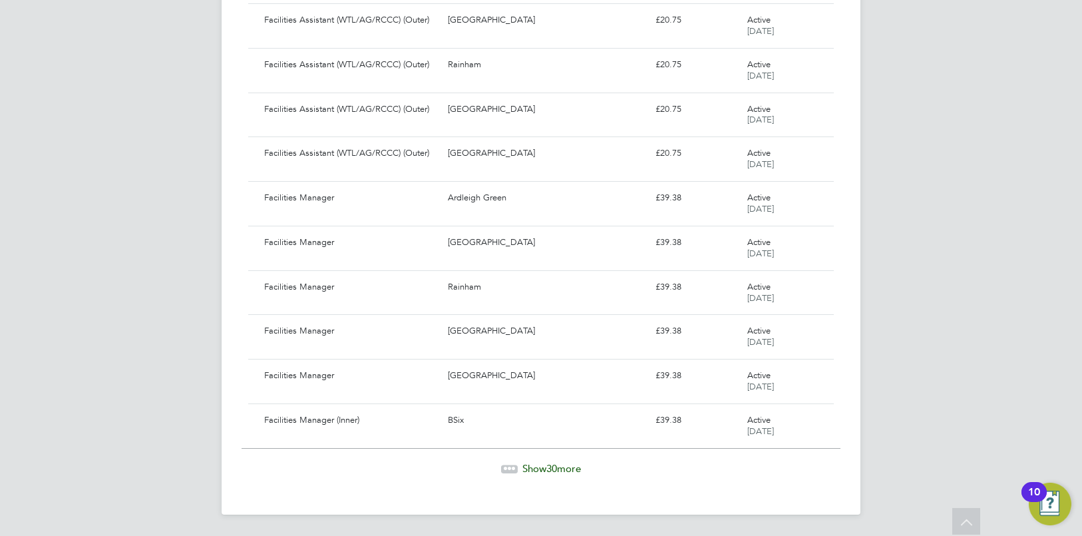
click at [552, 470] on span "30" at bounding box center [551, 468] width 11 height 13
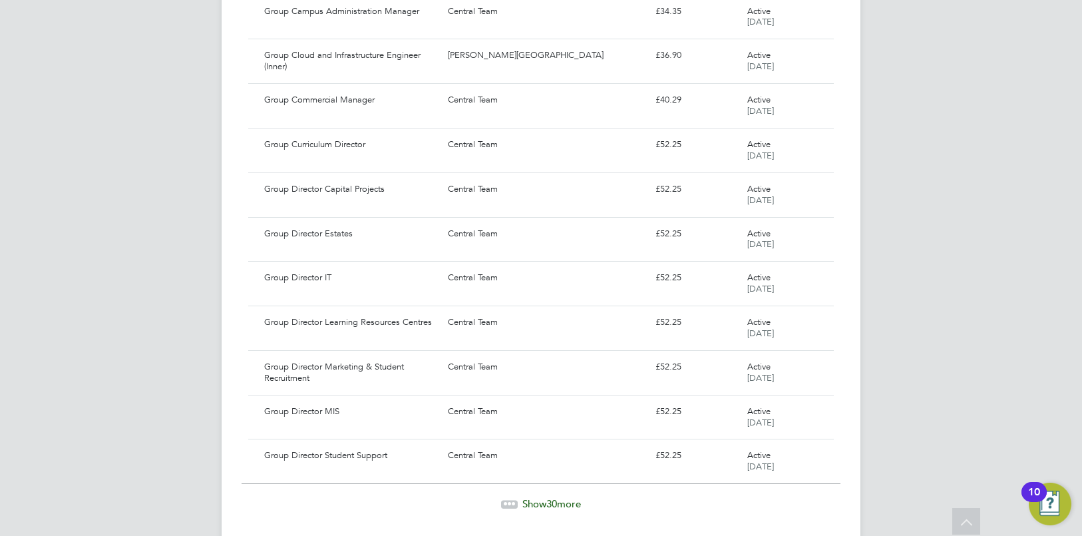
scroll to position [27791, 0]
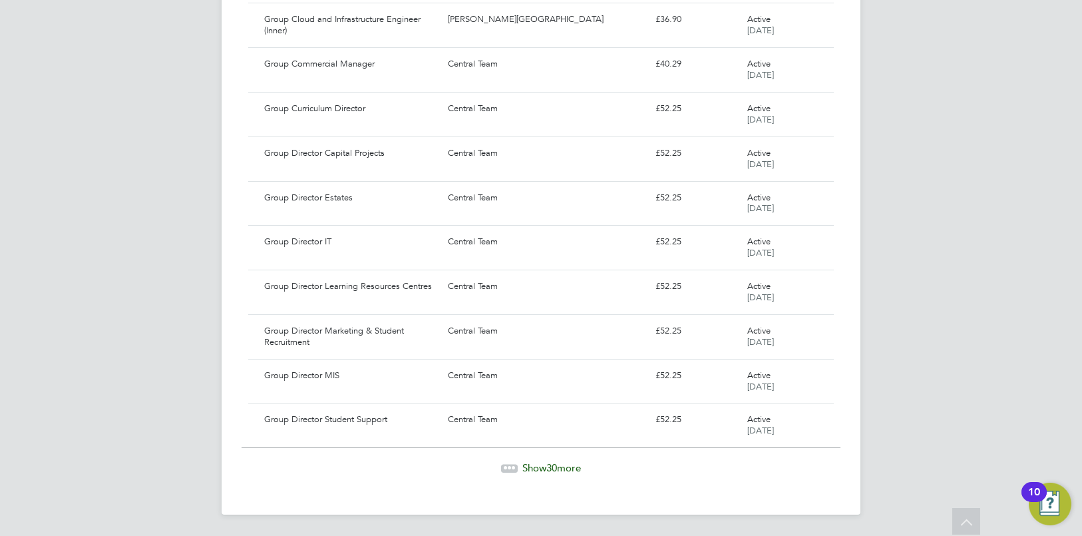
click at [552, 470] on span "30" at bounding box center [551, 467] width 11 height 13
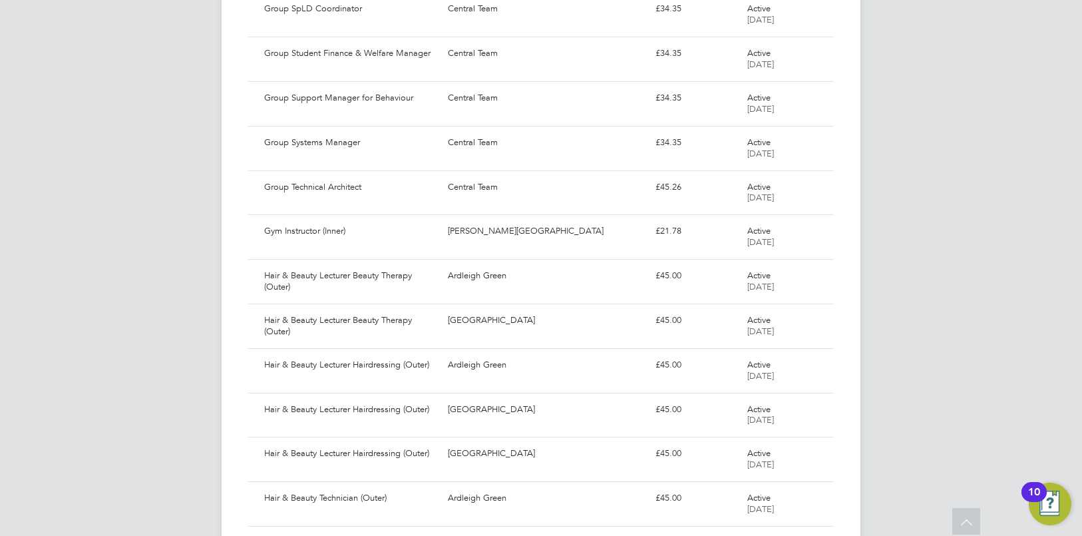
scroll to position [29124, 0]
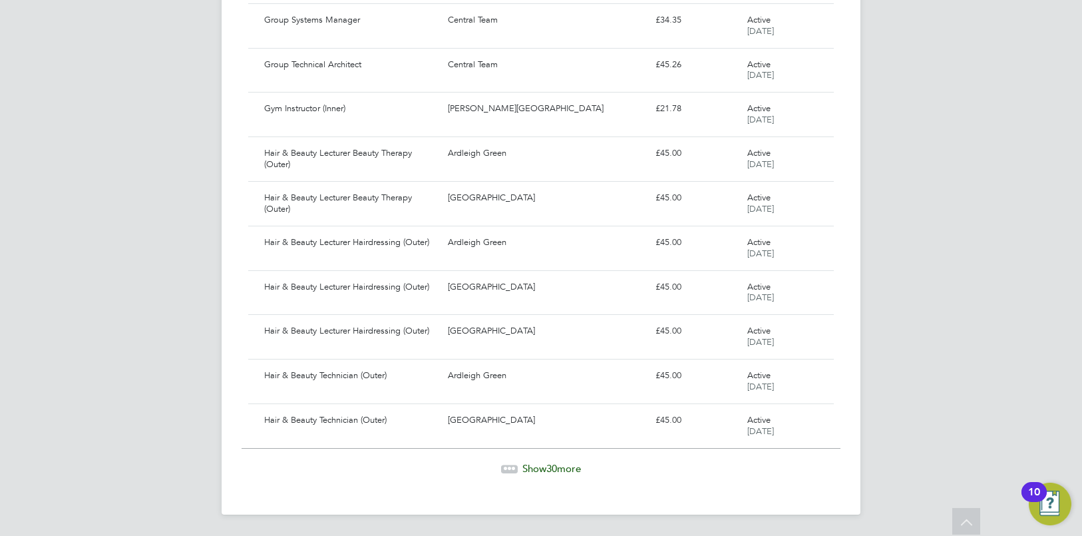
click at [545, 470] on span "Show 30 more" at bounding box center [551, 468] width 59 height 13
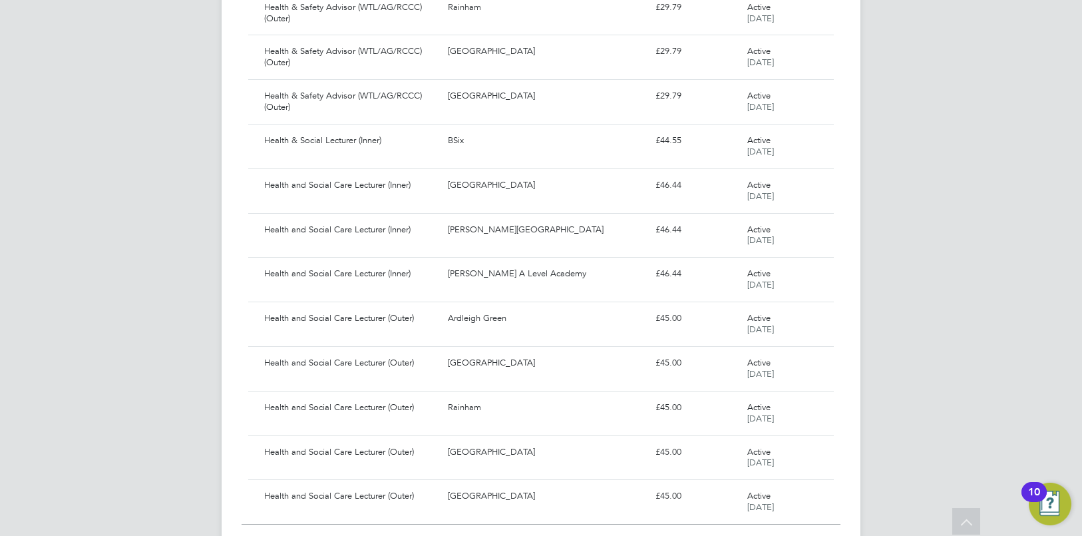
scroll to position [30457, 0]
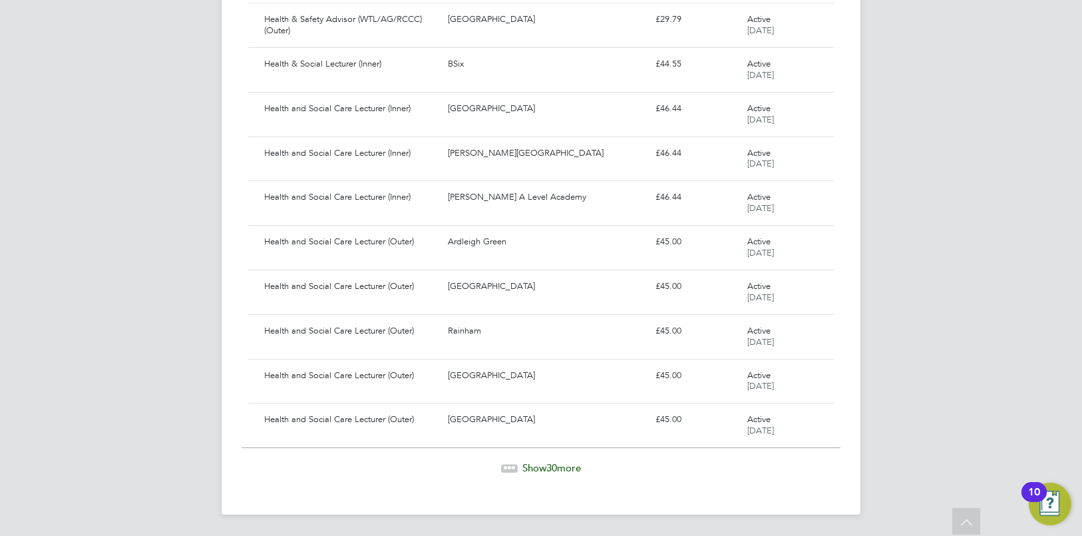
click at [546, 470] on span "Show 30 more" at bounding box center [551, 467] width 59 height 13
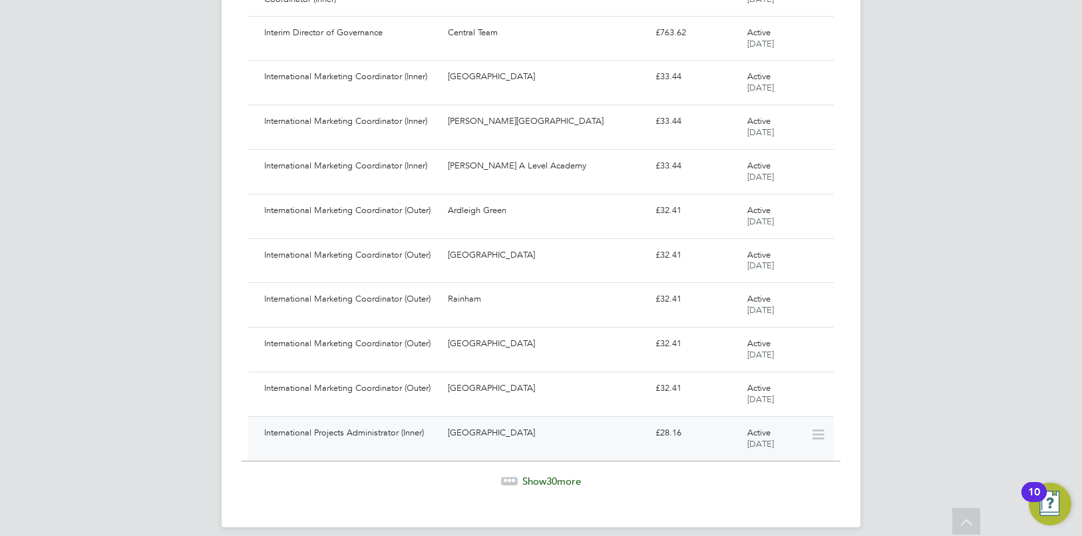
scroll to position [31784, 0]
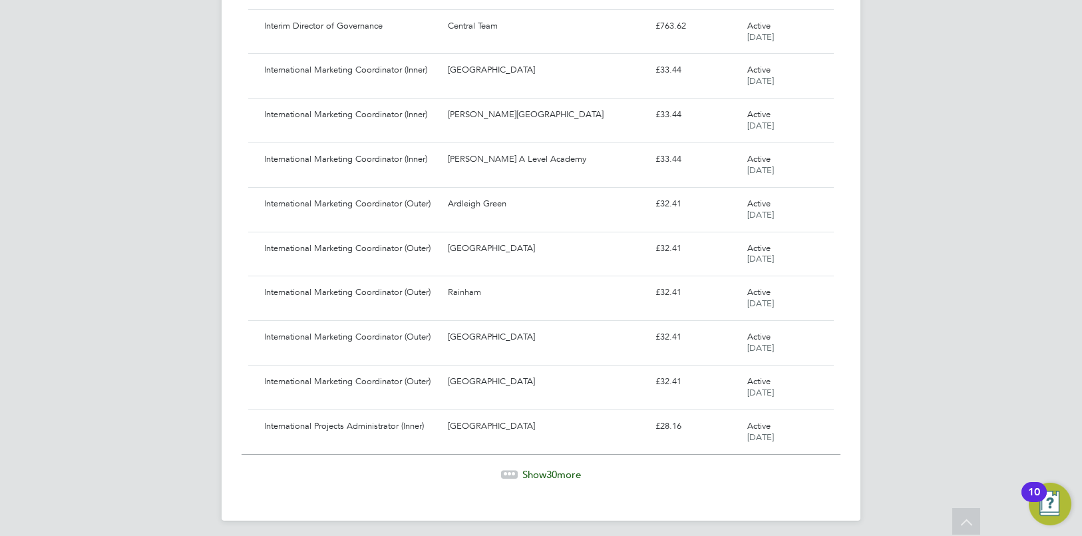
click at [537, 473] on span "Show 30 more" at bounding box center [551, 474] width 59 height 13
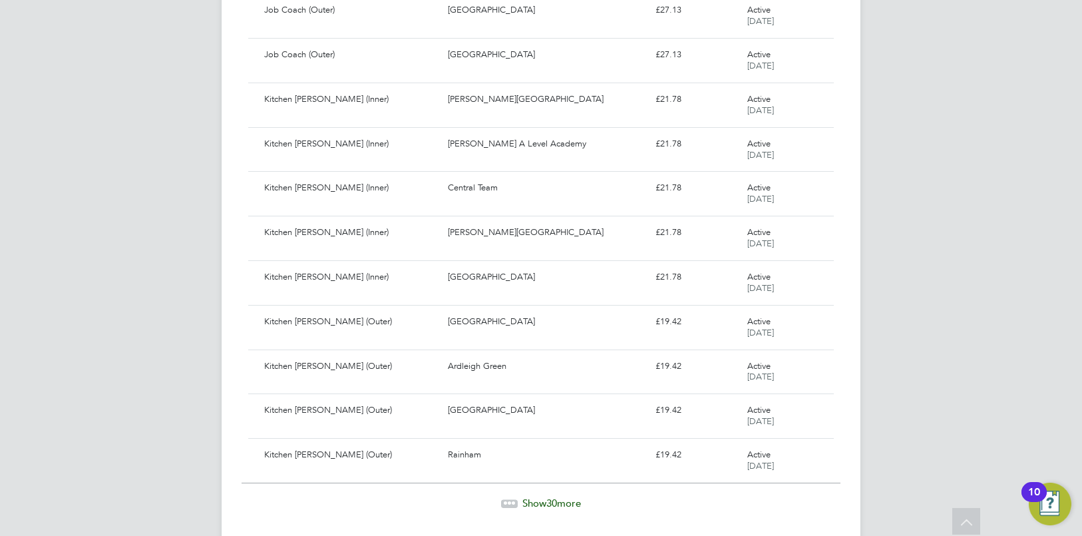
scroll to position [33123, 0]
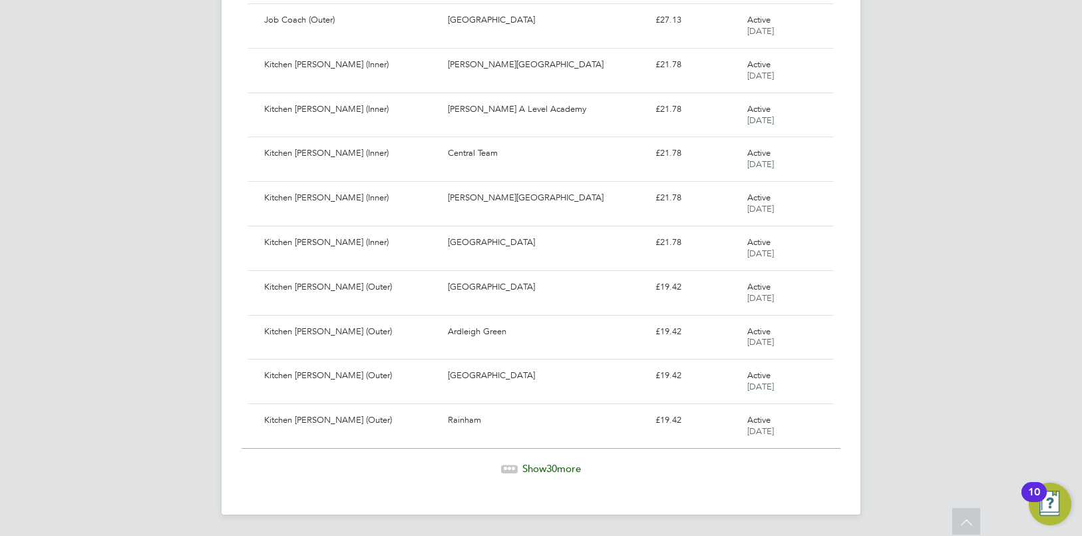
click at [549, 468] on span "30" at bounding box center [551, 468] width 11 height 13
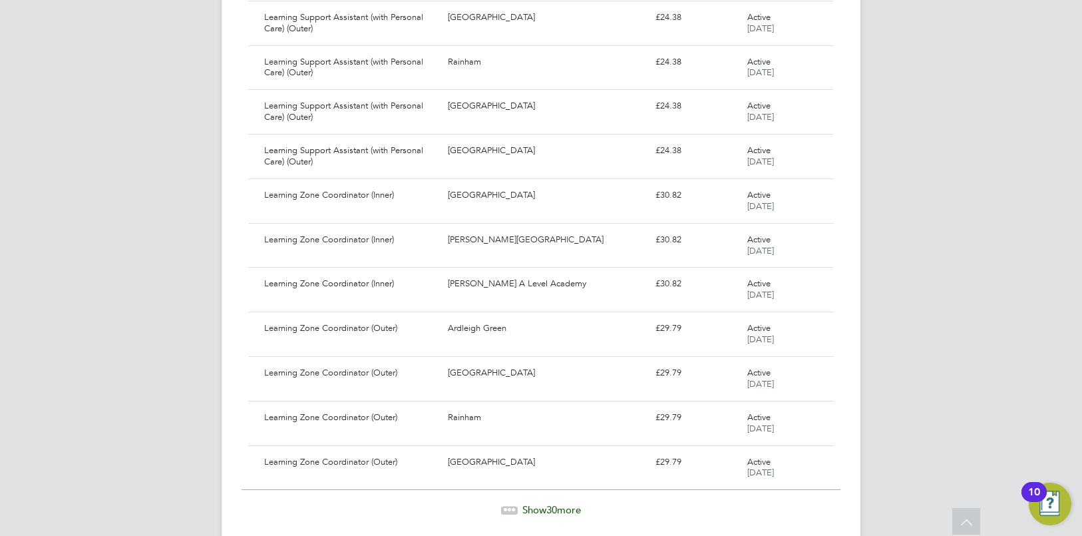
scroll to position [34422, 0]
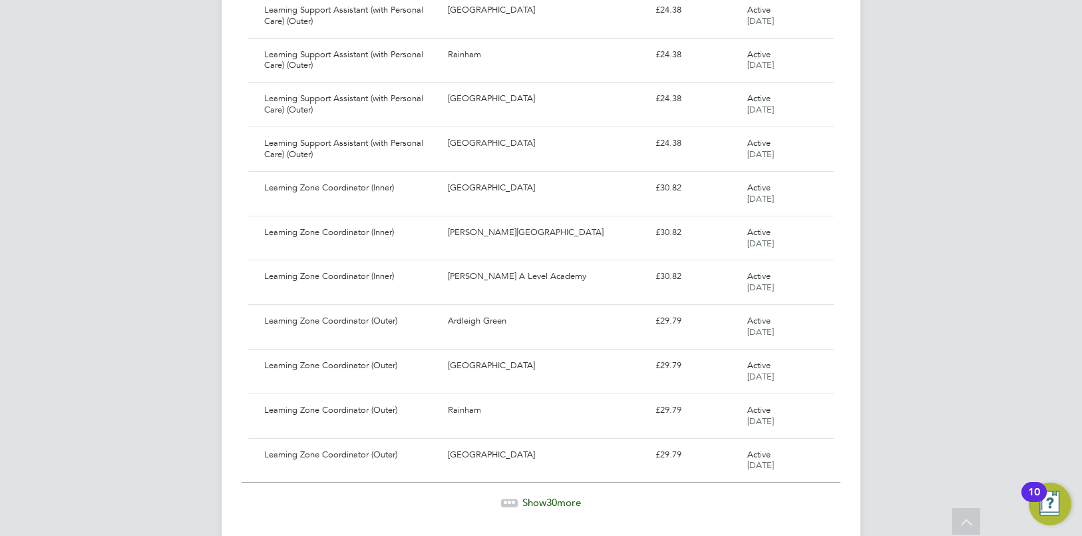
click at [562, 508] on div "Show 30 more" at bounding box center [541, 502] width 599 height 13
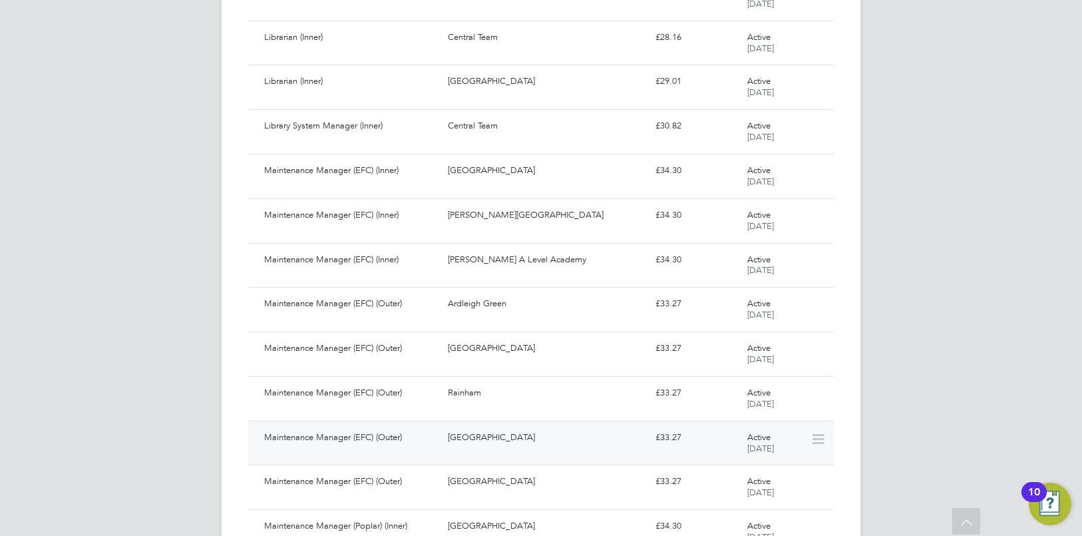
scroll to position [35789, 0]
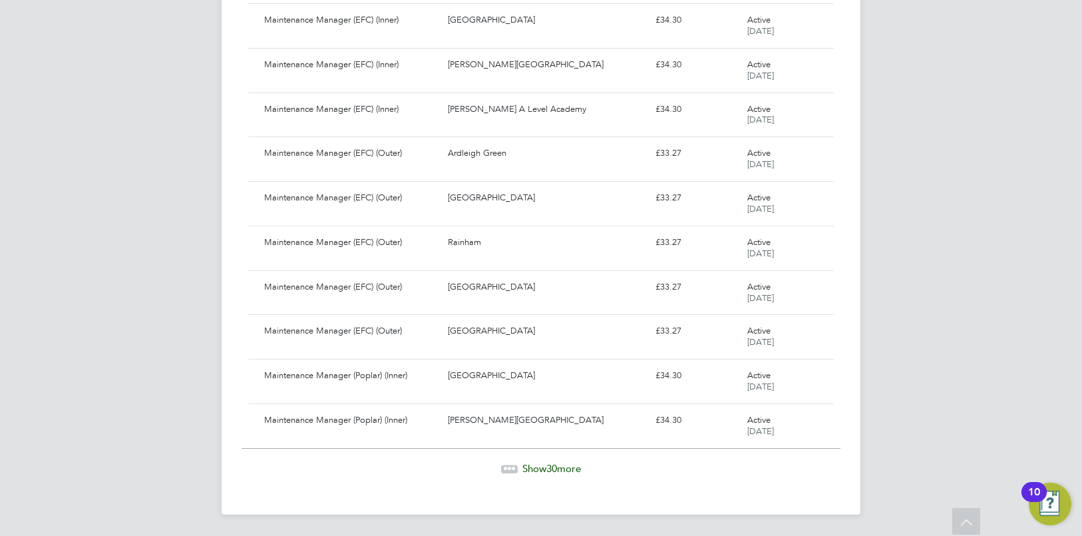
click at [567, 468] on span "Show 30 more" at bounding box center [551, 468] width 59 height 13
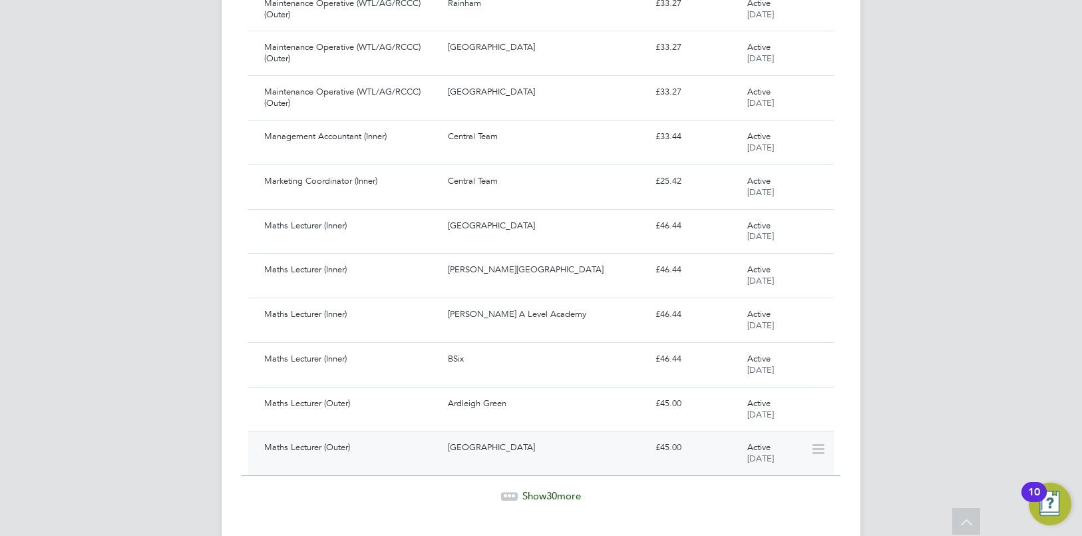
scroll to position [37123, 0]
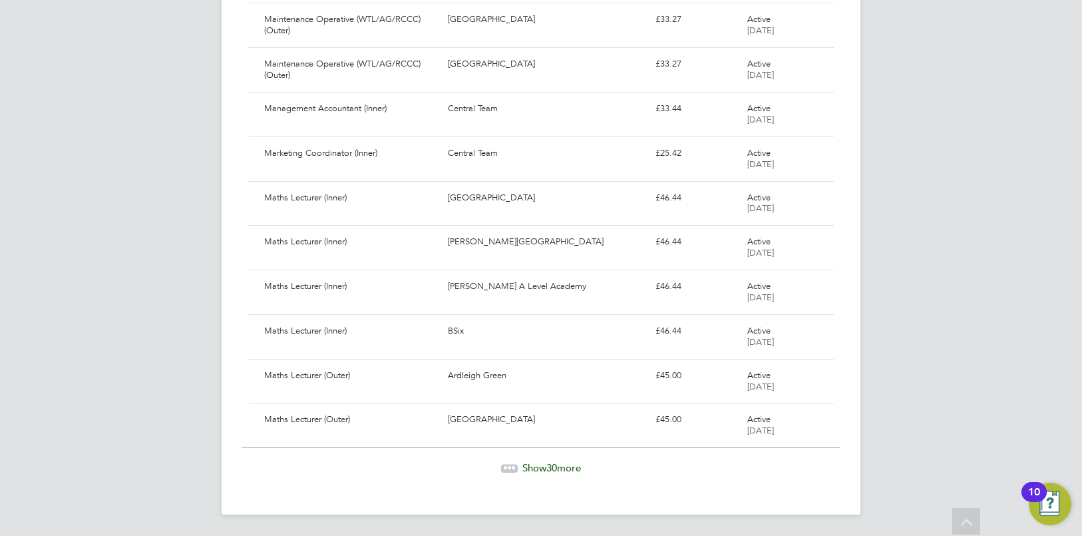
click at [558, 468] on span "Show 30 more" at bounding box center [551, 467] width 59 height 13
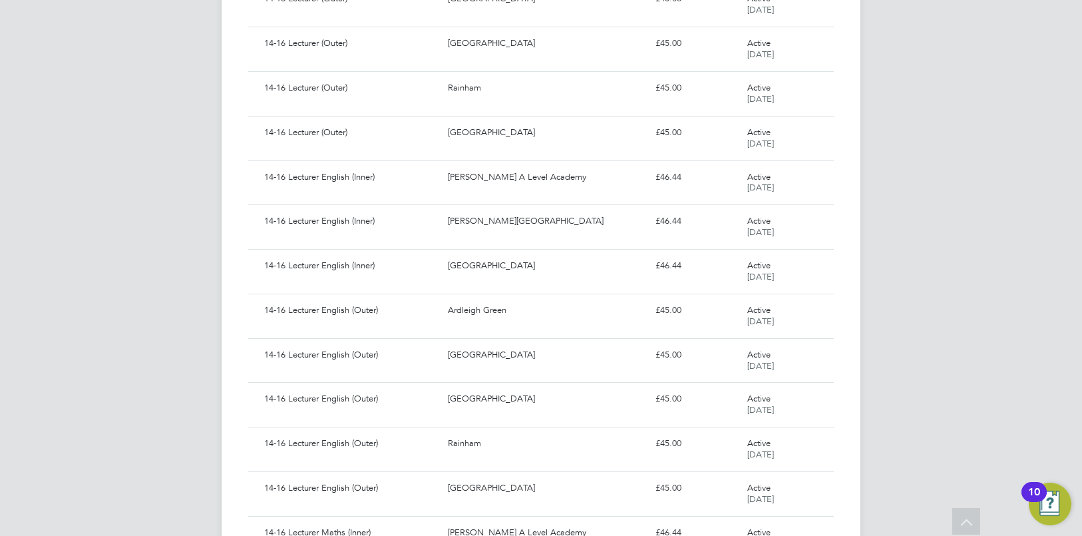
scroll to position [0, 0]
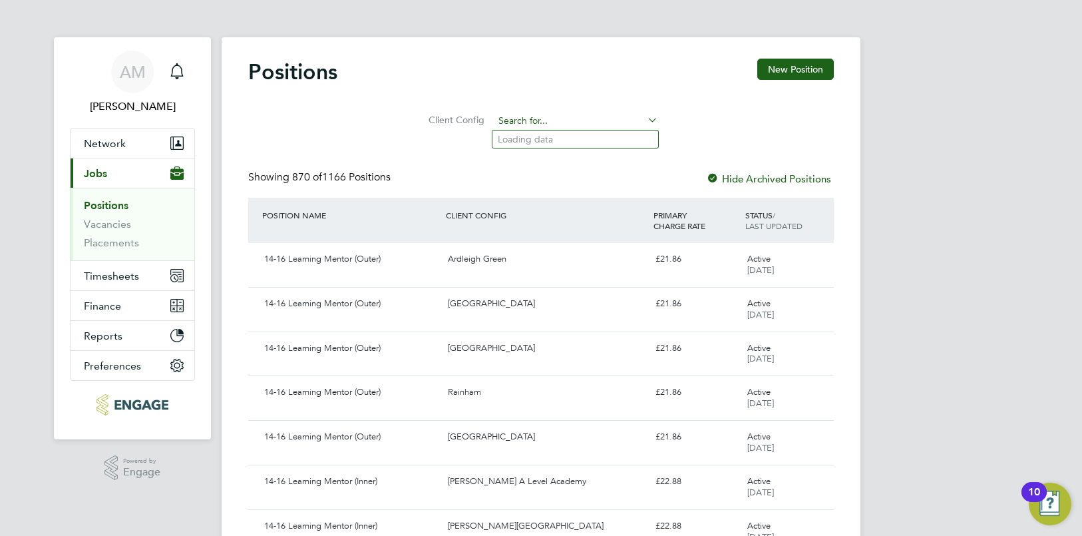
click at [557, 121] on input at bounding box center [576, 121] width 164 height 19
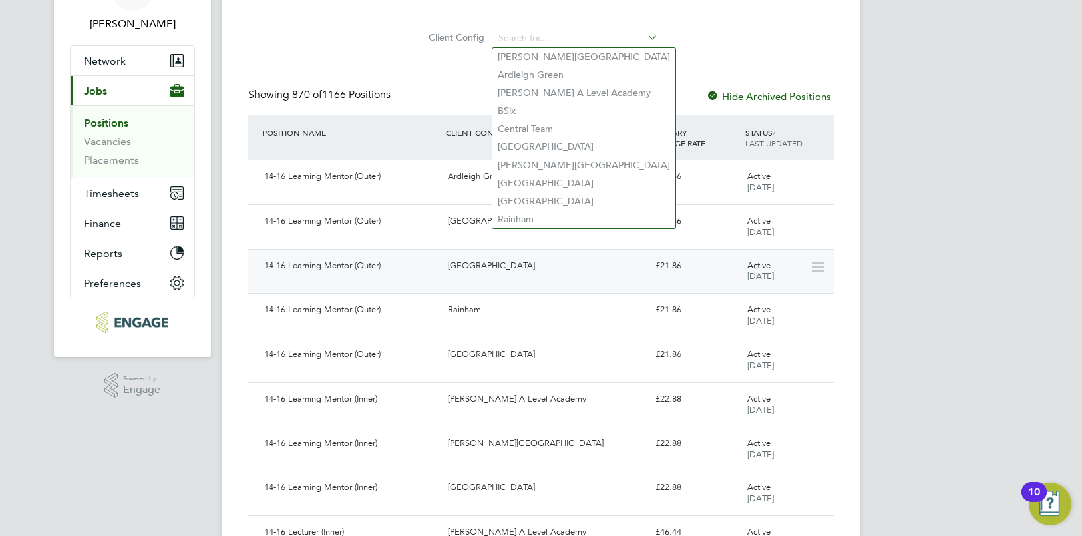
scroll to position [85, 0]
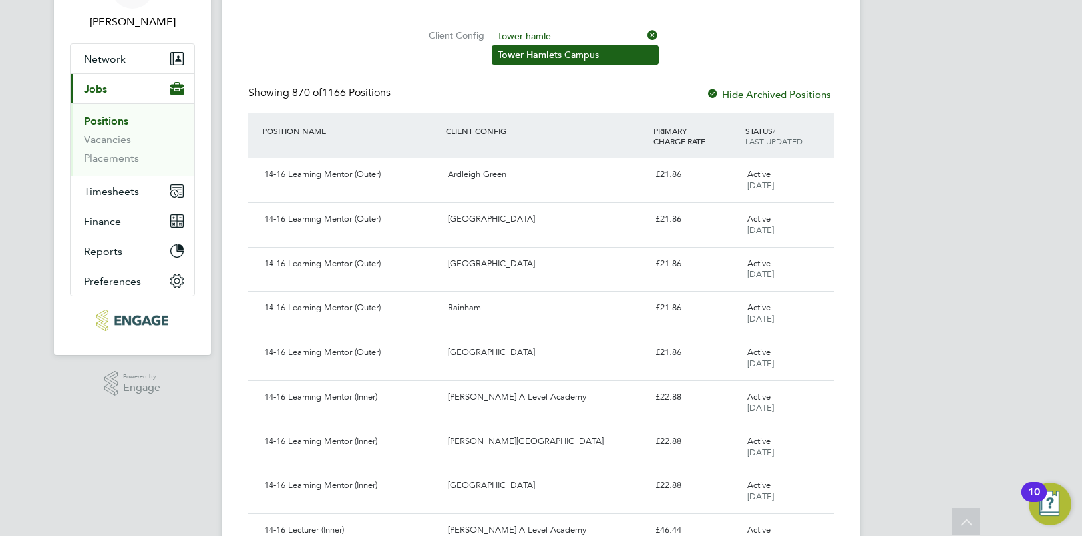
click at [528, 55] on b "Hamle" at bounding box center [540, 54] width 28 height 11
type input "Tower Hamlets Campus"
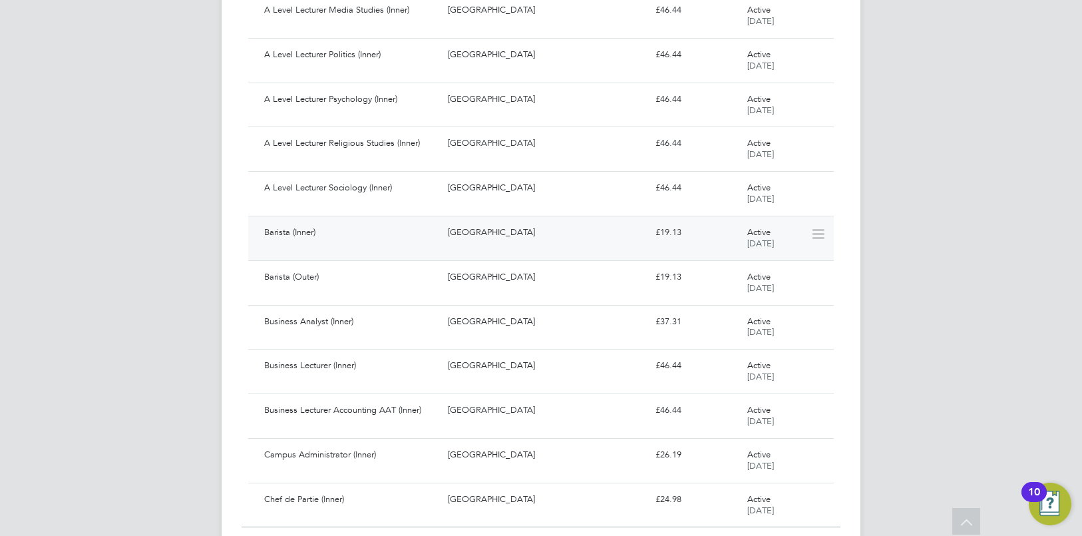
scroll to position [1128, 0]
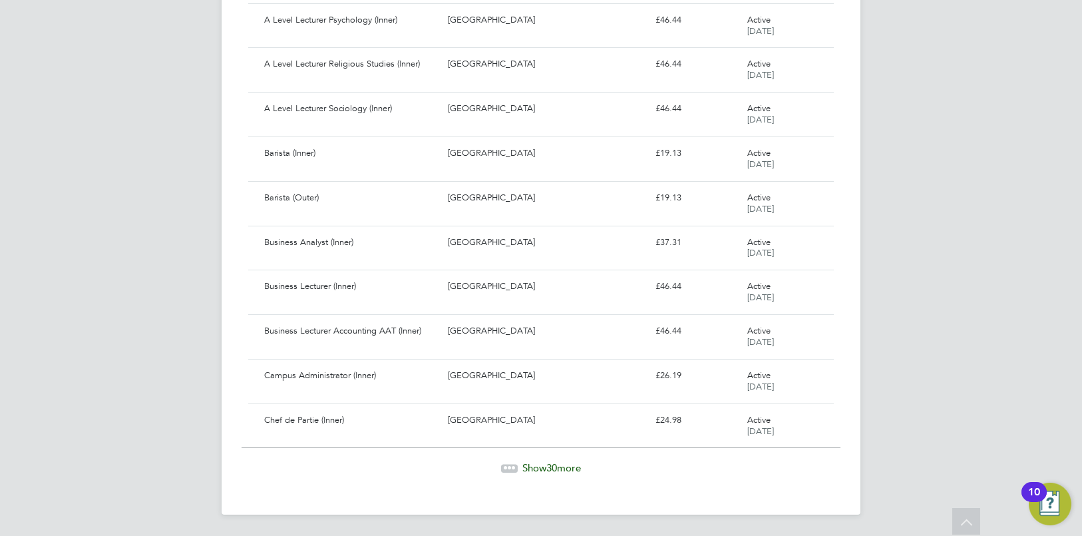
click at [560, 466] on span "Show 30 more" at bounding box center [551, 467] width 59 height 13
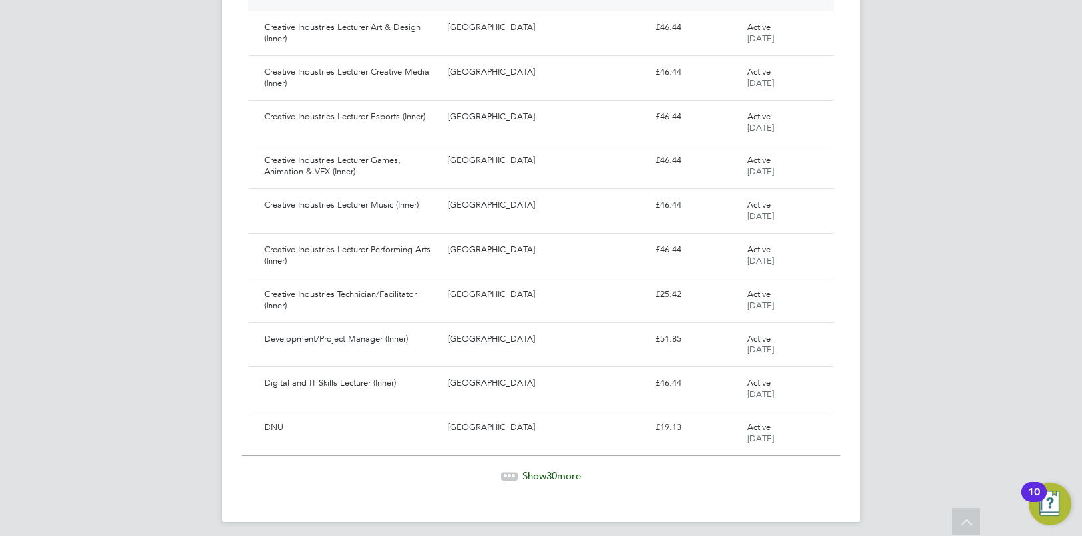
scroll to position [2461, 0]
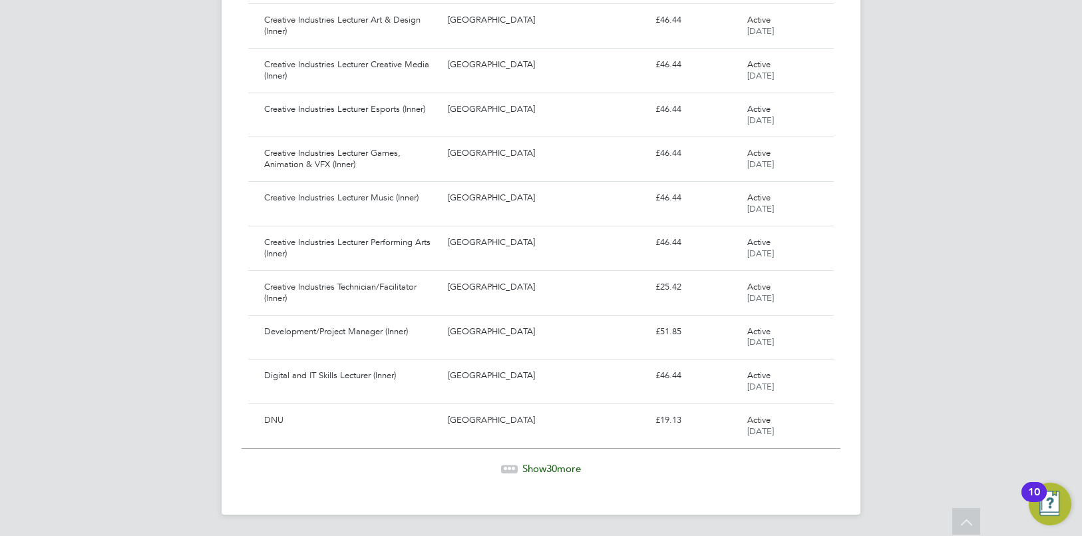
click at [558, 466] on span "Show 30 more" at bounding box center [551, 468] width 59 height 13
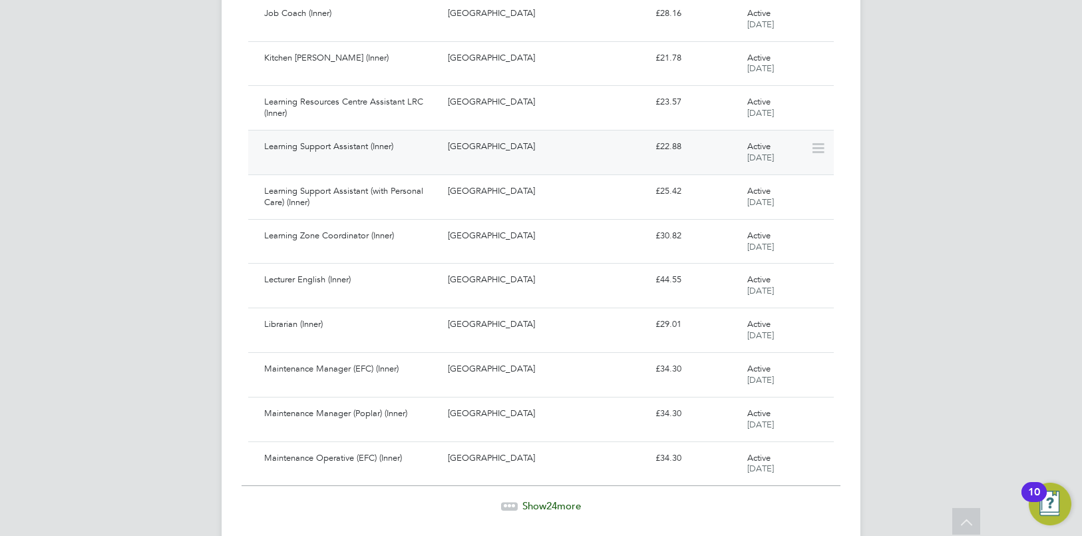
scroll to position [3794, 0]
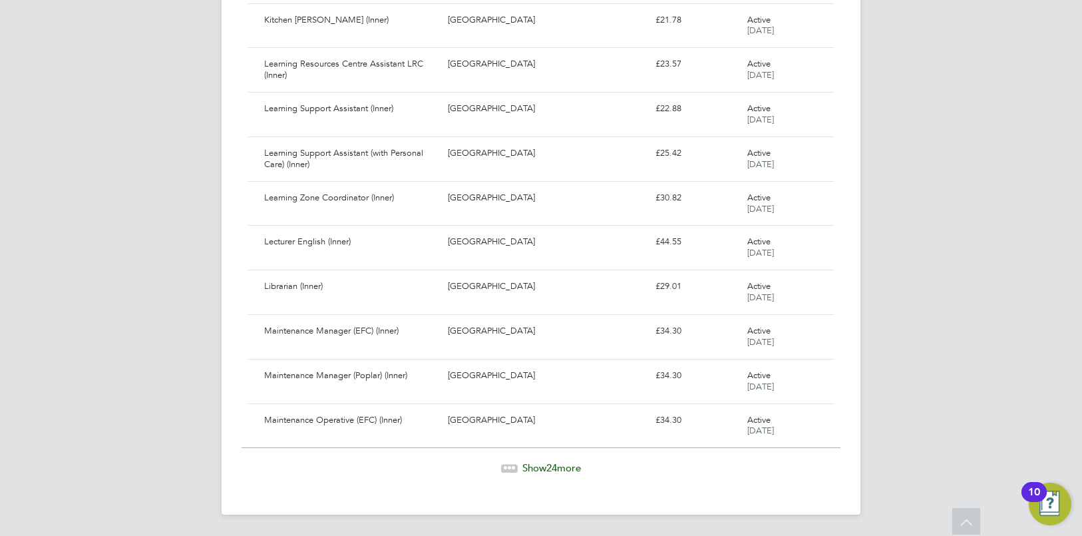
click at [560, 467] on span "Show 24 more" at bounding box center [551, 467] width 59 height 13
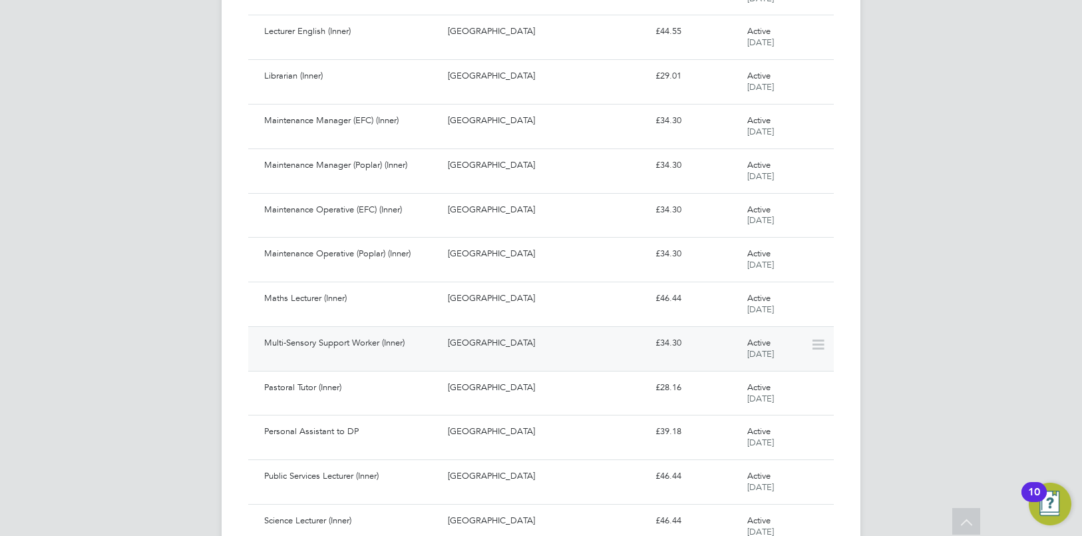
scroll to position [4006, 0]
click at [317, 389] on div "Pastoral Tutor (Inner)" at bounding box center [351, 386] width 184 height 22
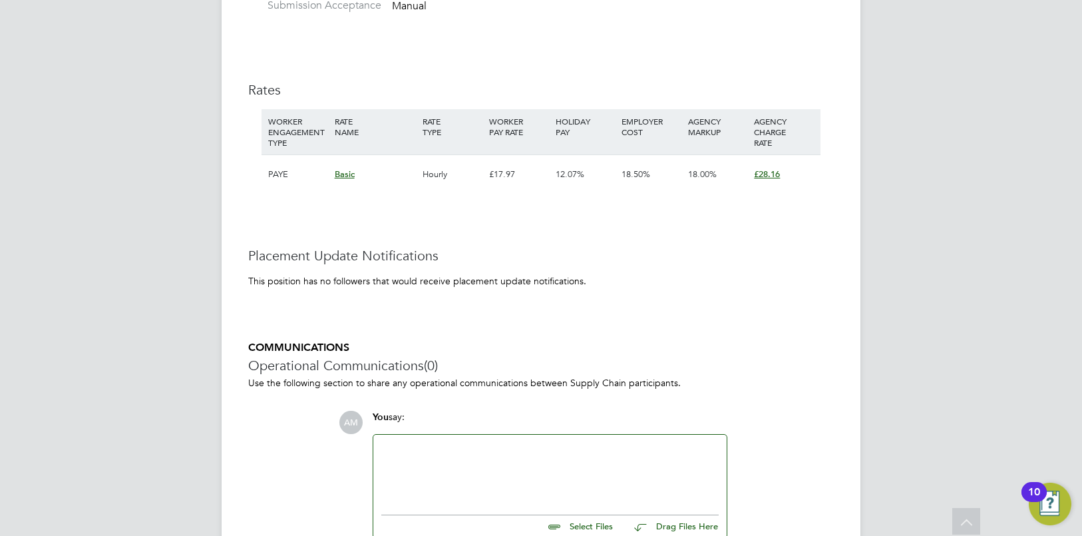
scroll to position [2851, 0]
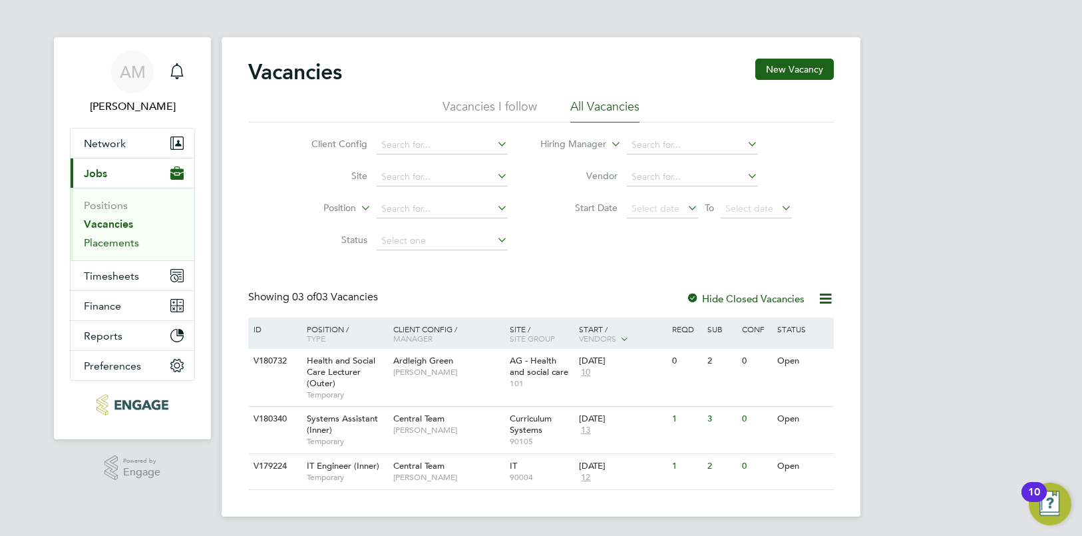
click at [113, 242] on link "Placements" at bounding box center [111, 242] width 55 height 13
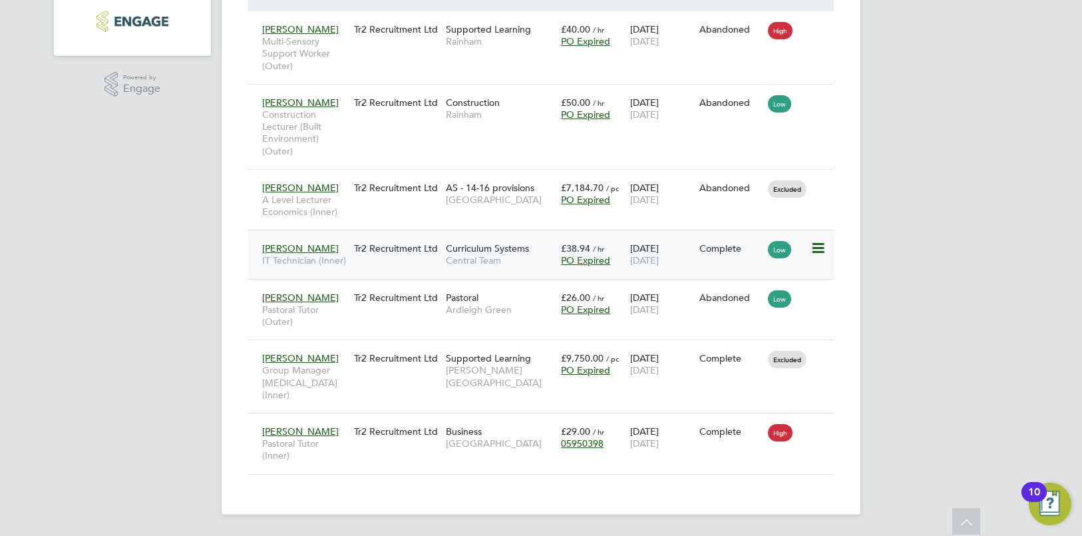
click at [406, 245] on div "Tr2 Recruitment Ltd" at bounding box center [397, 248] width 92 height 25
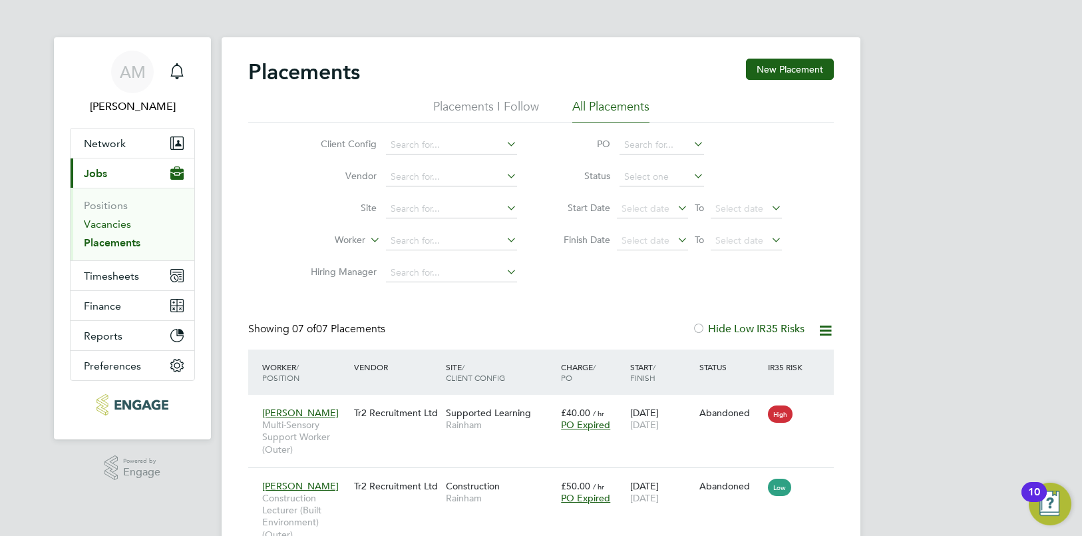
click at [112, 226] on link "Vacancies" at bounding box center [107, 224] width 47 height 13
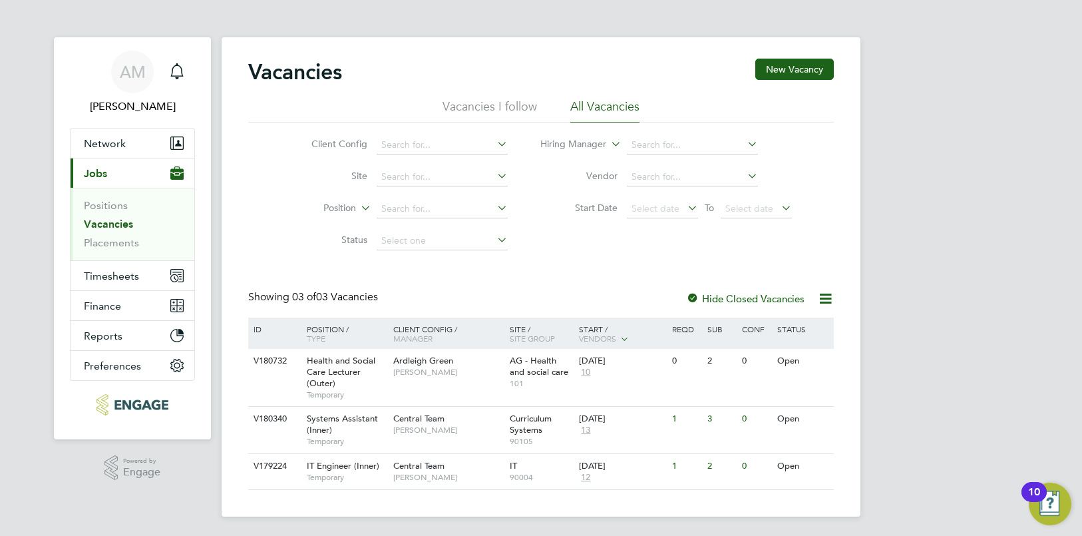
scroll to position [2, 0]
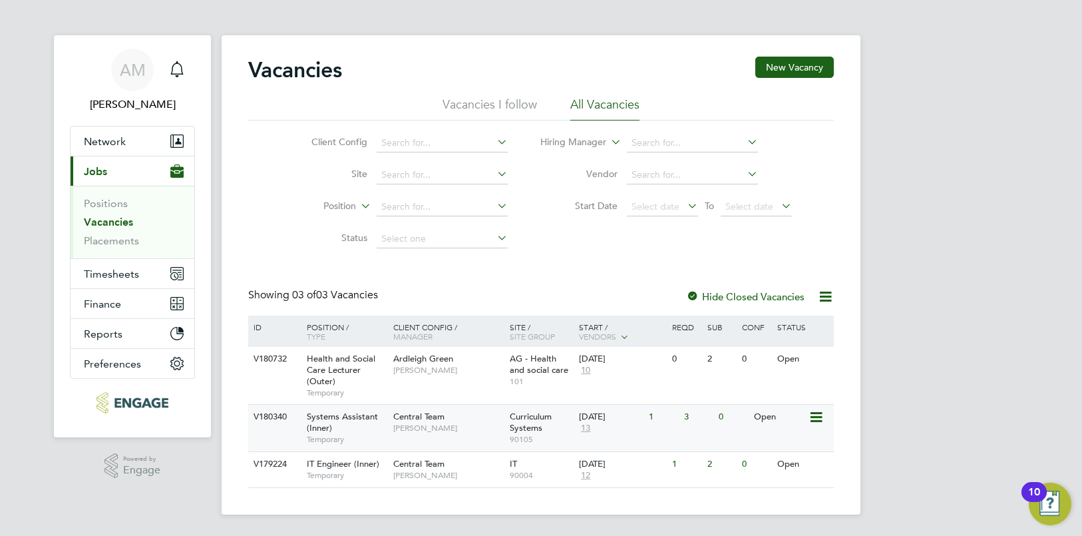
click at [347, 434] on span "Temporary" at bounding box center [347, 439] width 80 height 11
click at [122, 241] on link "Placements" at bounding box center [111, 240] width 55 height 13
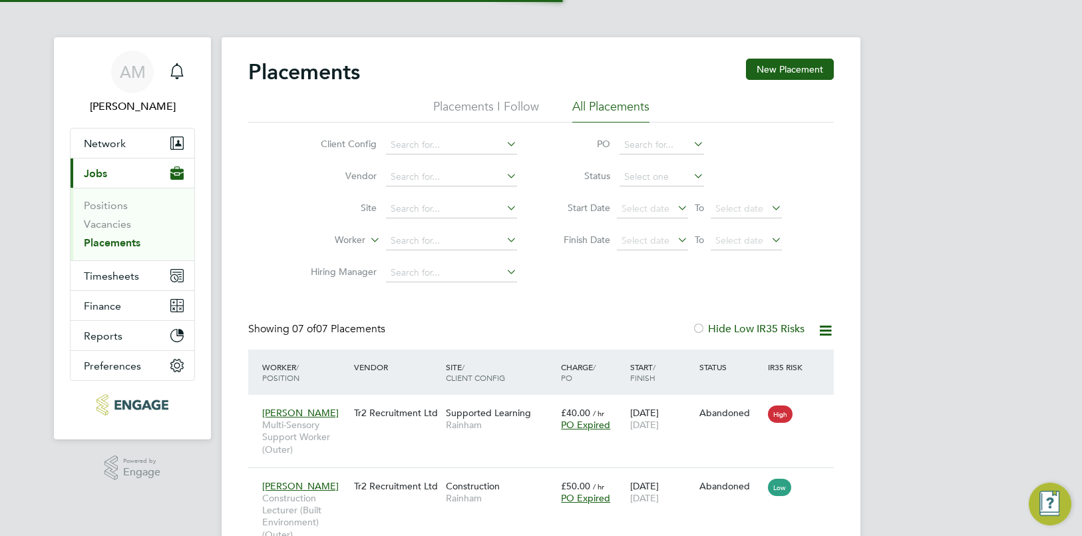
scroll to position [7, 7]
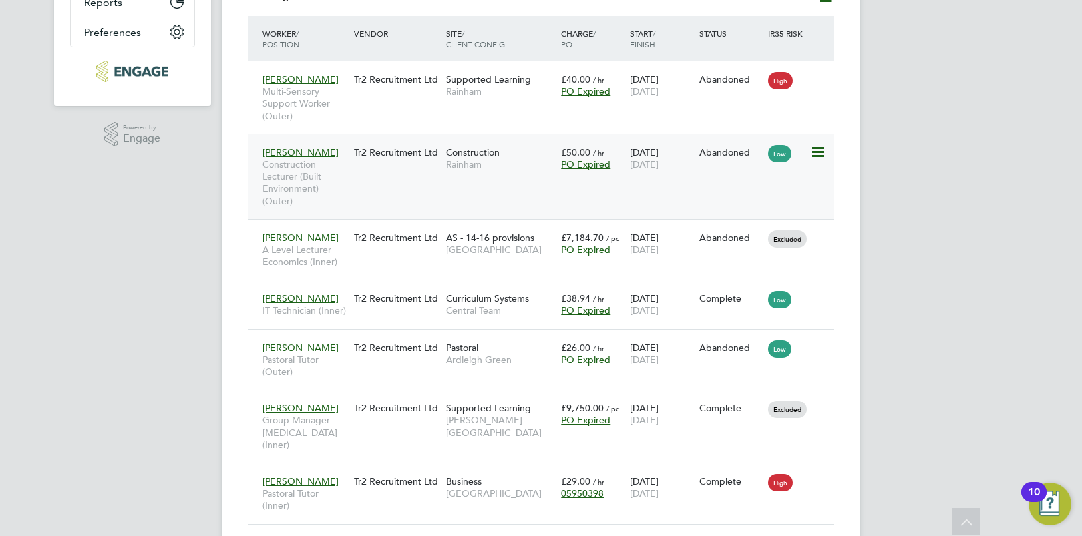
click at [452, 179] on div "[PERSON_NAME] Construction Lecturer (Built Environment) (Outer) Tr2 Recruitment…" at bounding box center [541, 176] width 586 height 85
click at [375, 150] on div "Tr2 Recruitment Ltd" at bounding box center [397, 152] width 92 height 25
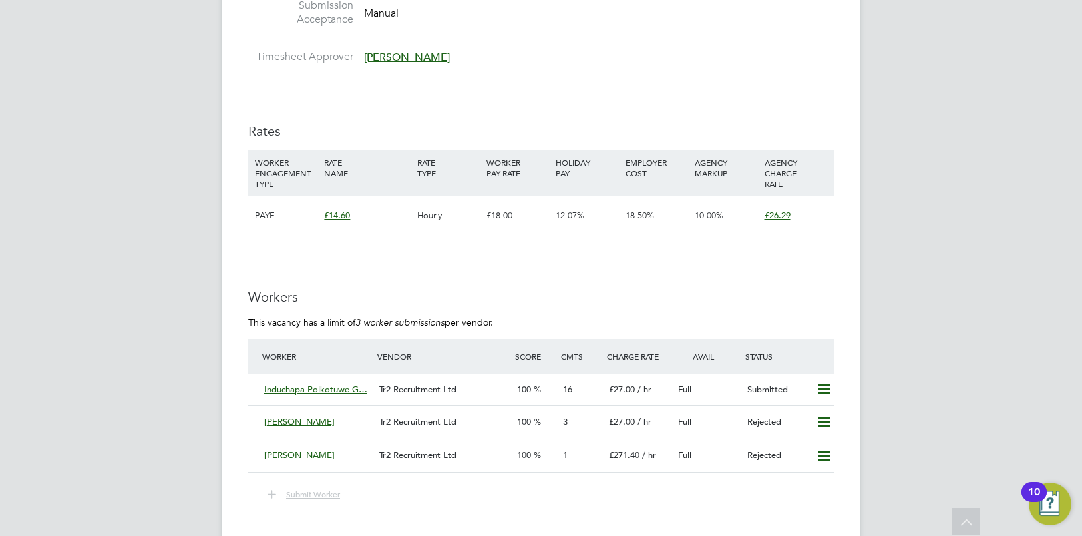
scroll to position [1813, 0]
click at [473, 387] on div "Tr2 Recruitment Ltd" at bounding box center [443, 388] width 138 height 22
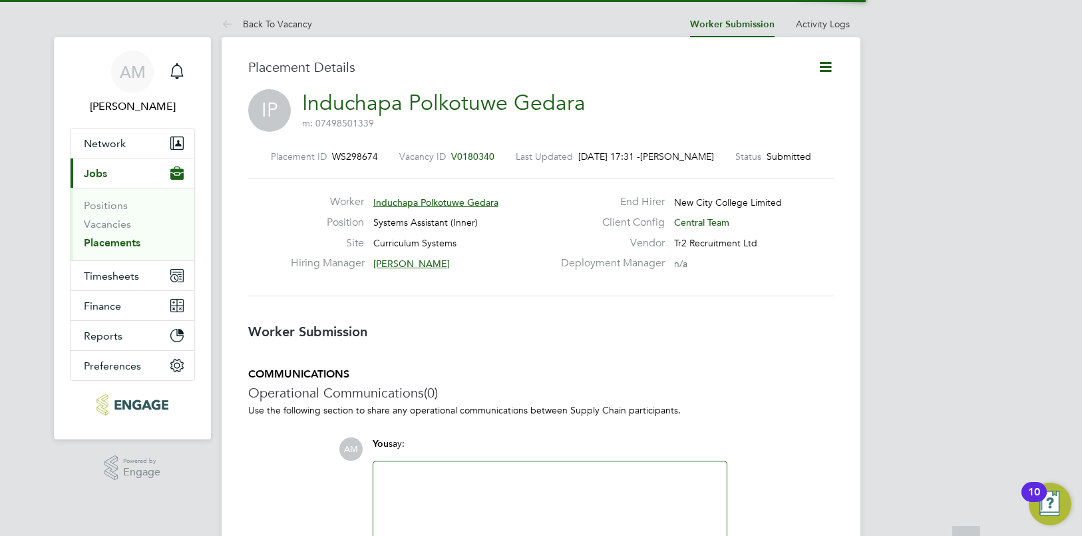
scroll to position [7, 7]
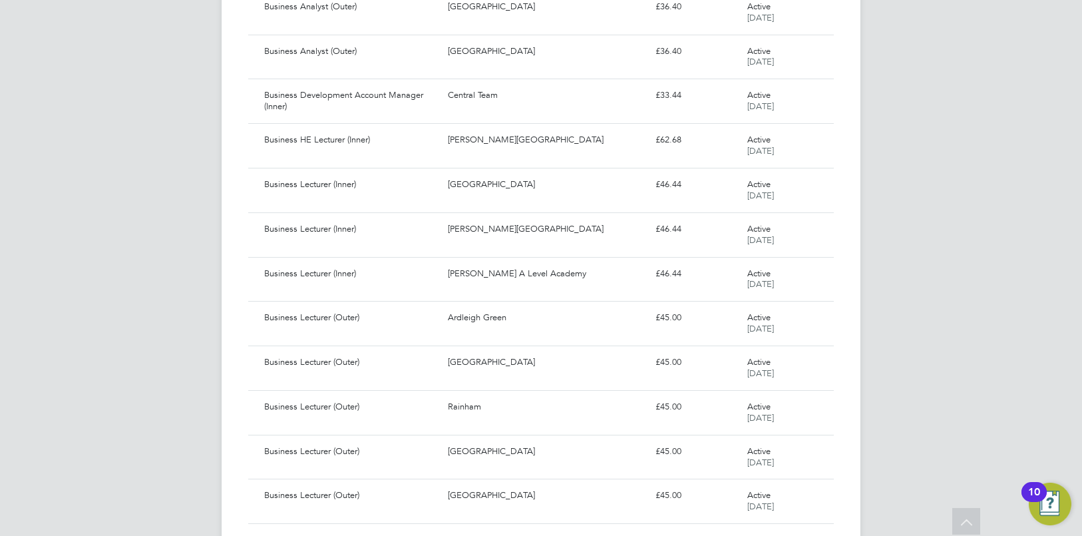
scroll to position [10651, 0]
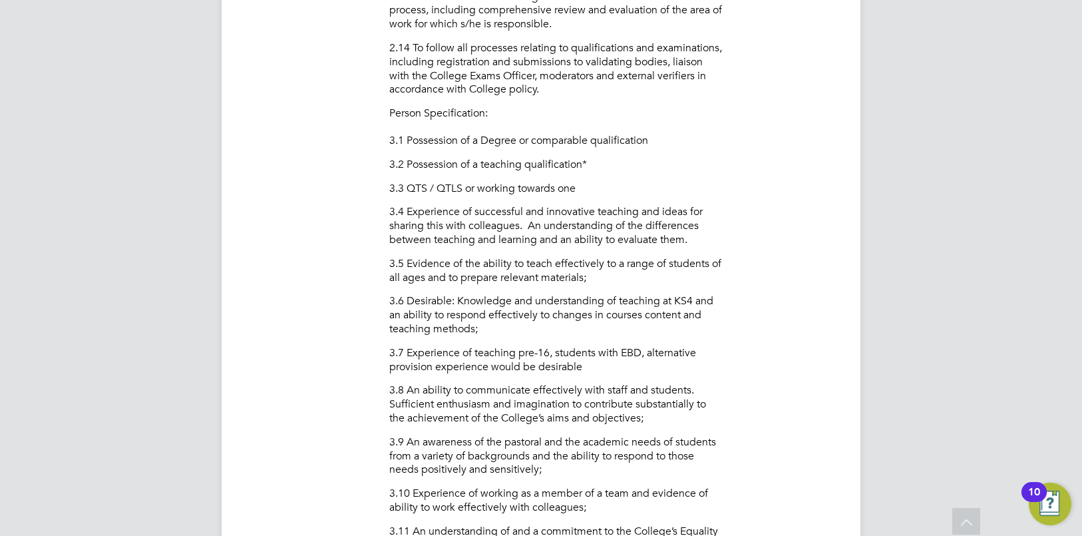
scroll to position [1347, 0]
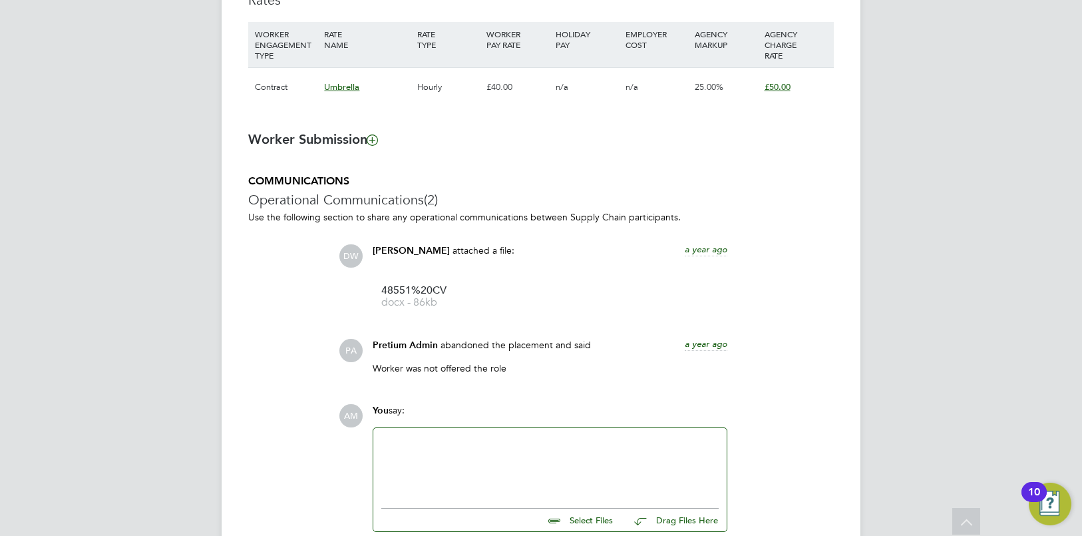
scroll to position [1031, 0]
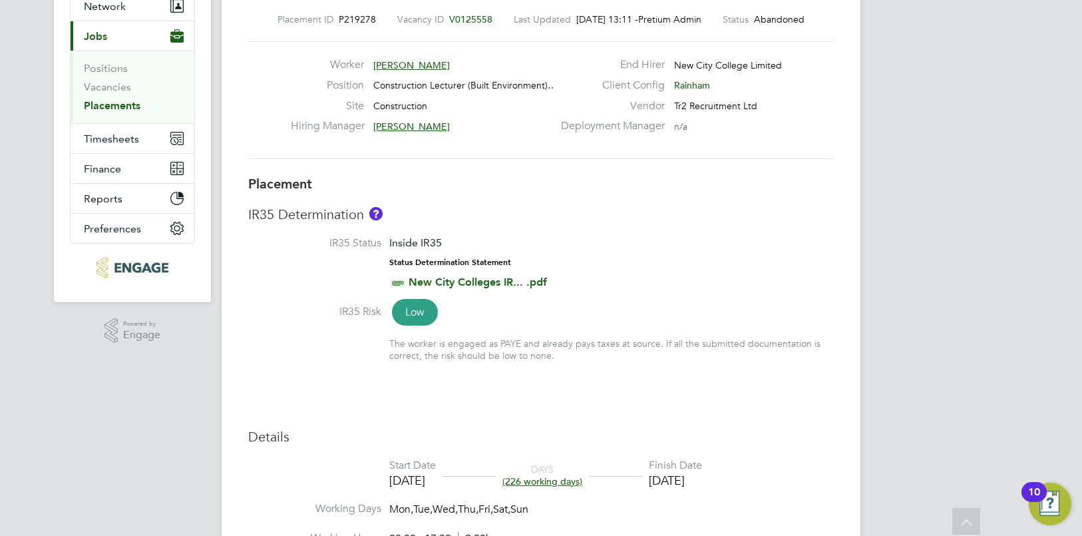
click at [121, 108] on link "Placements" at bounding box center [112, 105] width 57 height 13
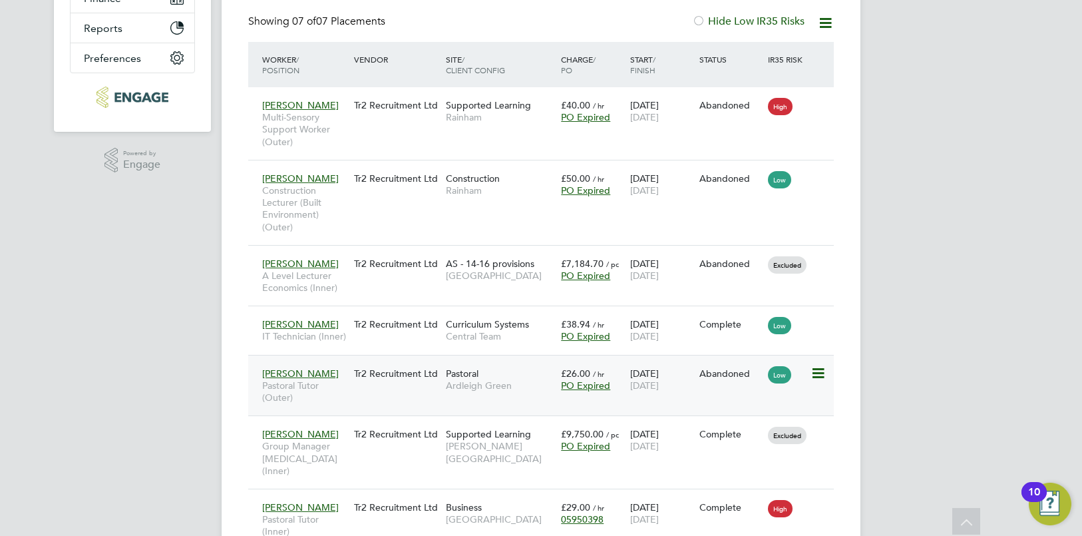
click at [701, 393] on div "Kamalee Sinclair Pastoral Tutor (Outer) Tr2 Recruitment Ltd Pastoral Ardleigh G…" at bounding box center [541, 385] width 586 height 61
click at [379, 377] on div "Tr2 Recruitment Ltd" at bounding box center [397, 373] width 92 height 25
